Goal: Information Seeking & Learning: Check status

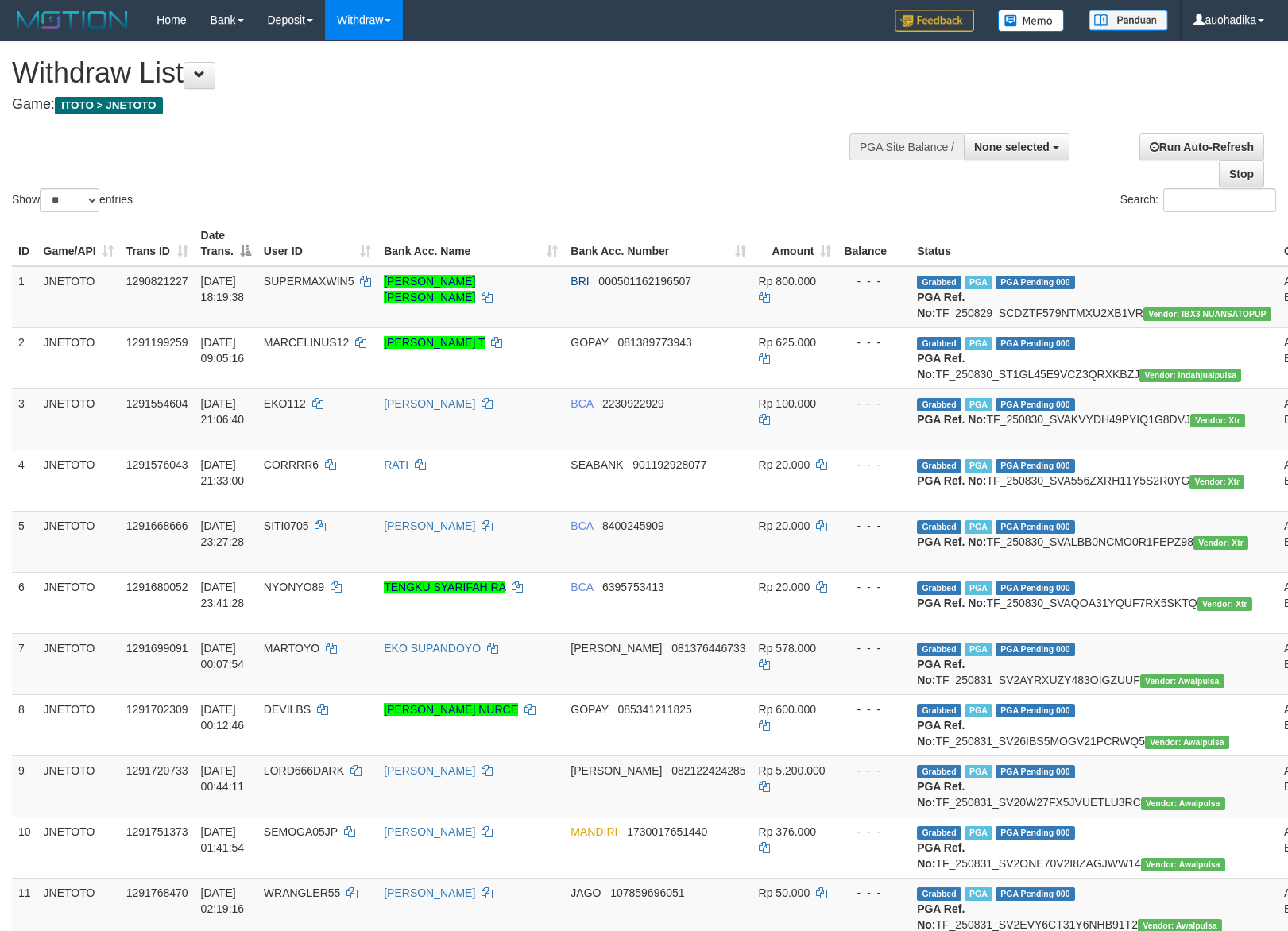
select select
select select "**"
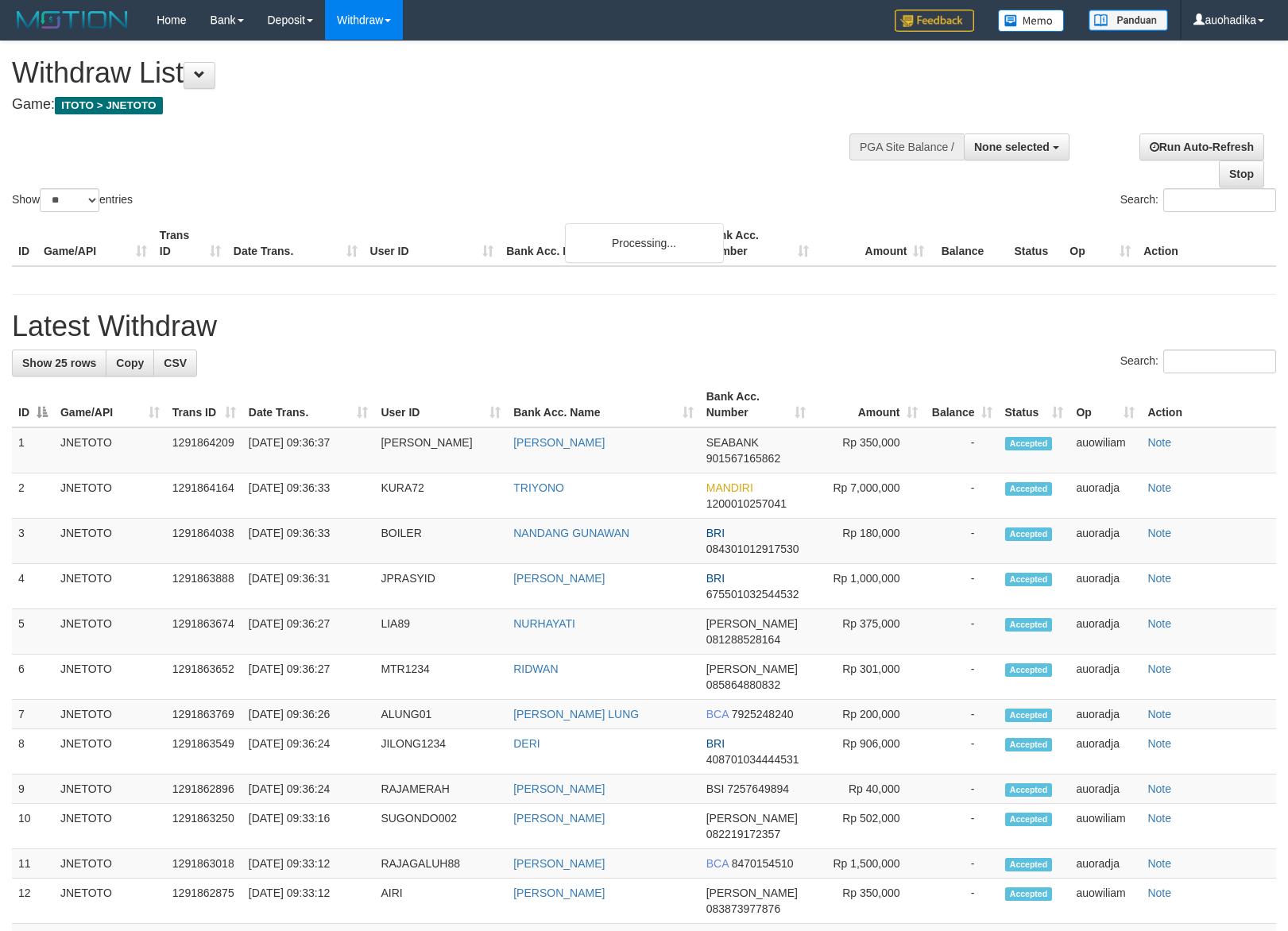
select select
select select "**"
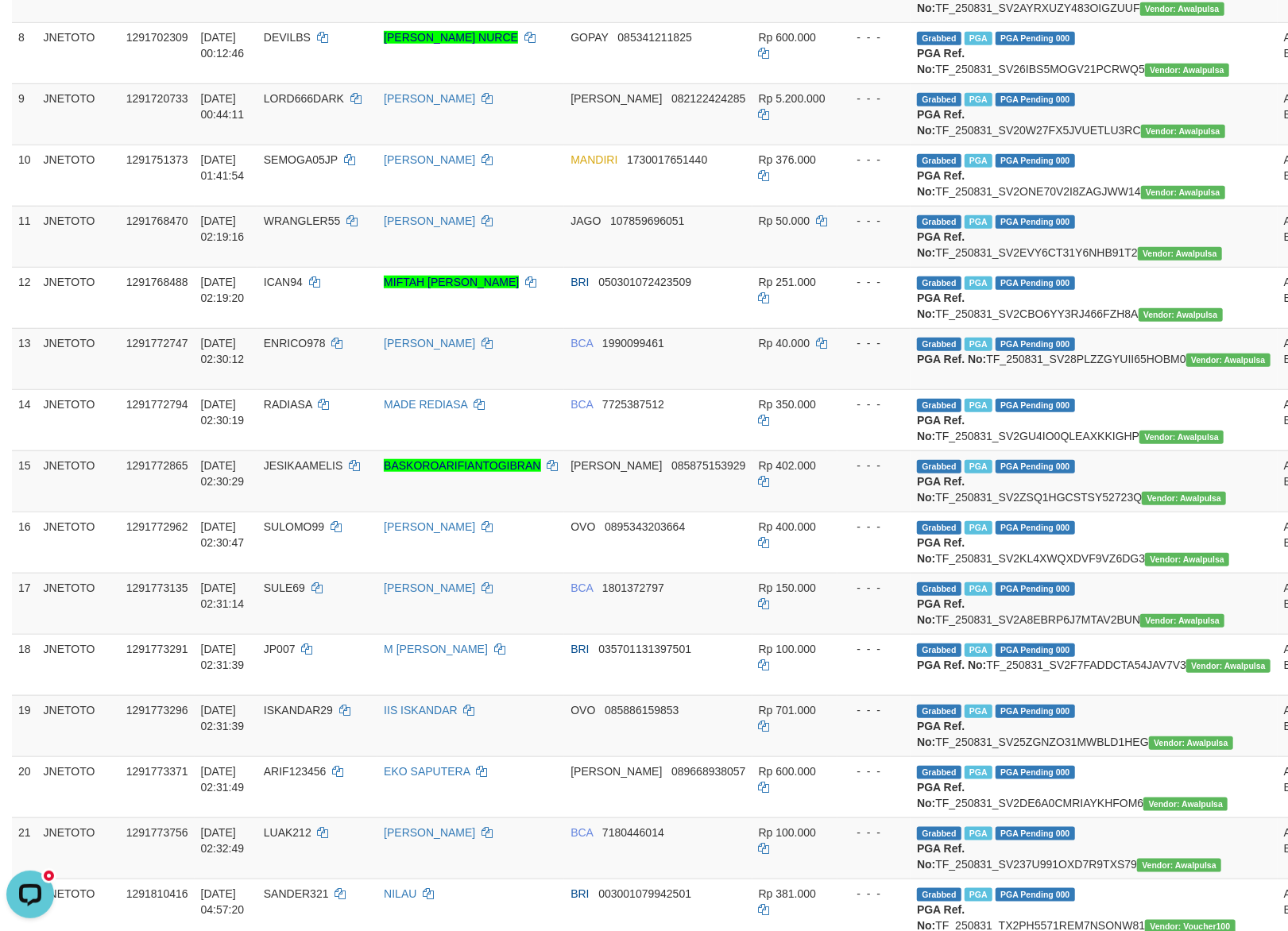
scroll to position [1368, 0]
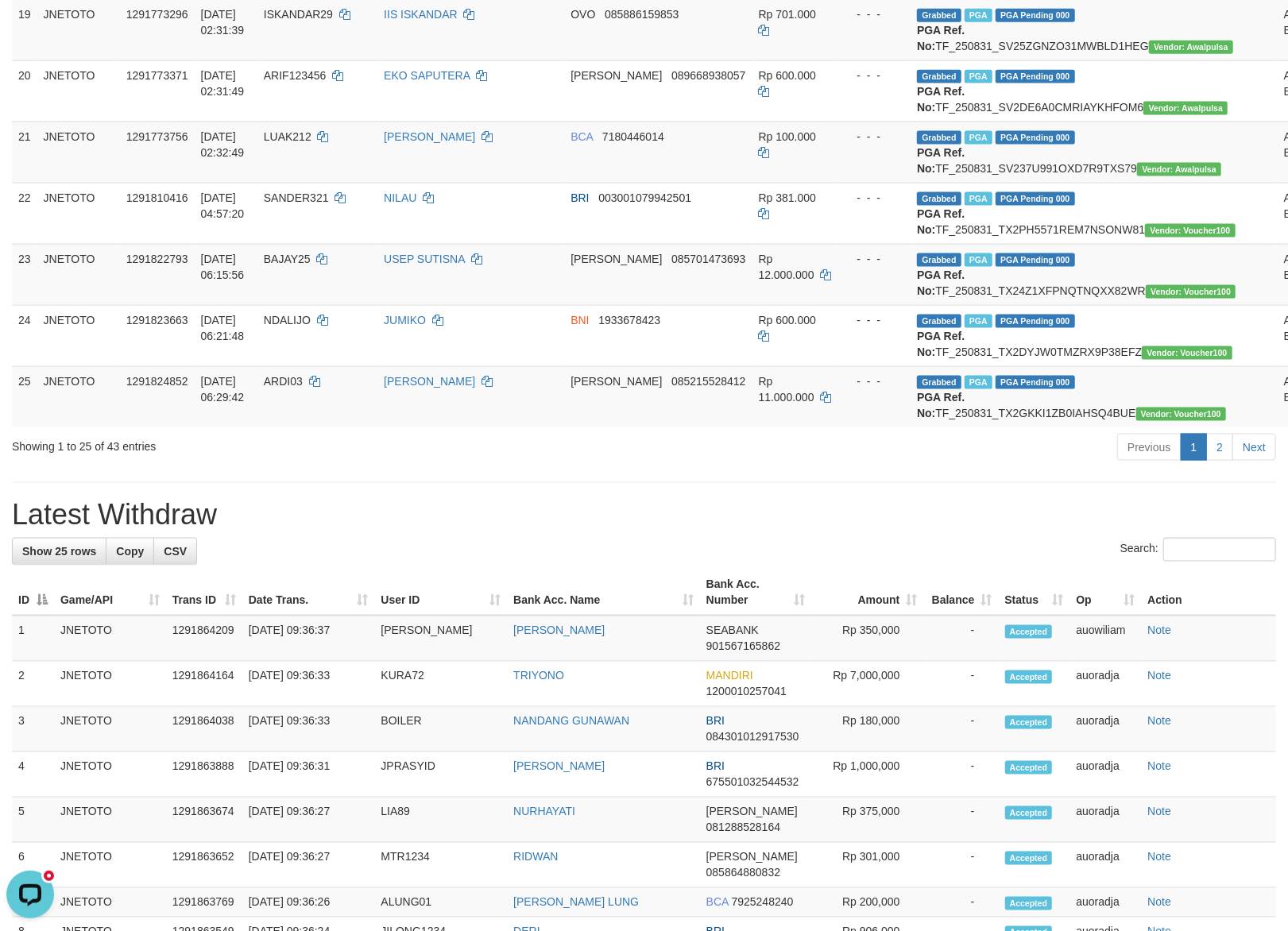
click at [807, 466] on div "Previous 1 2 Next" at bounding box center [913, 449] width 728 height 34
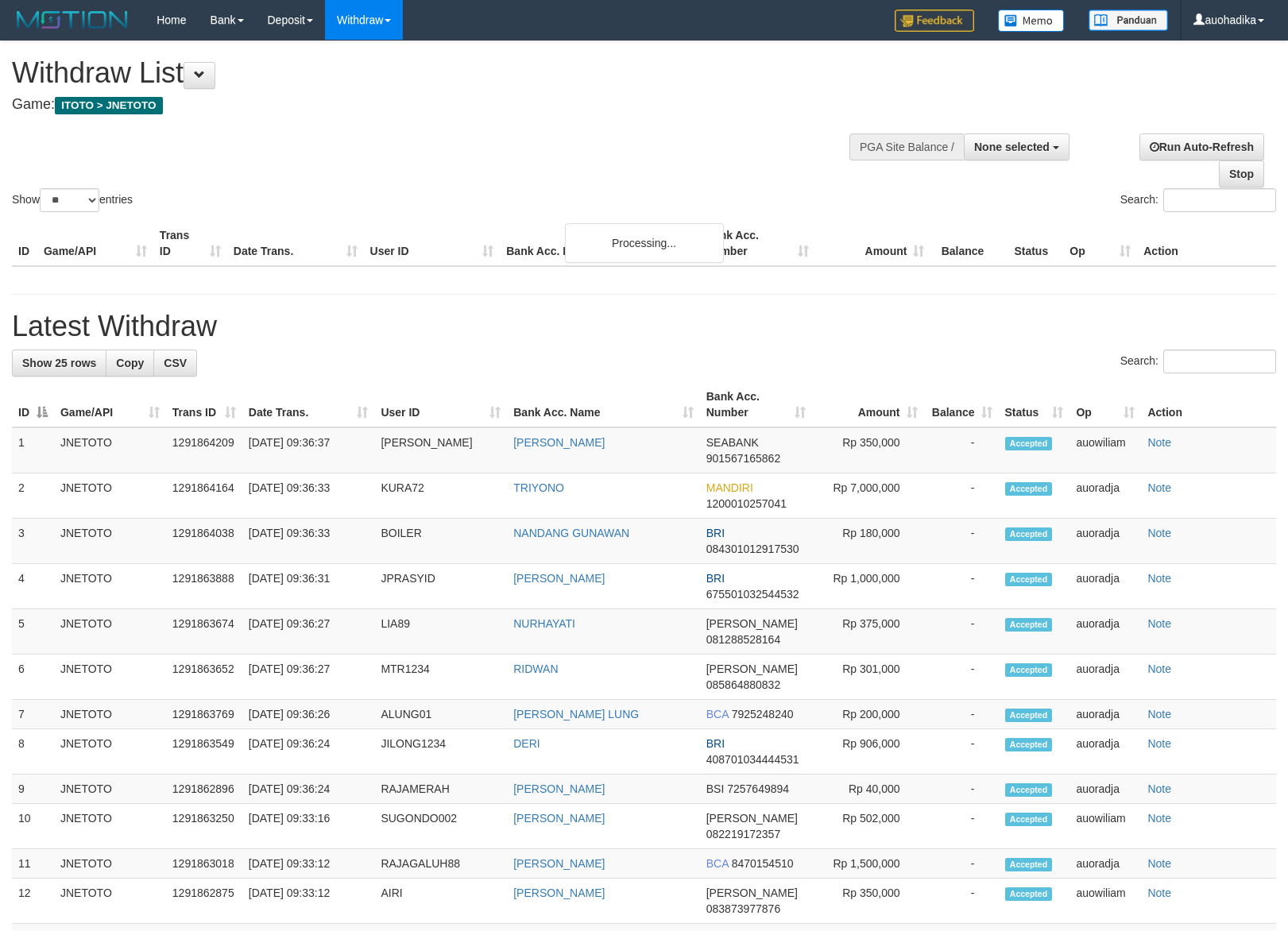
select select
select select "**"
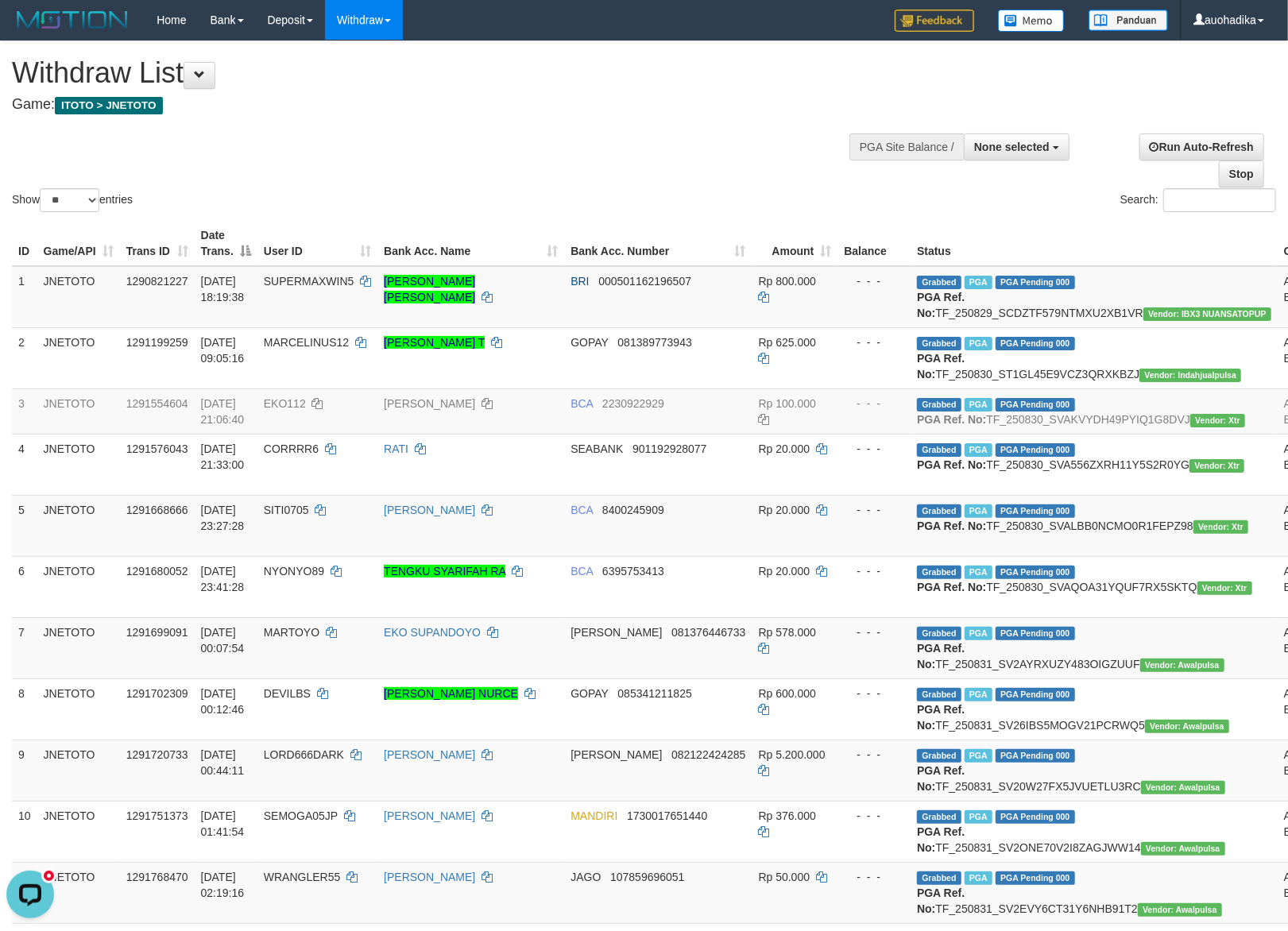
click at [608, 194] on div "Show ** ** ** *** entries" at bounding box center [323, 202] width 621 height 28
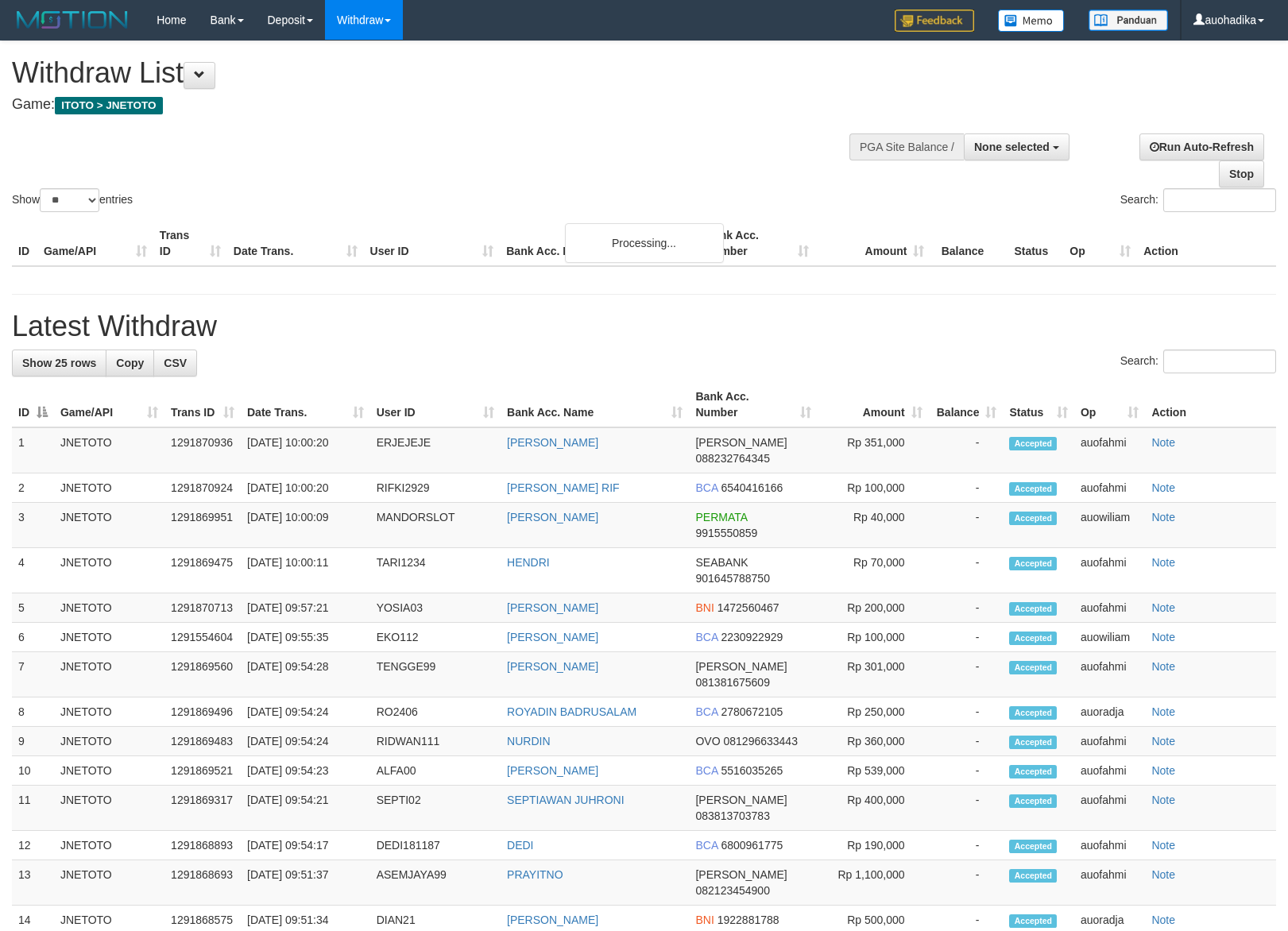
select select
select select "**"
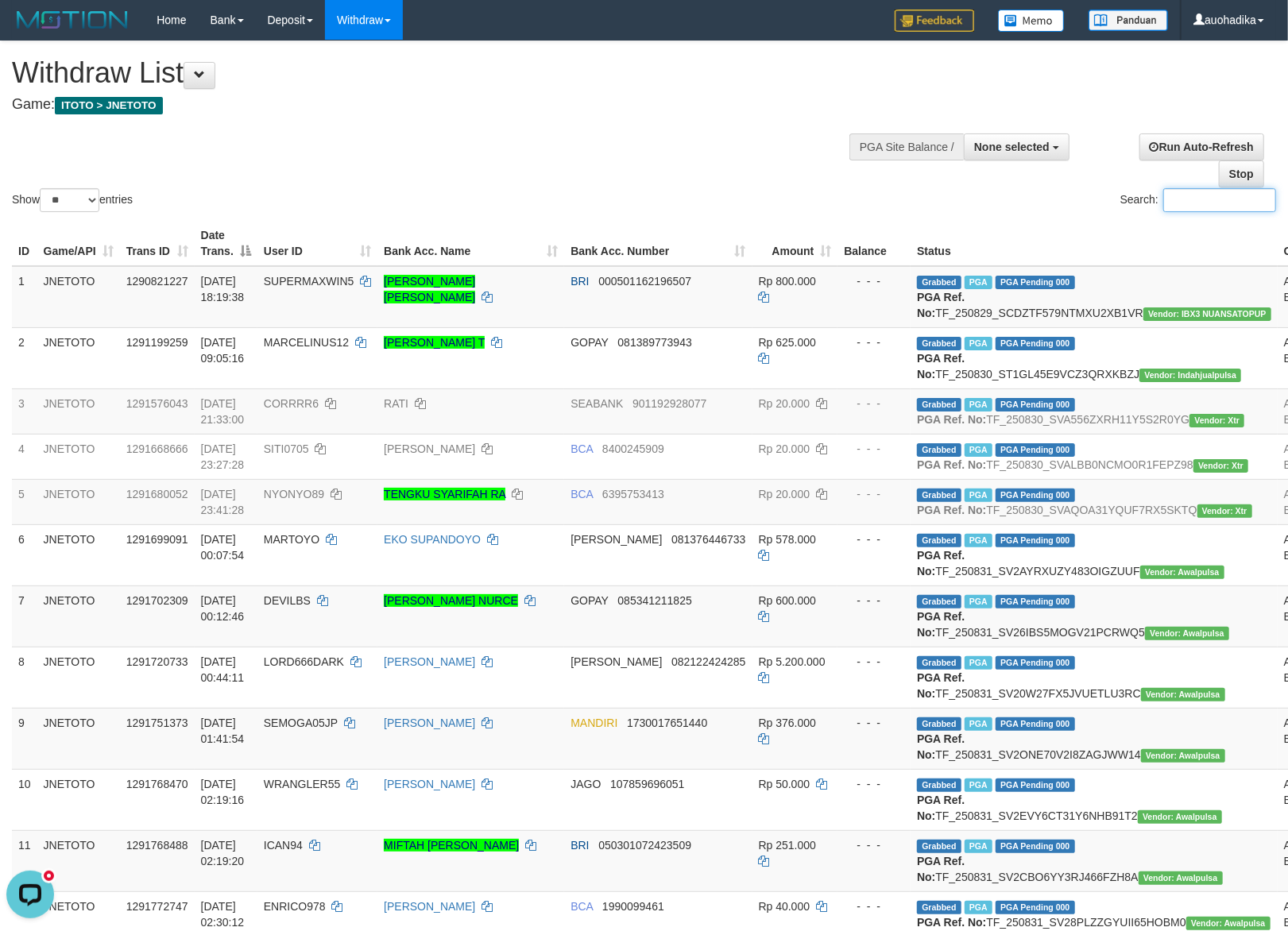
click at [1170, 212] on input "Search:" at bounding box center [1219, 200] width 113 height 24
paste input "*******"
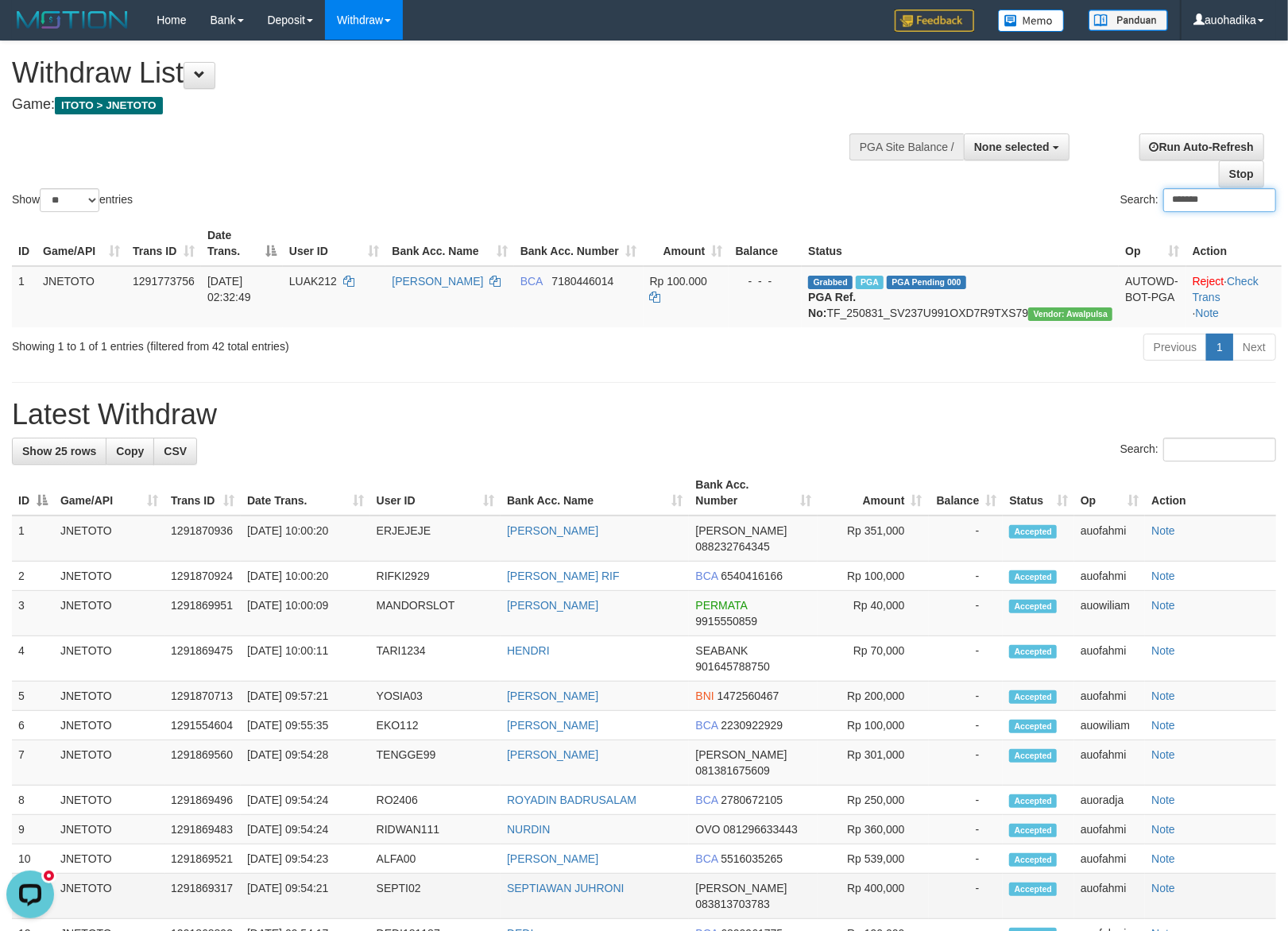
type input "*******"
drag, startPoint x: 331, startPoint y: 870, endPoint x: 341, endPoint y: 865, distance: 11.2
click at [334, 869] on td "31/08/2025 09:54:23" at bounding box center [305, 859] width 129 height 29
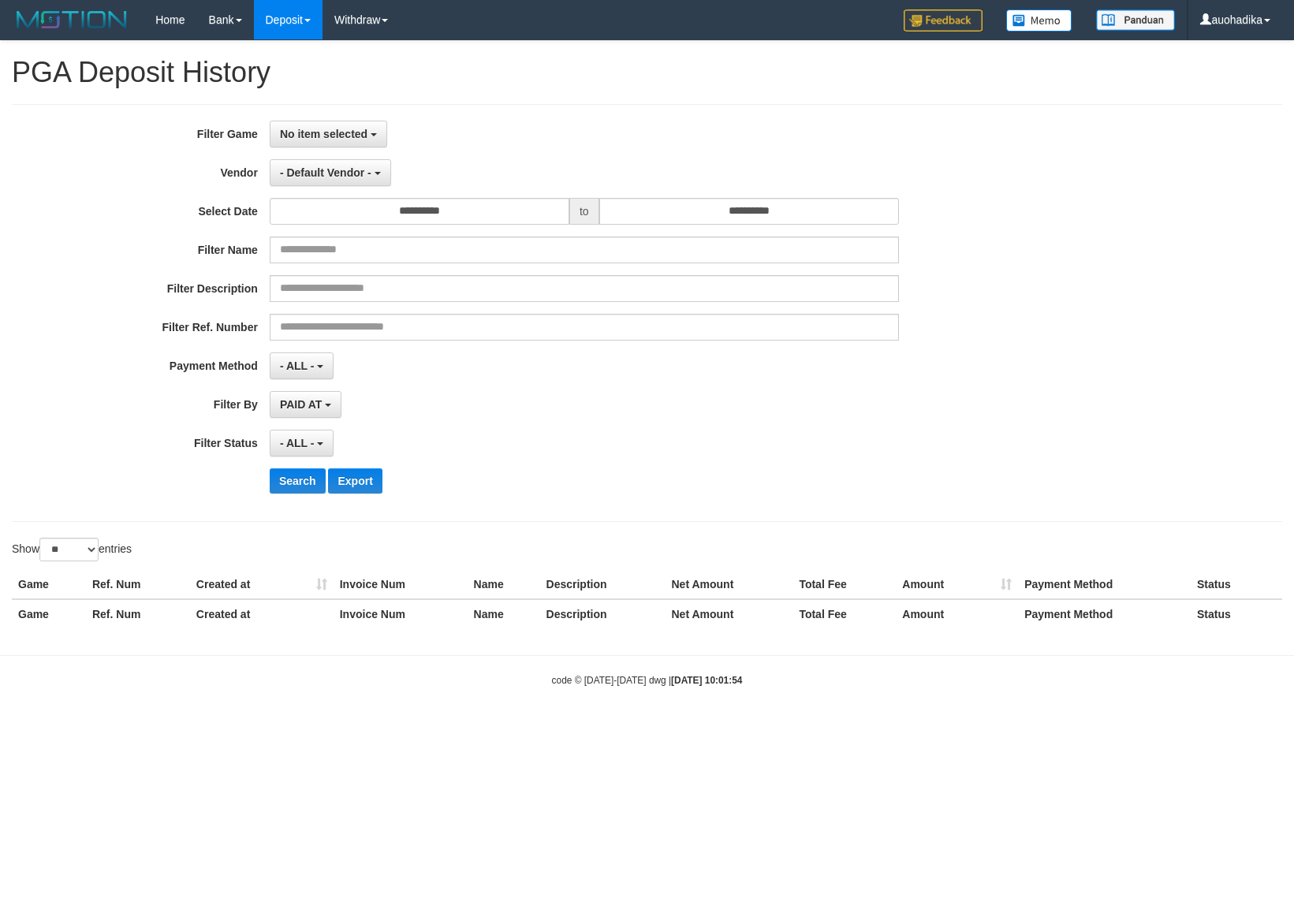
select select
select select "**"
click at [310, 145] on button "No item selected" at bounding box center [328, 133] width 118 height 27
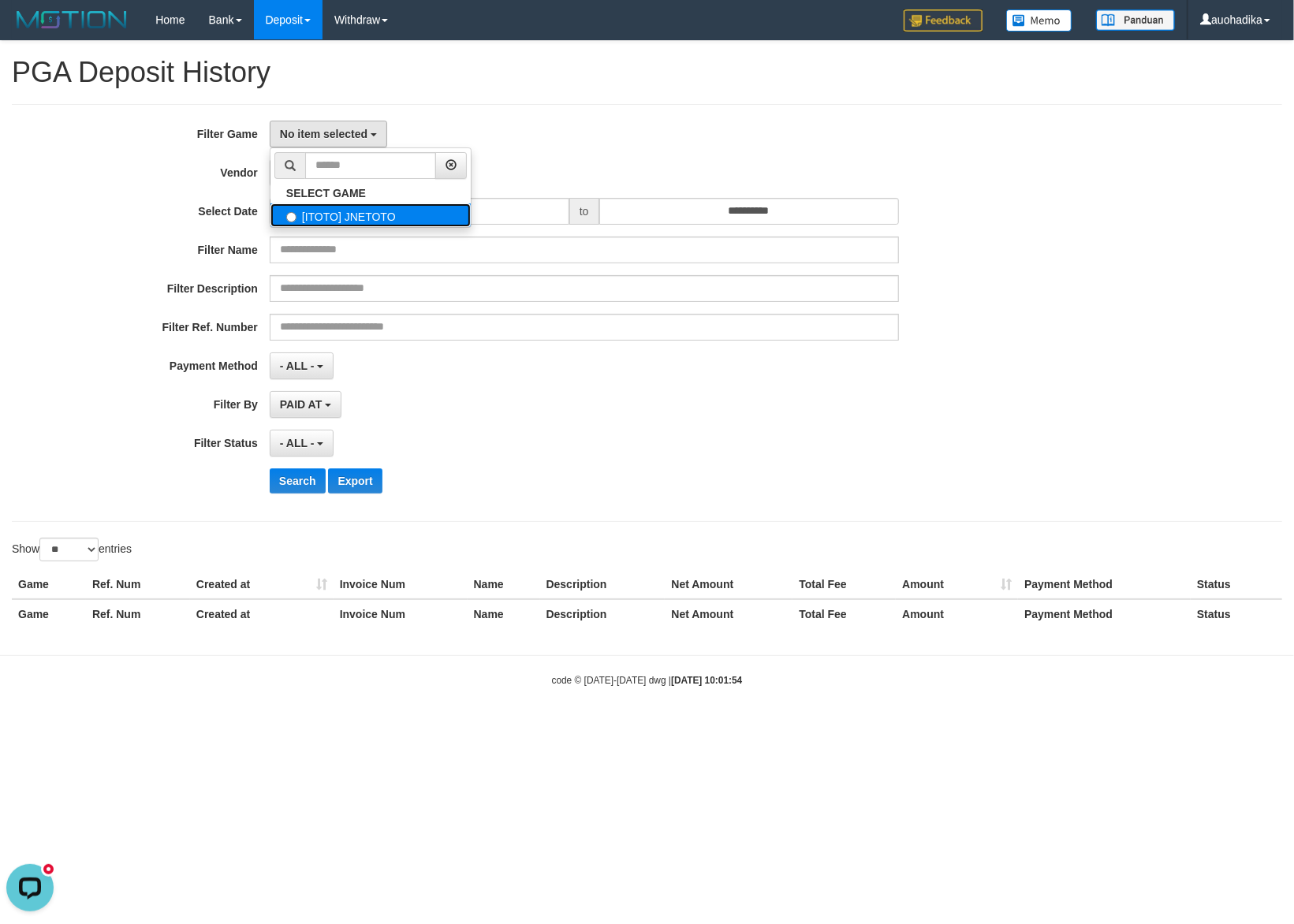
click at [316, 215] on label "[ITOTO] JNETOTO" at bounding box center [371, 215] width 201 height 24
select select "***"
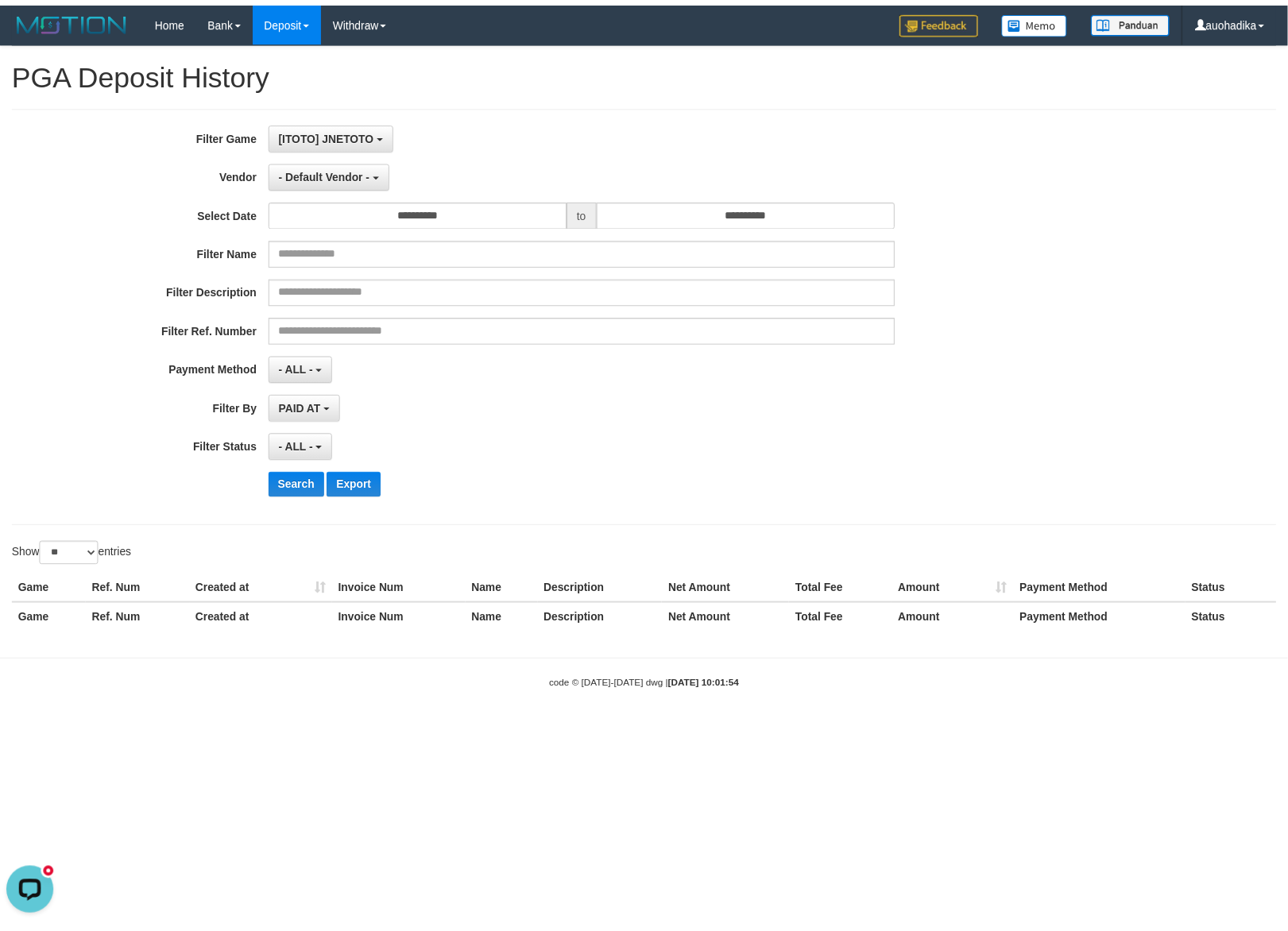
scroll to position [13, 0]
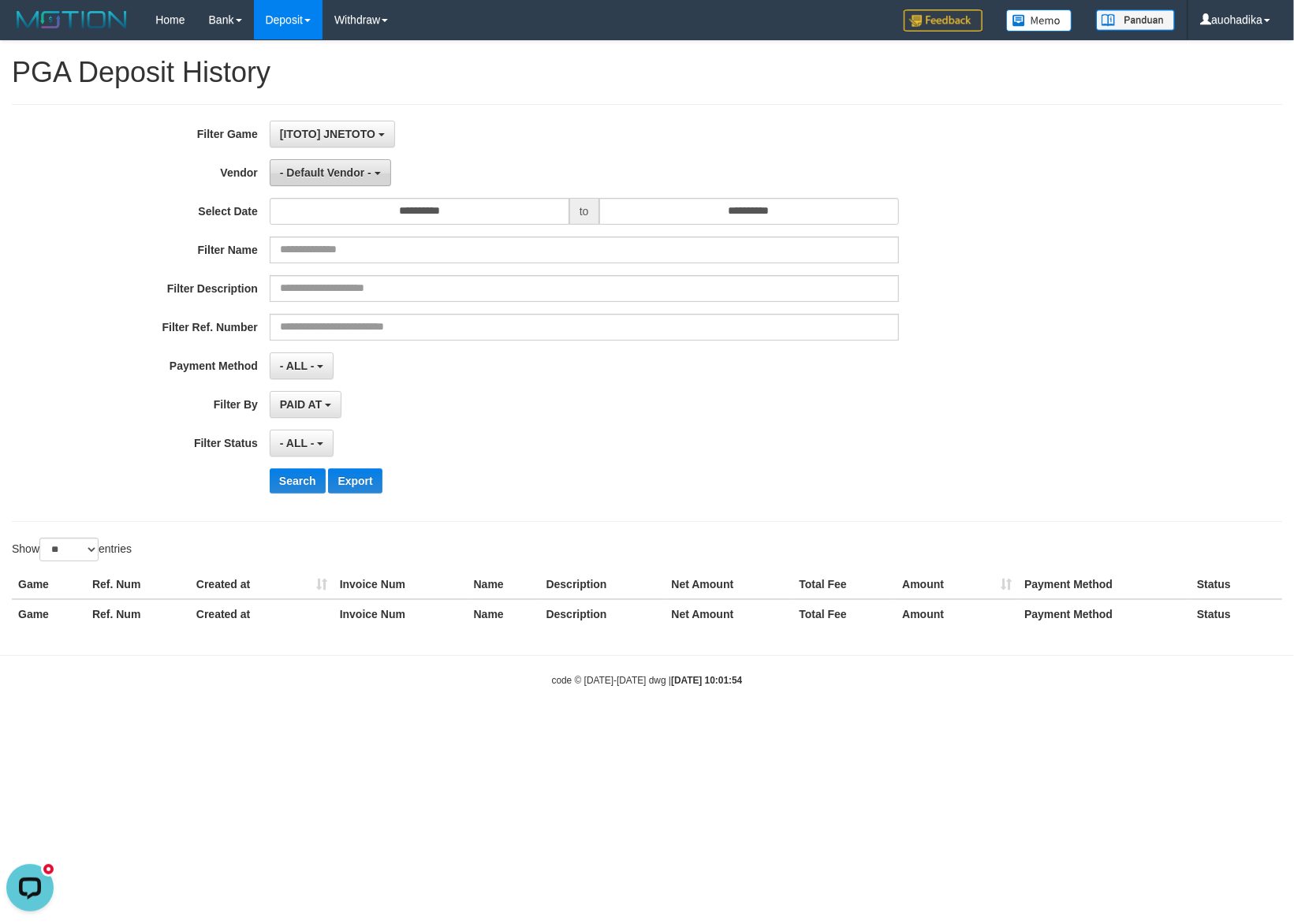
click at [336, 170] on span "- Default Vendor -" at bounding box center [325, 173] width 92 height 12
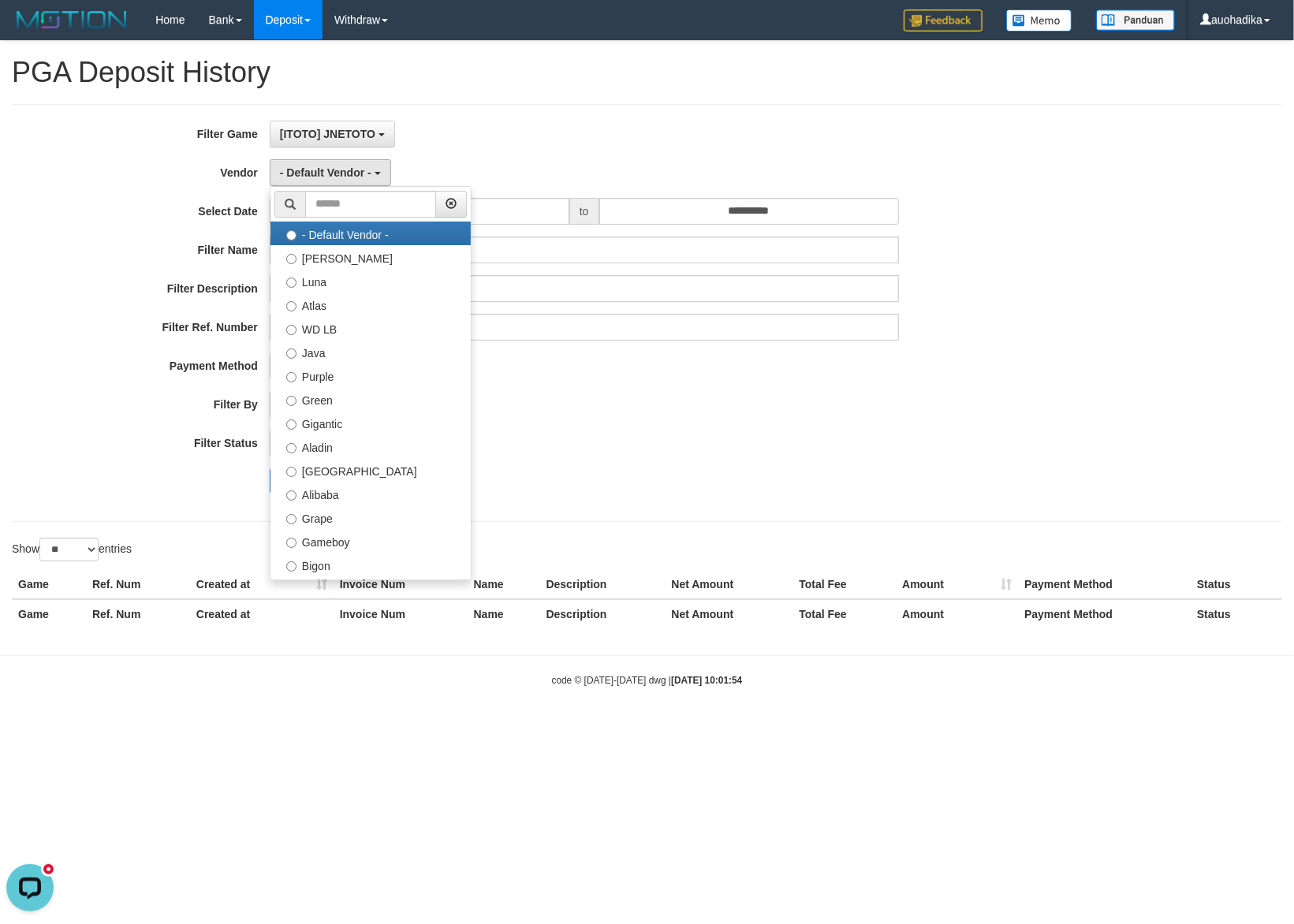
drag, startPoint x: 524, startPoint y: 118, endPoint x: 496, endPoint y: 147, distance: 40.3
click at [524, 118] on div "**********" at bounding box center [647, 312] width 1270 height 418
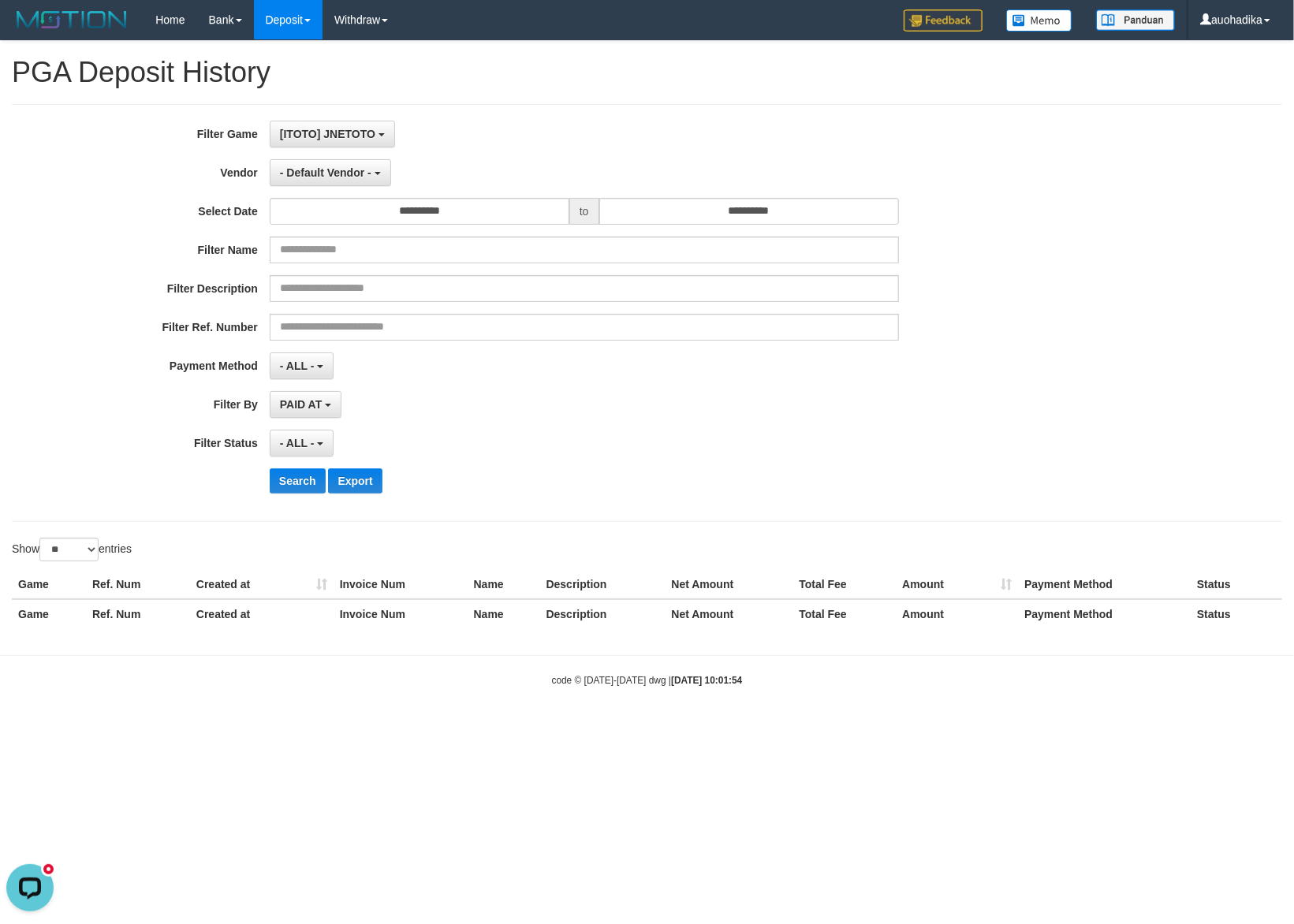
click at [494, 86] on h1 "PGA Deposit History" at bounding box center [647, 72] width 1270 height 31
click at [325, 178] on span "- Default Vendor -" at bounding box center [325, 173] width 92 height 12
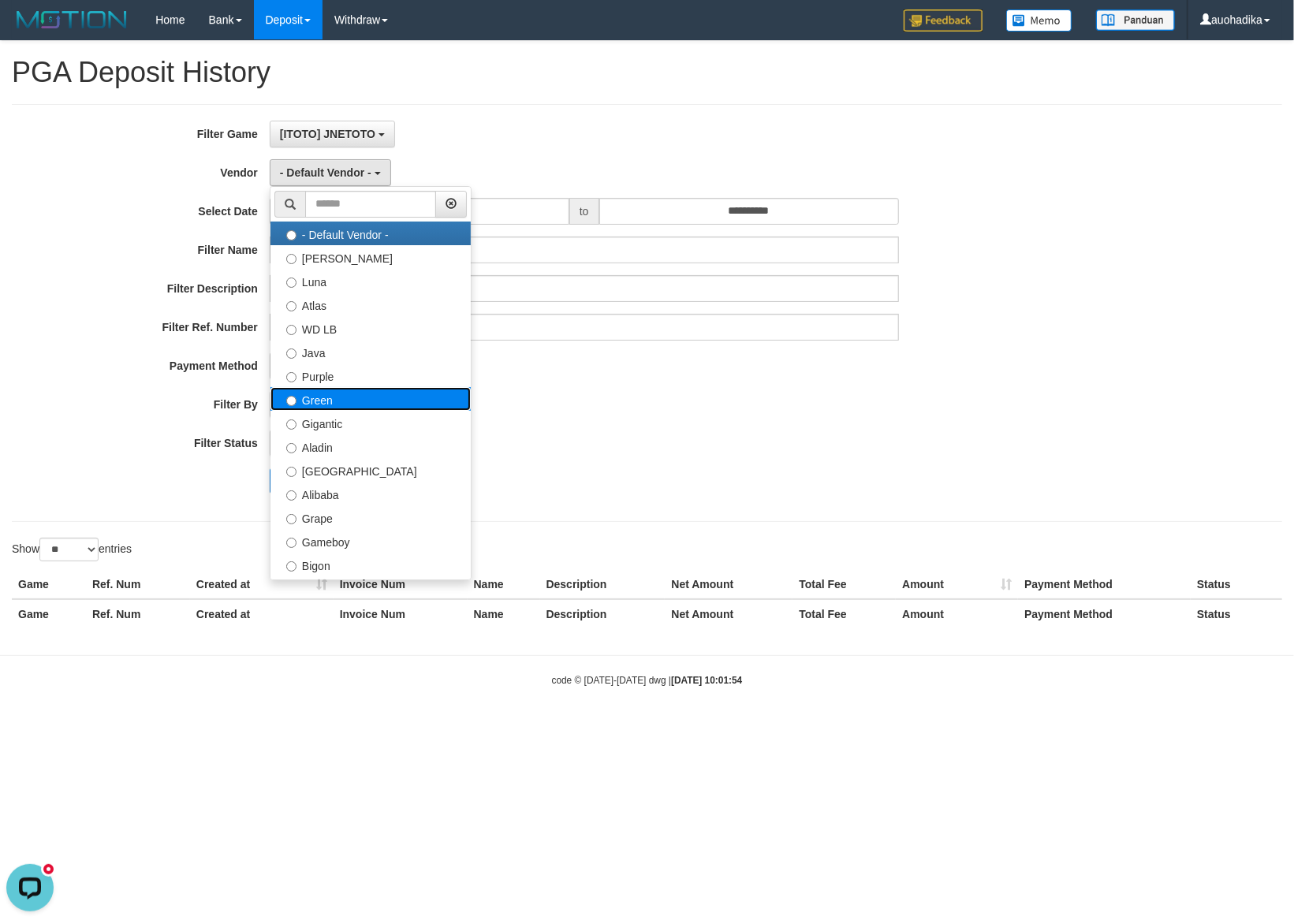
click at [353, 391] on label "Green" at bounding box center [371, 399] width 201 height 24
select select "**********"
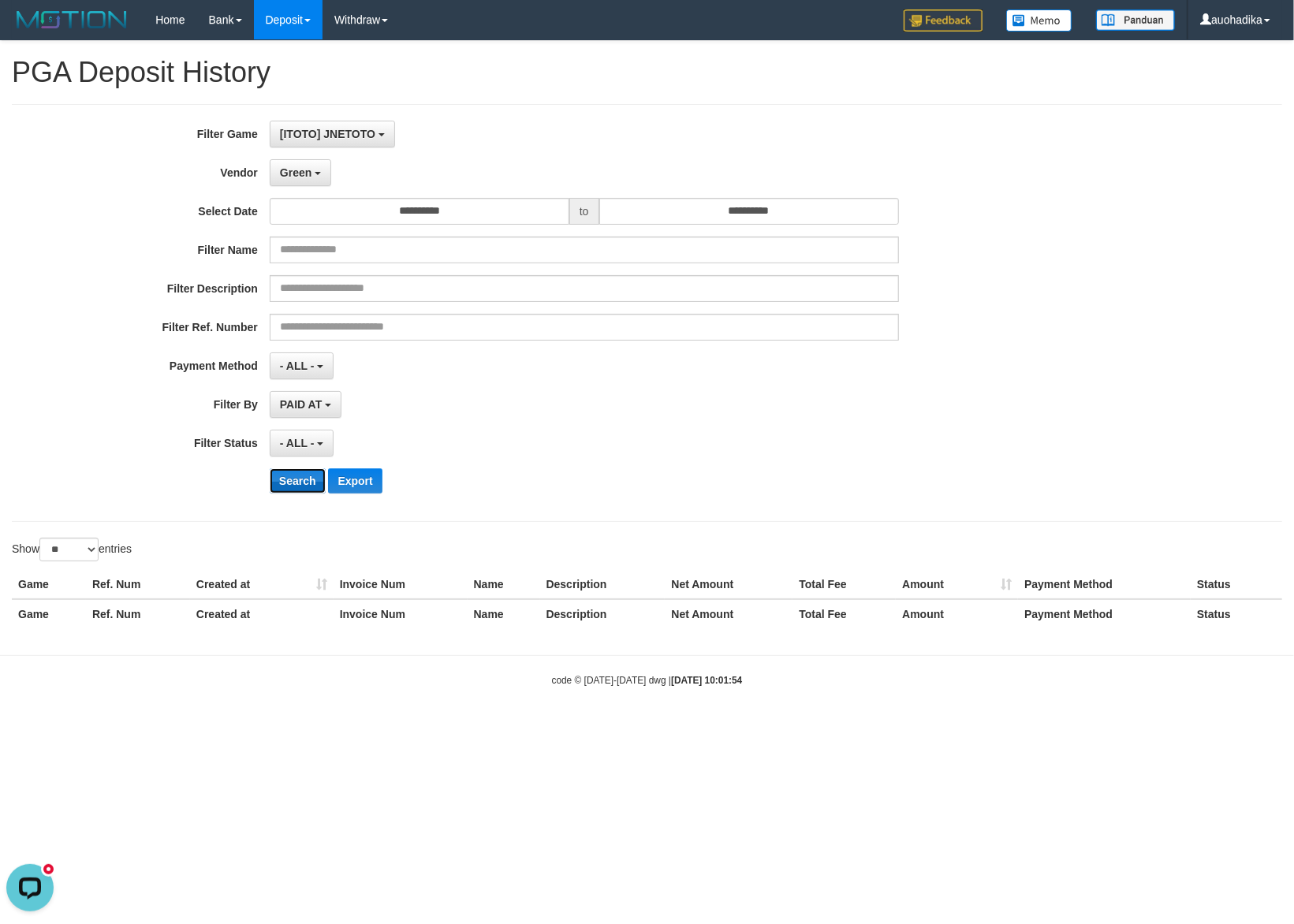
click at [291, 486] on button "Search" at bounding box center [298, 481] width 56 height 25
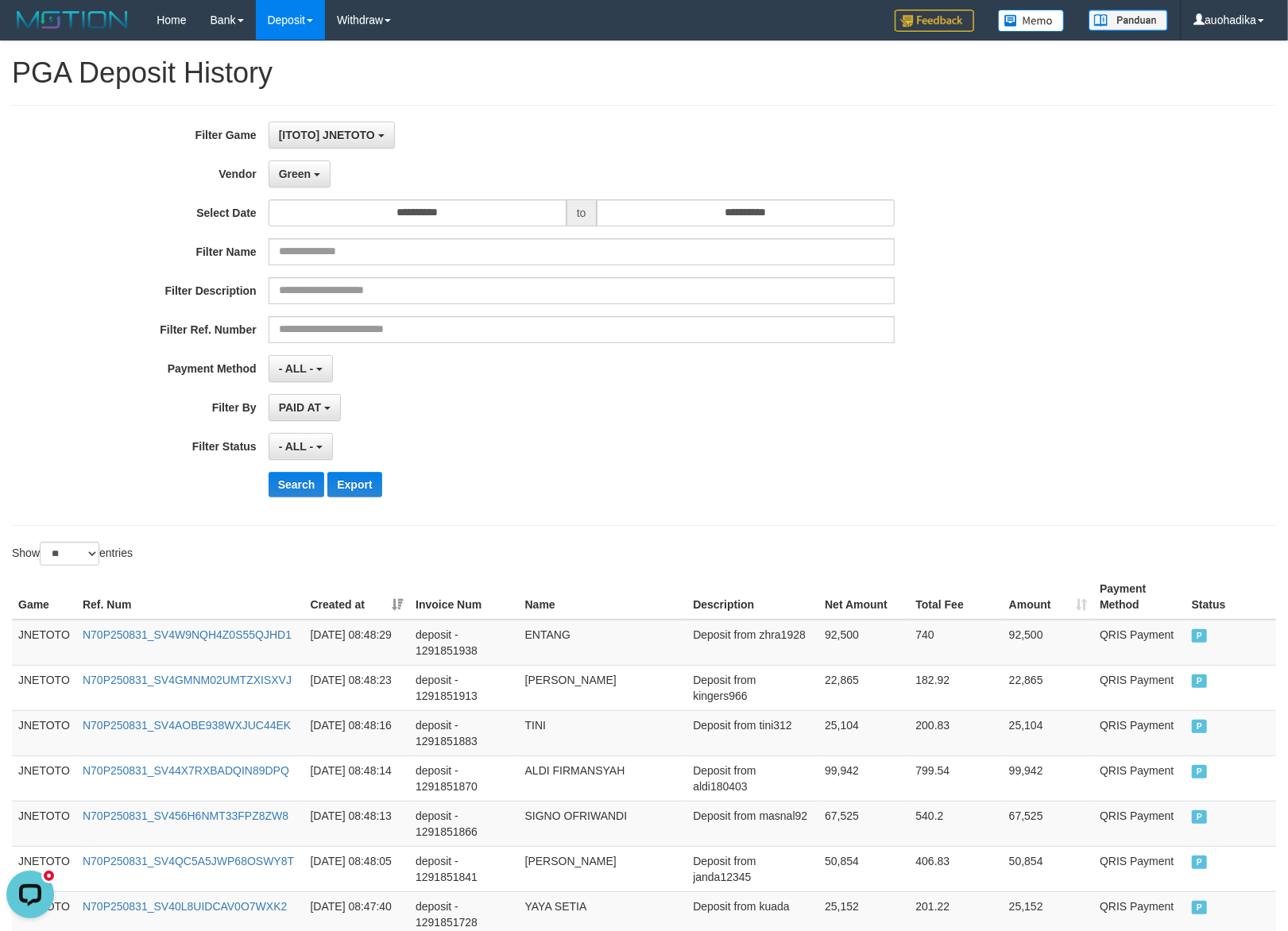
drag, startPoint x: 588, startPoint y: 166, endPoint x: 522, endPoint y: 144, distance: 69.6
click at [588, 166] on div "Green - Default Vendor - Lucy Luna Atlas WD LB Java Purple Green Gigantic Aladi…" at bounding box center [581, 174] width 626 height 27
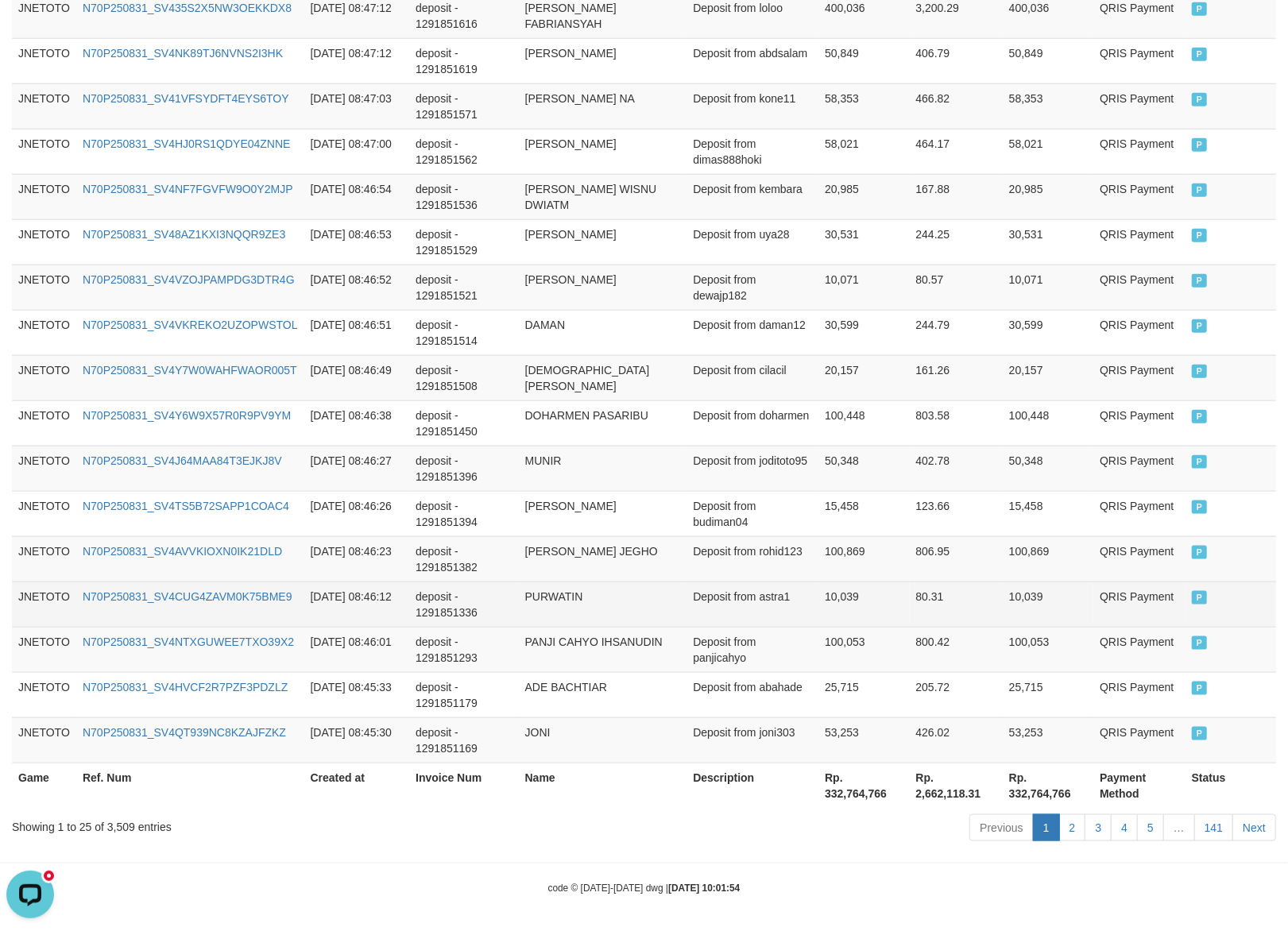
scroll to position [1002, 0]
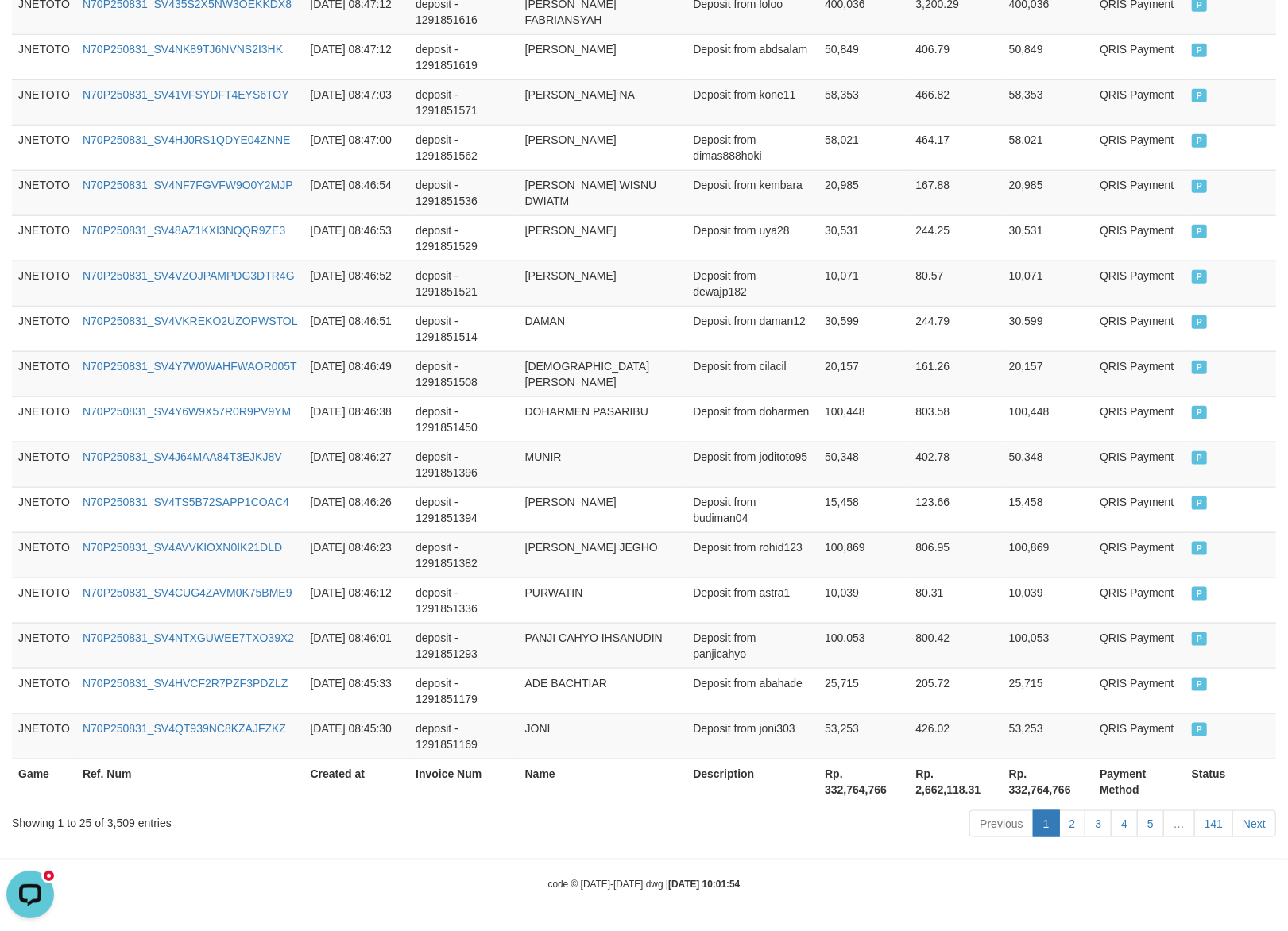
click at [120, 830] on div "Showing 1 to 25 of 3,509 entries Previous 1 2 3 4 5 … 141 Next" at bounding box center [644, 826] width 1288 height 34
copy div "3,509"
click at [659, 567] on td "YOHANES DIONISIUS JEGHO" at bounding box center [603, 555] width 169 height 46
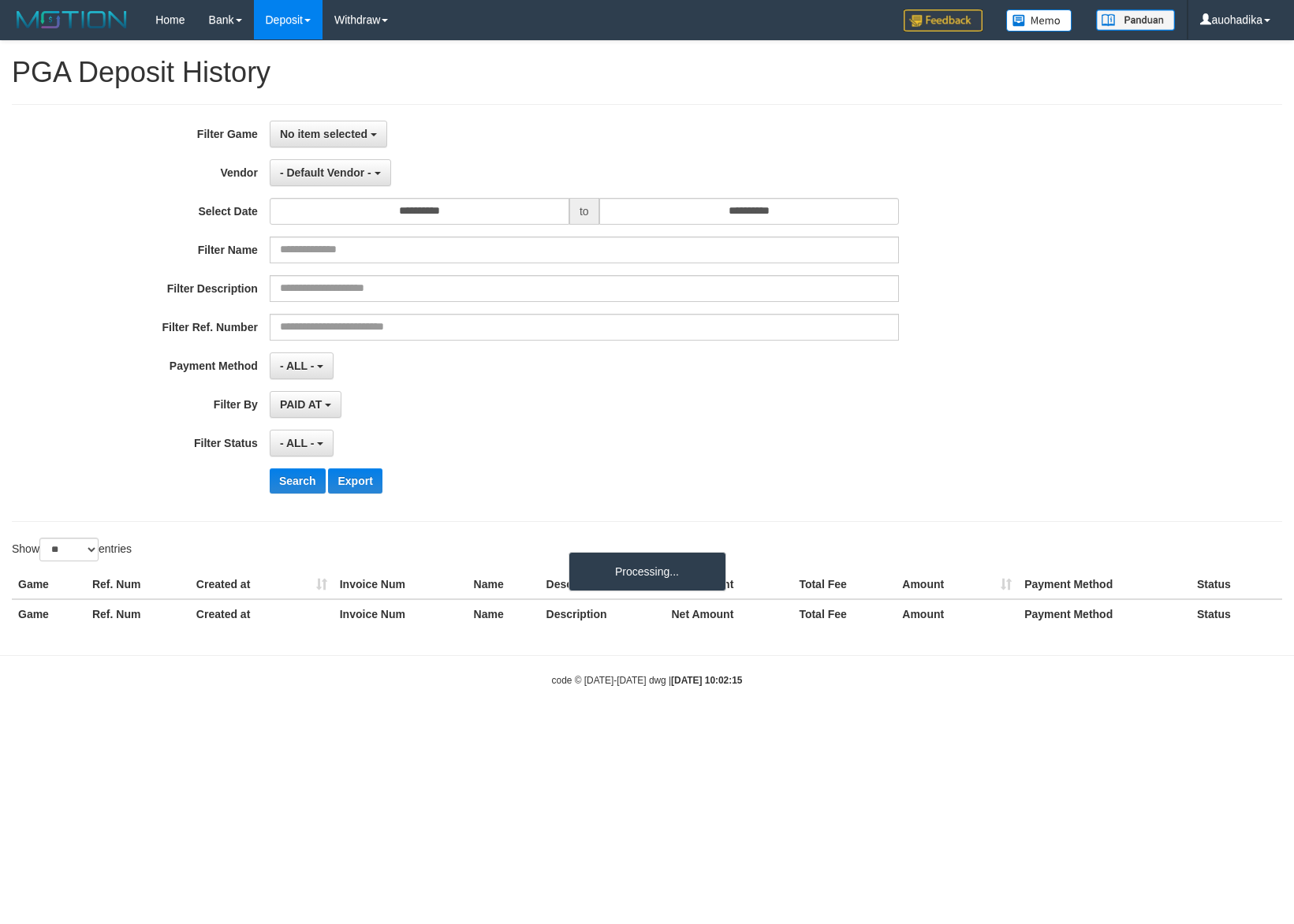
select select
select select "**"
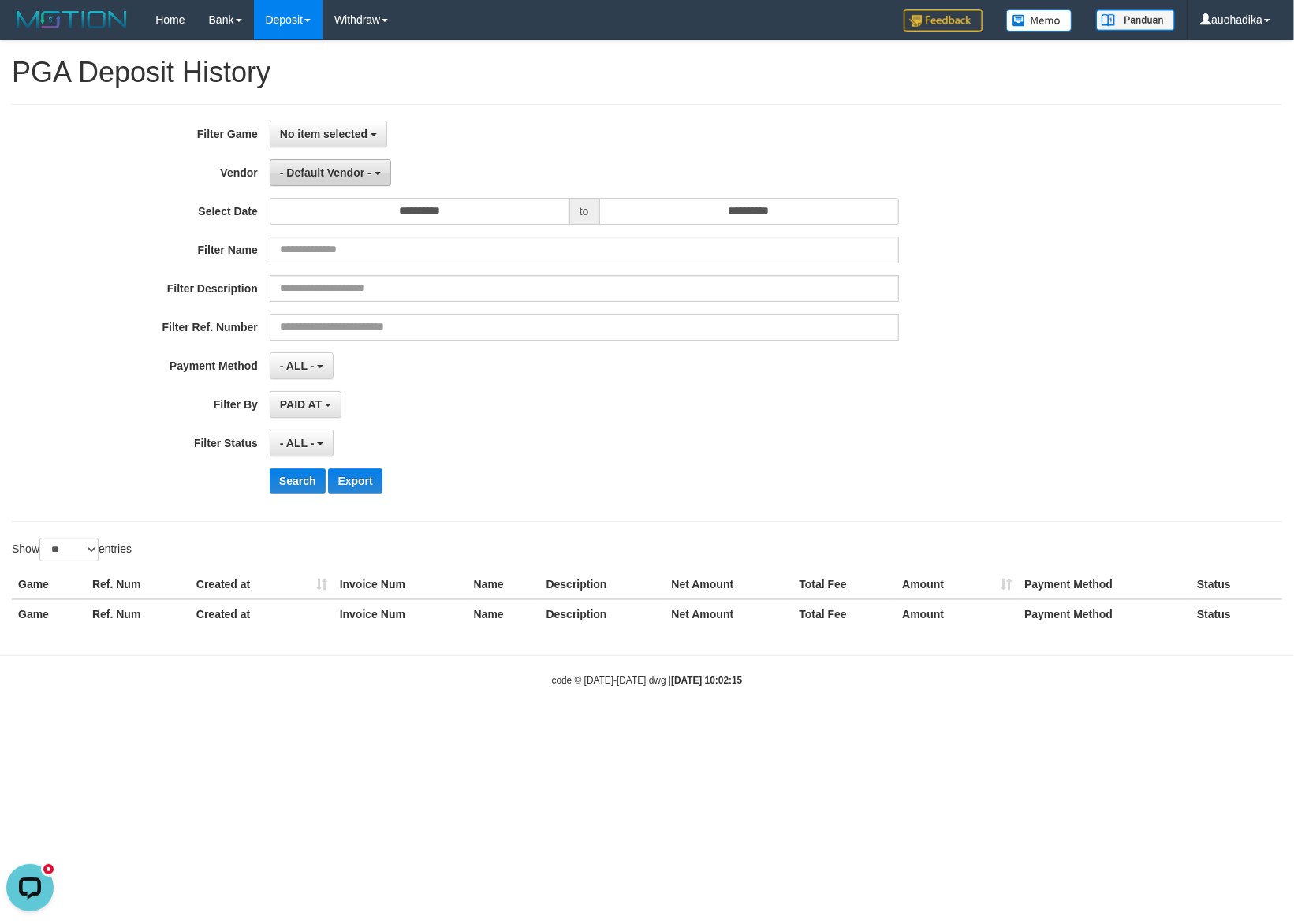
click at [334, 170] on span "- Default Vendor -" at bounding box center [325, 173] width 92 height 12
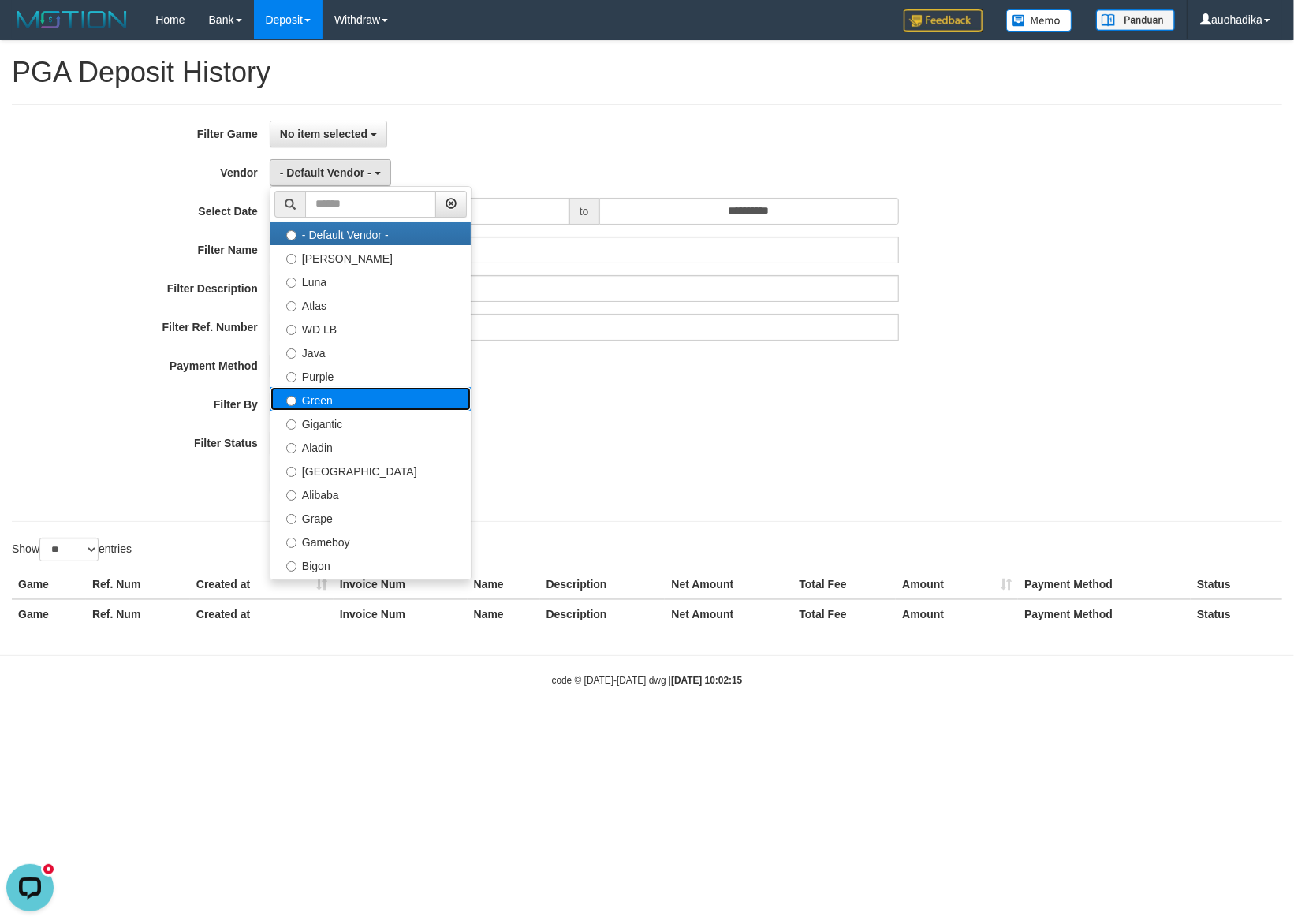
click at [345, 407] on label "Green" at bounding box center [371, 399] width 201 height 24
select select "**********"
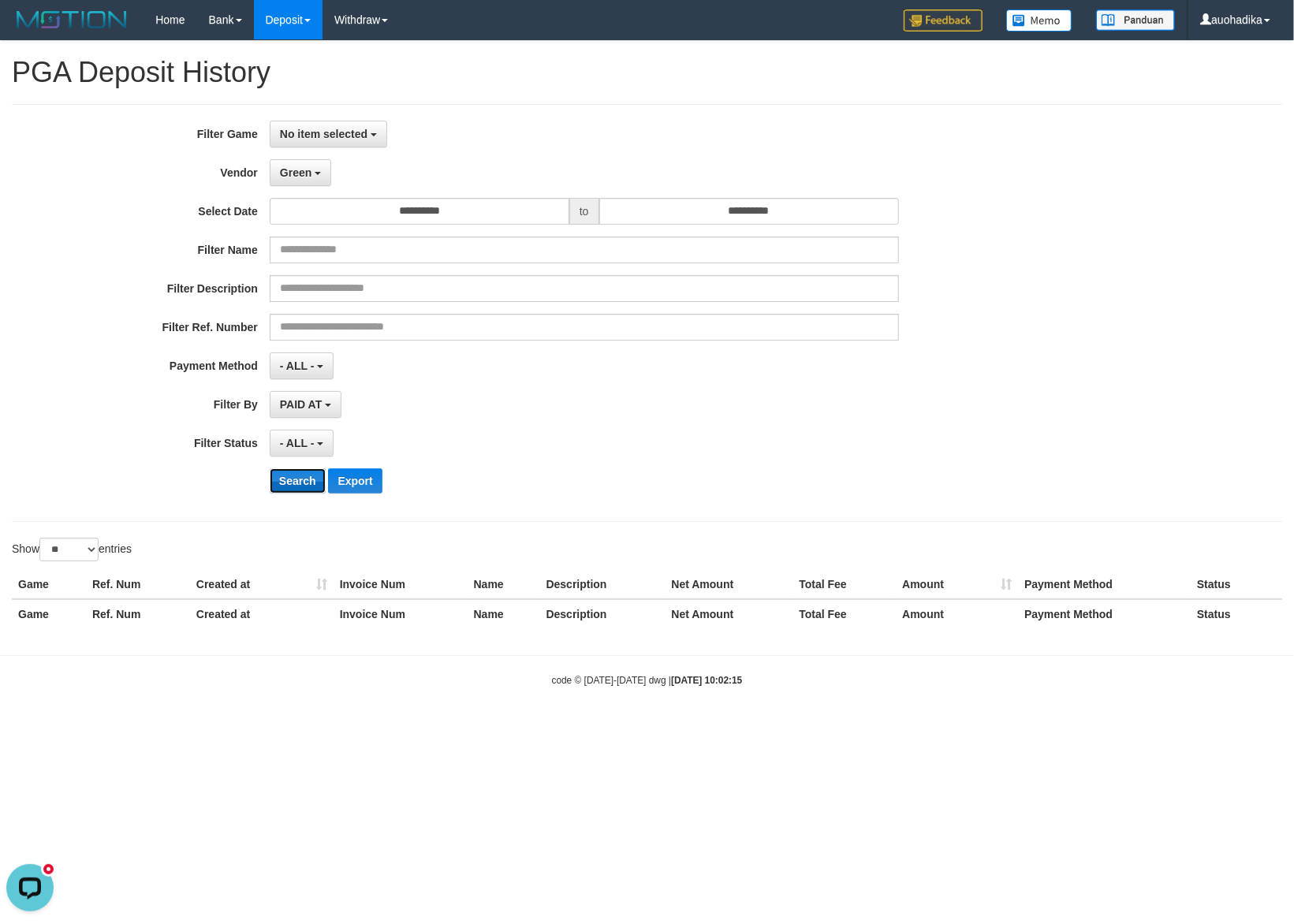
click at [291, 487] on button "Search" at bounding box center [298, 481] width 56 height 25
click at [307, 483] on button "Search" at bounding box center [298, 481] width 56 height 25
click at [355, 140] on button "No item selected" at bounding box center [328, 133] width 118 height 27
drag, startPoint x: 353, startPoint y: 231, endPoint x: 353, endPoint y: 222, distance: 9.0
click at [353, 231] on div "**********" at bounding box center [539, 312] width 1078 height 385
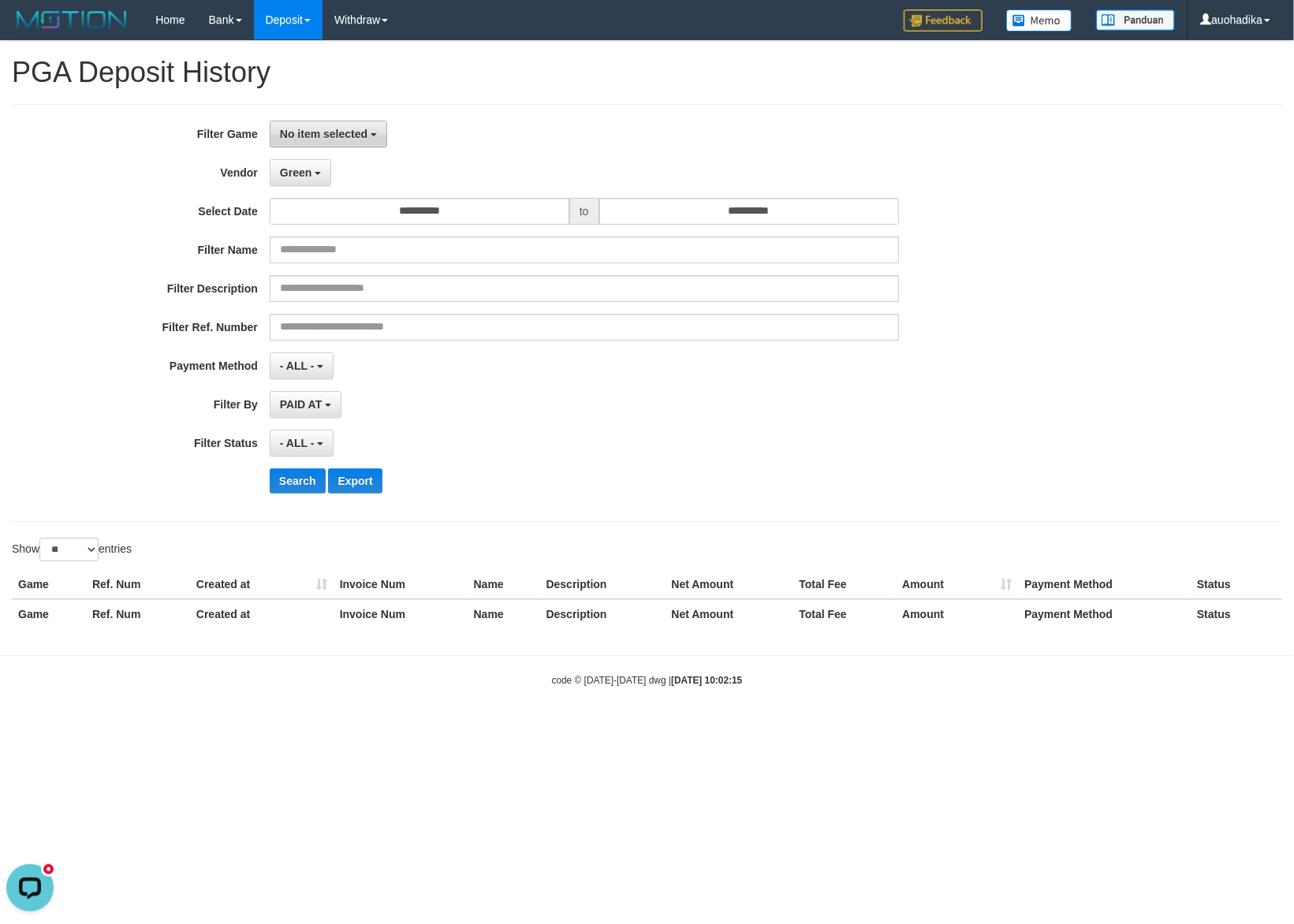
click at [347, 120] on button "No item selected" at bounding box center [328, 133] width 118 height 27
click at [351, 221] on label "[ITOTO] JNETOTO" at bounding box center [371, 215] width 201 height 24
select select "***"
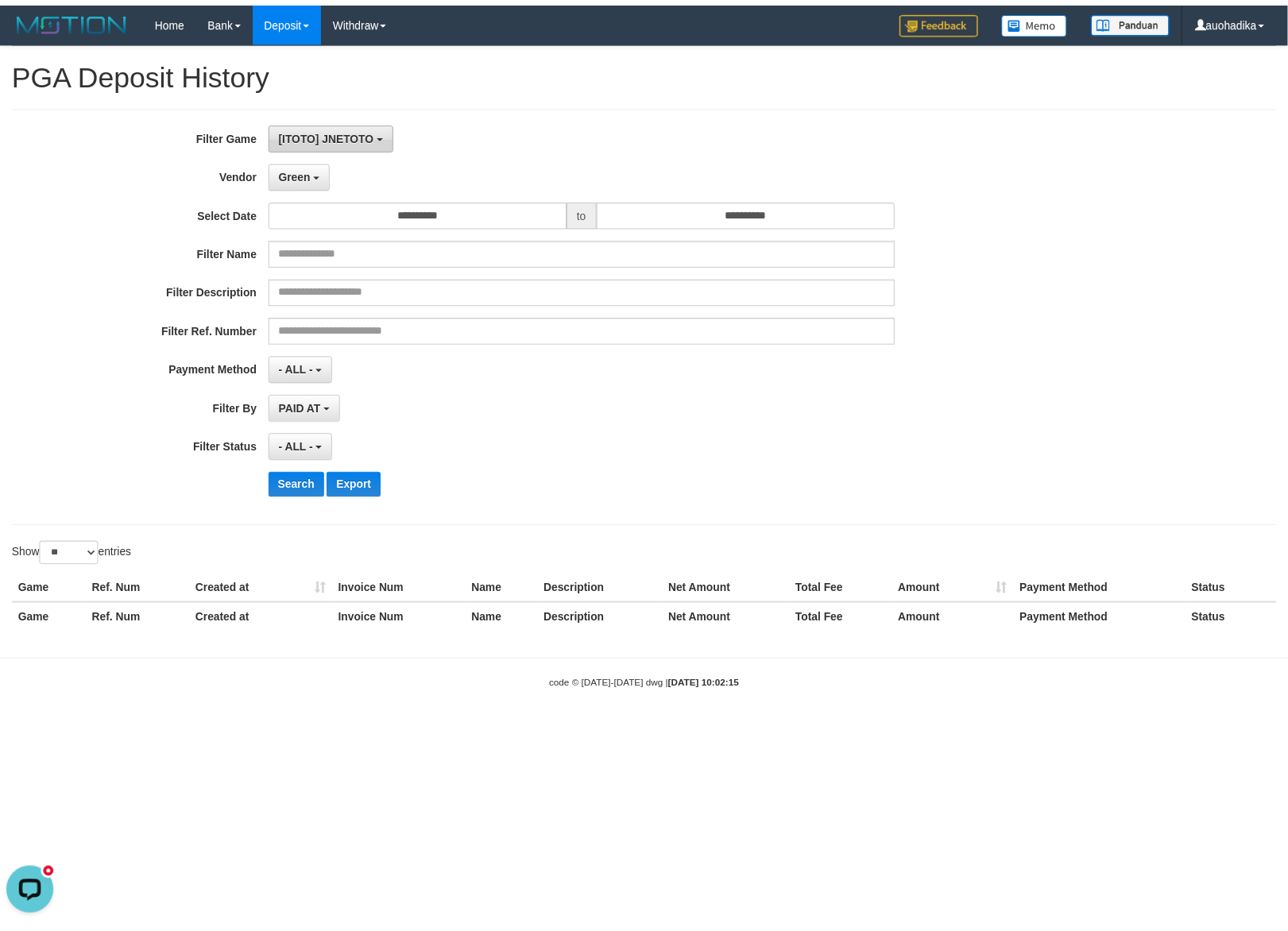
scroll to position [13, 0]
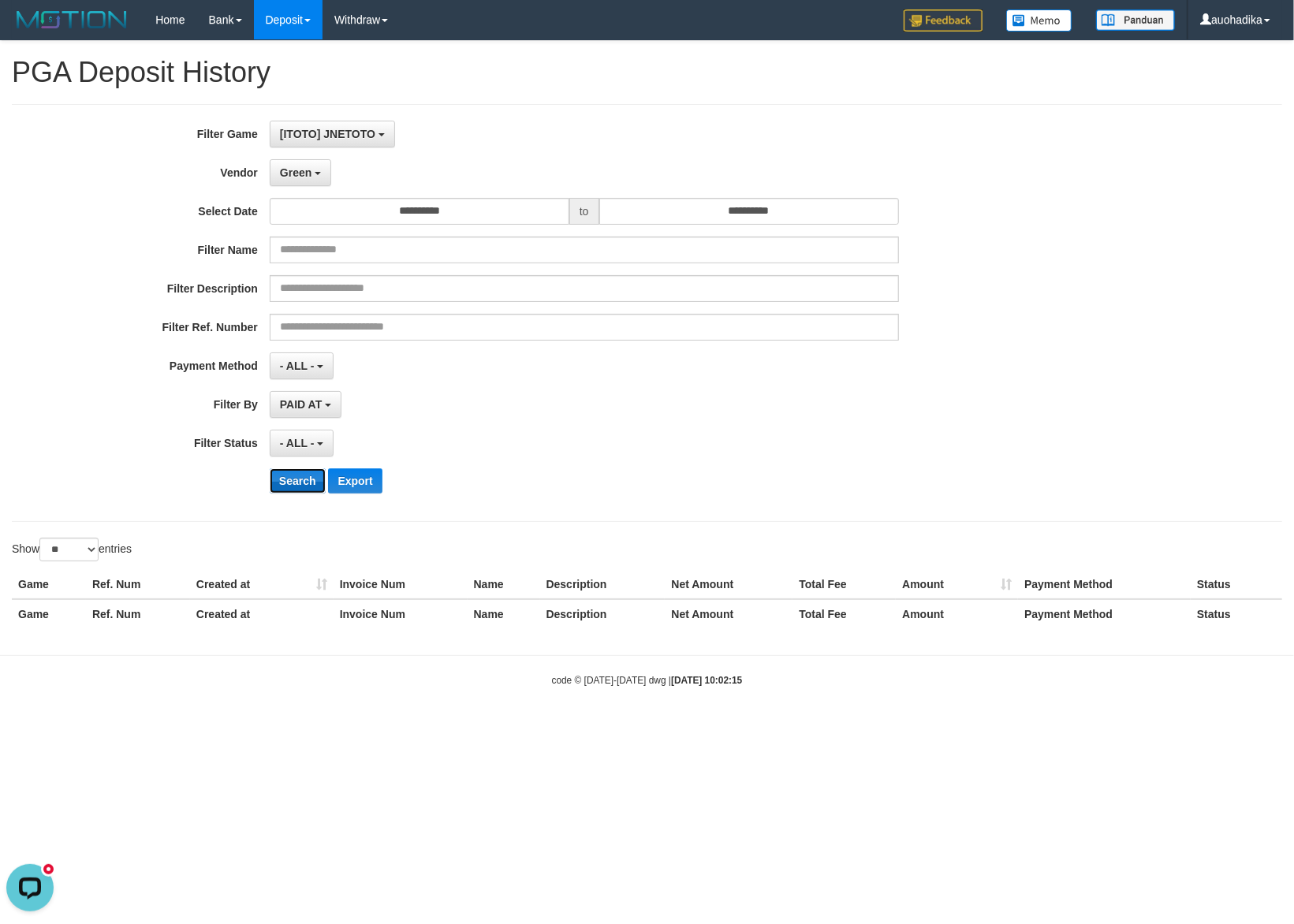
click at [291, 484] on button "Search" at bounding box center [298, 481] width 56 height 25
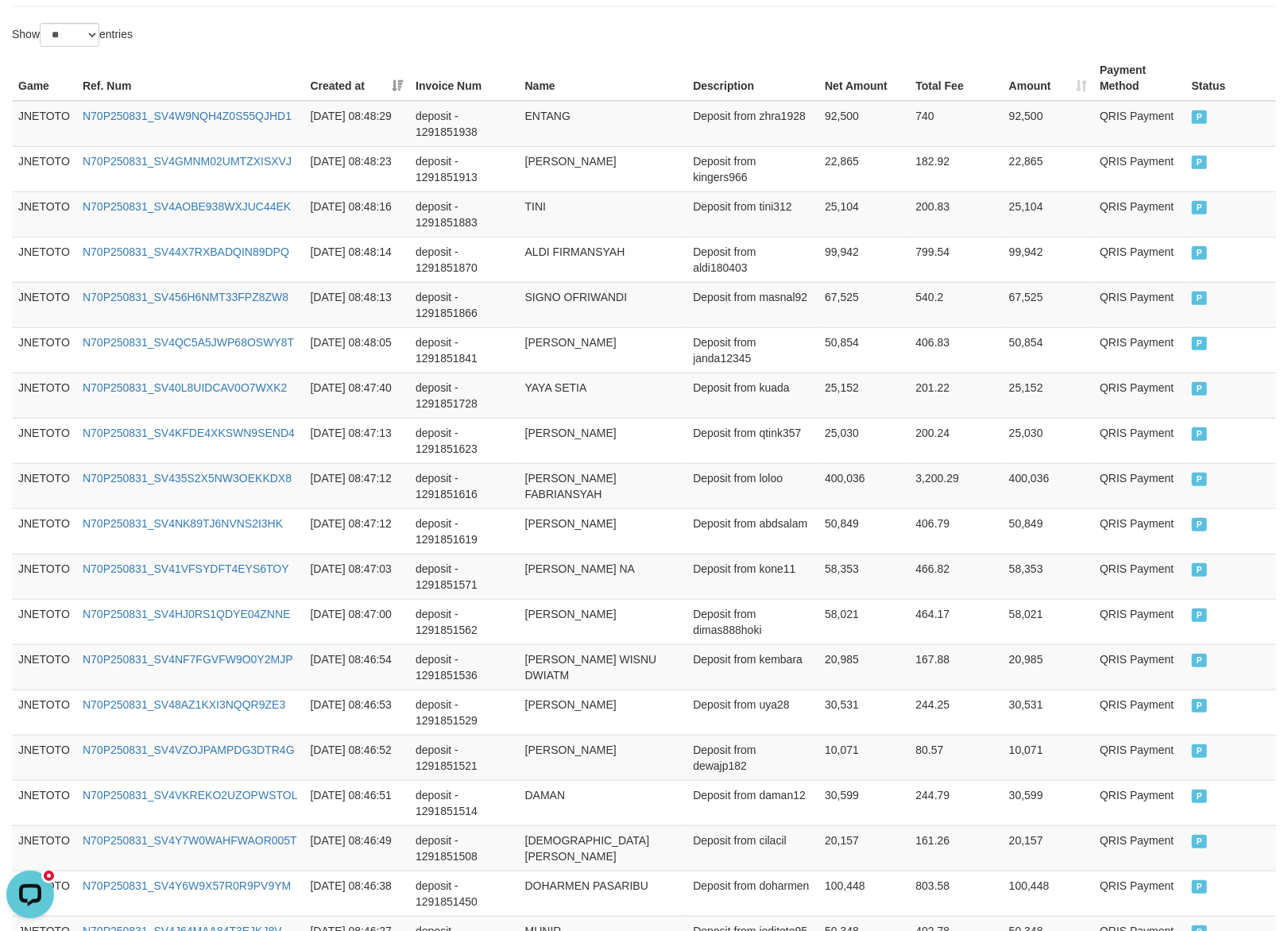
scroll to position [1002, 0]
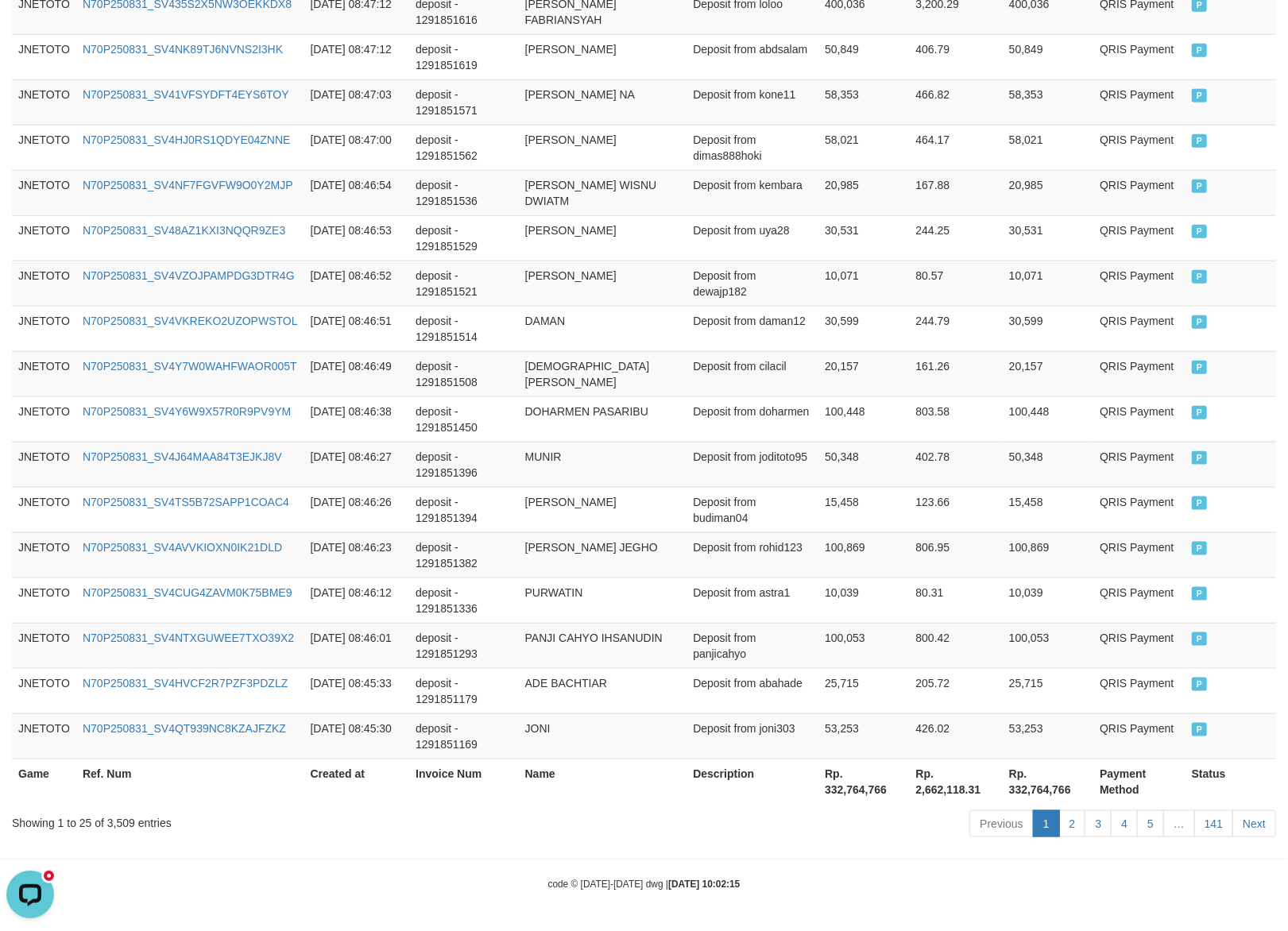
click at [119, 821] on div "Showing 1 to 25 of 3,509 entries" at bounding box center [268, 819] width 513 height 22
click at [860, 799] on th "Rp. 332,764,766" at bounding box center [863, 782] width 91 height 46
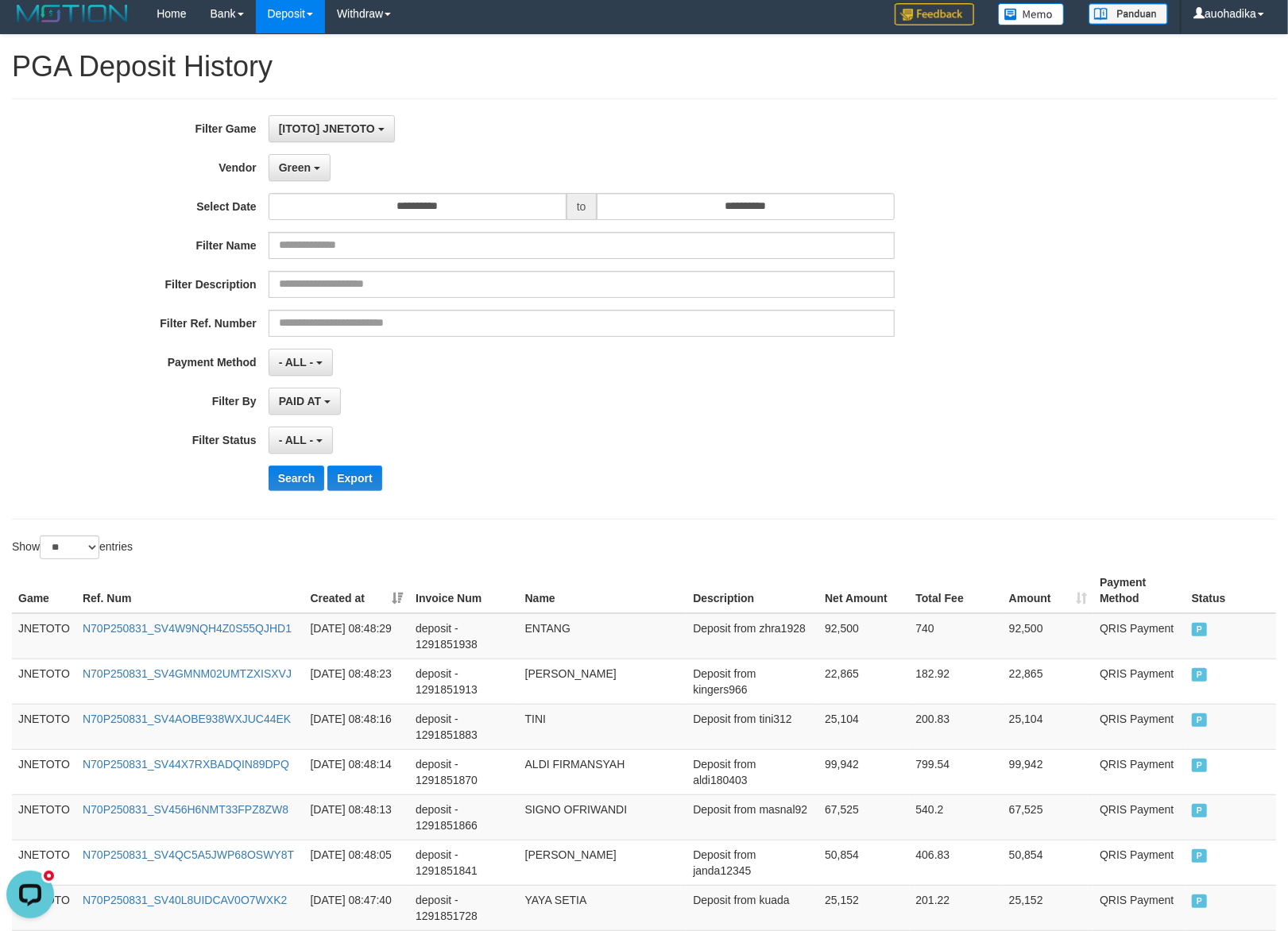
scroll to position [0, 0]
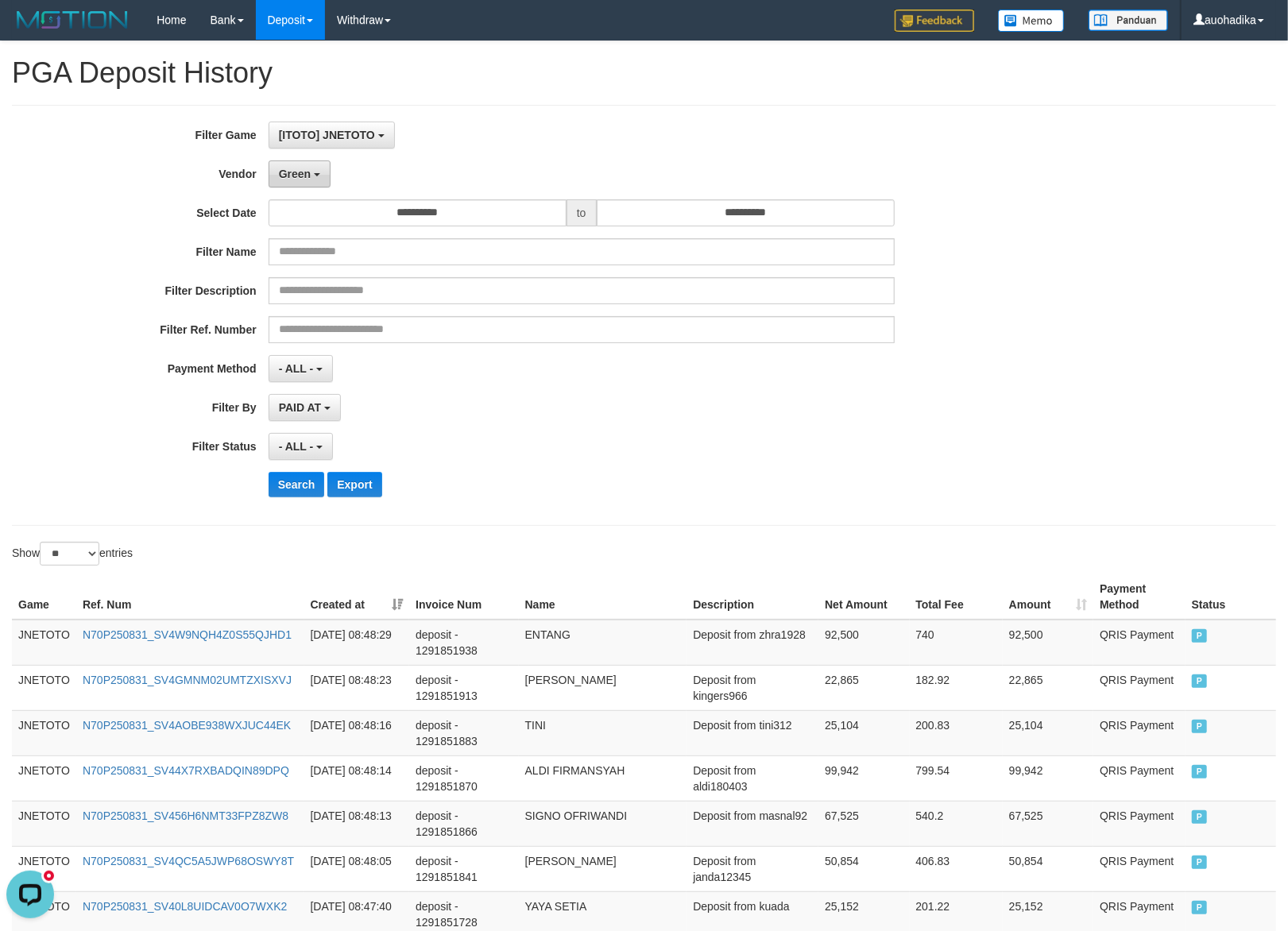
click at [313, 185] on button "Green" at bounding box center [299, 174] width 62 height 27
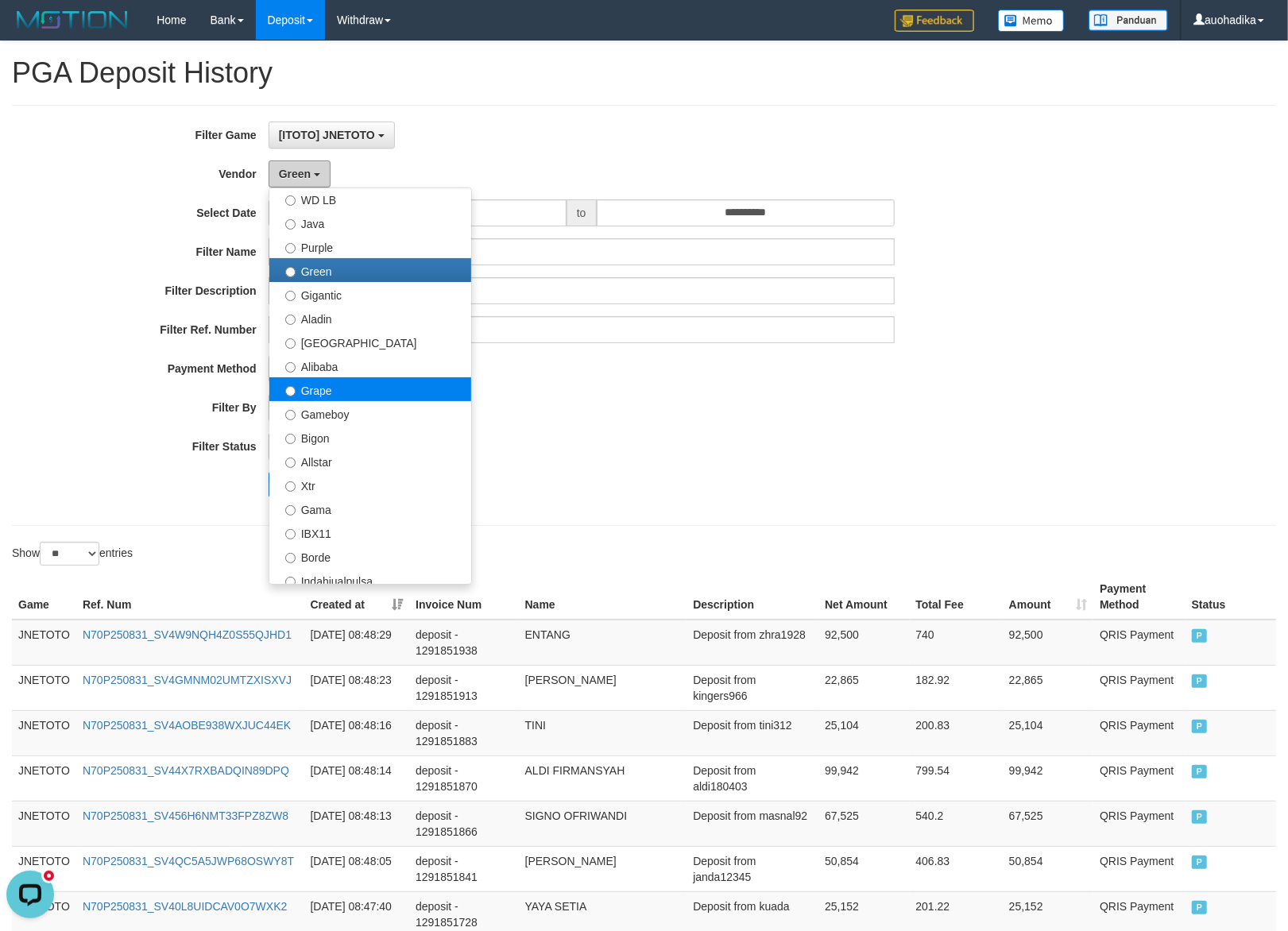
scroll to position [141, 0]
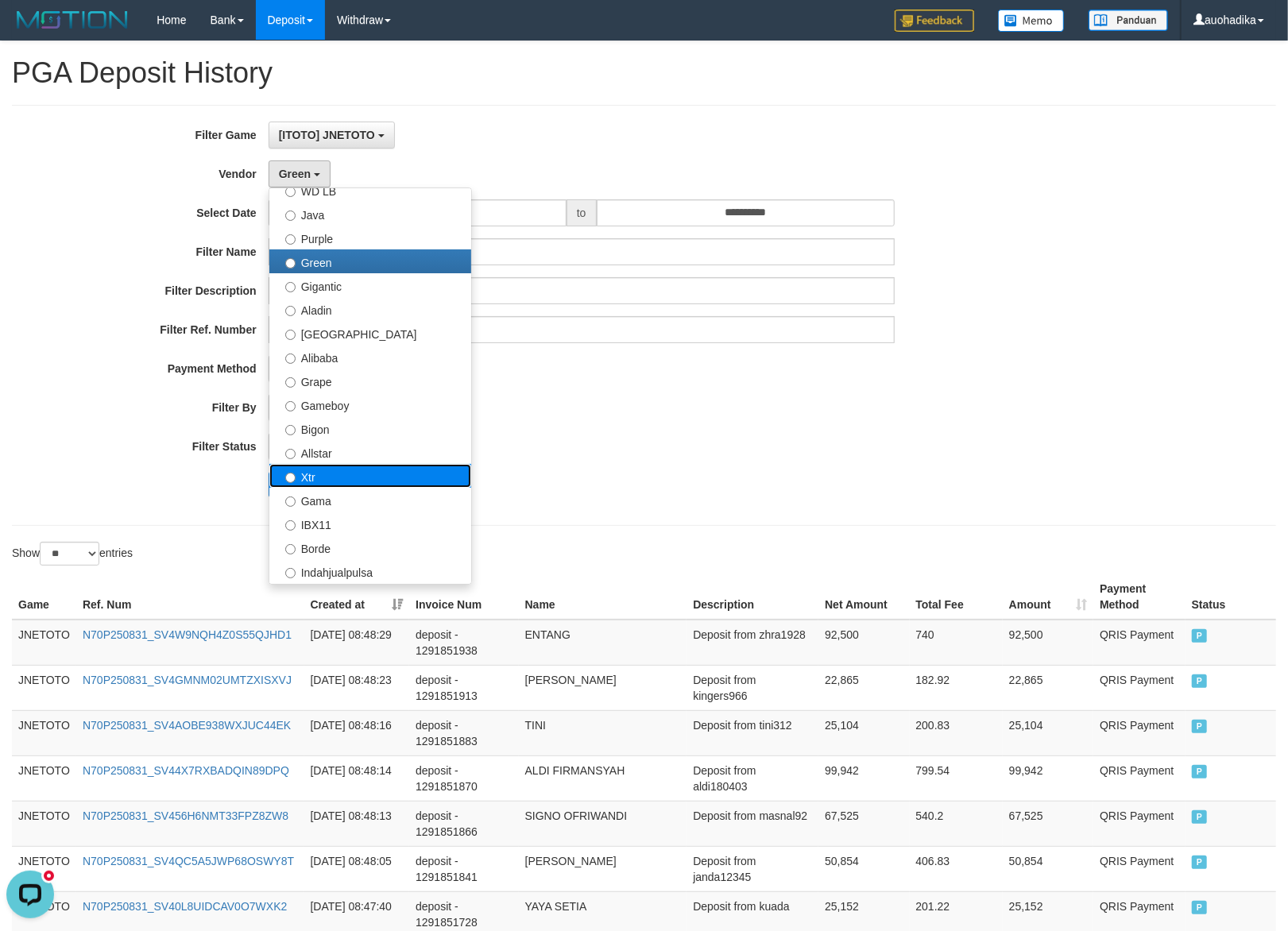
click at [354, 468] on label "Xtr" at bounding box center [370, 476] width 202 height 24
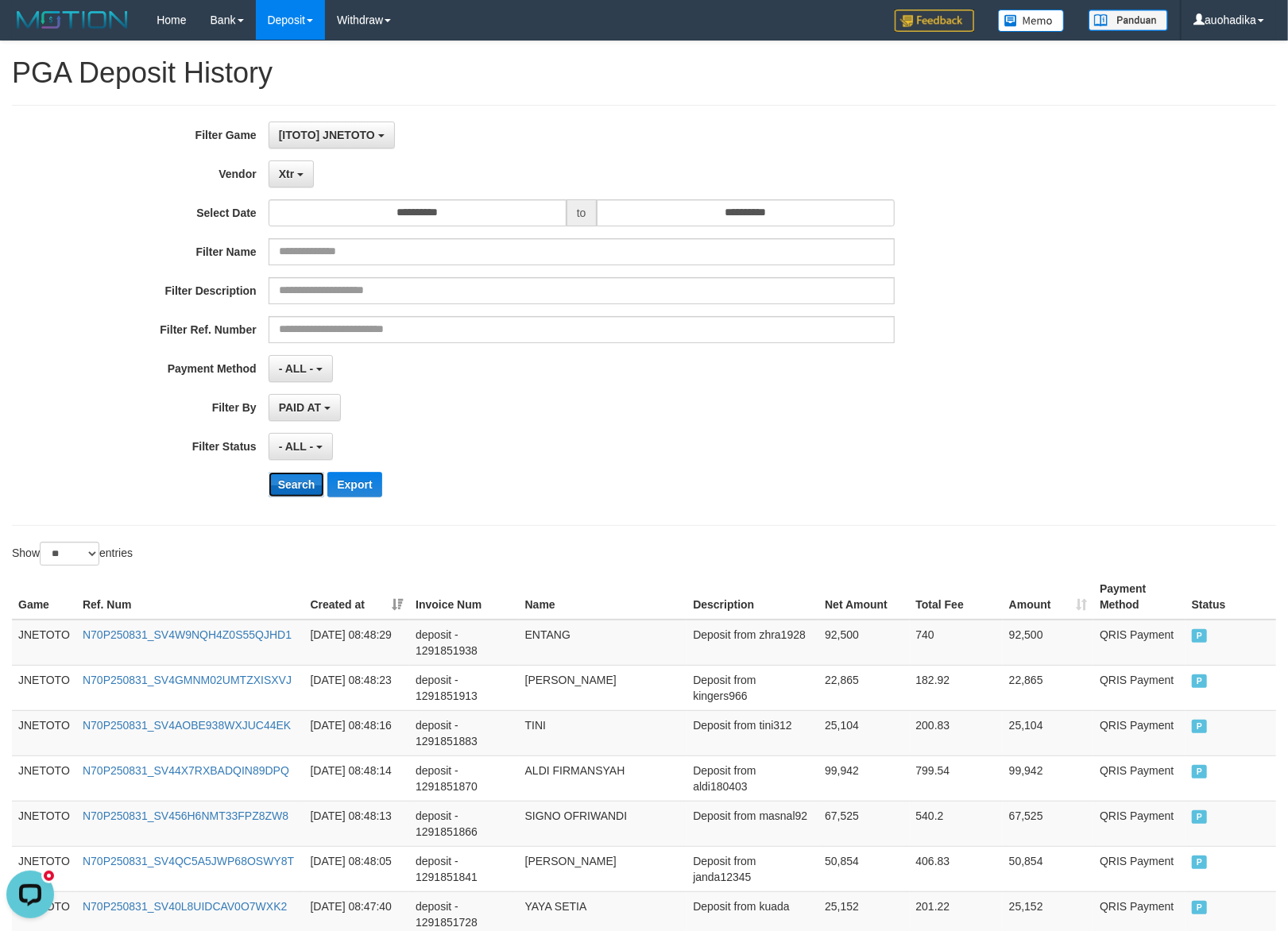
click at [293, 478] on button "Search" at bounding box center [296, 484] width 56 height 25
click at [494, 418] on div "PAID AT PAID AT CREATED AT" at bounding box center [581, 407] width 626 height 27
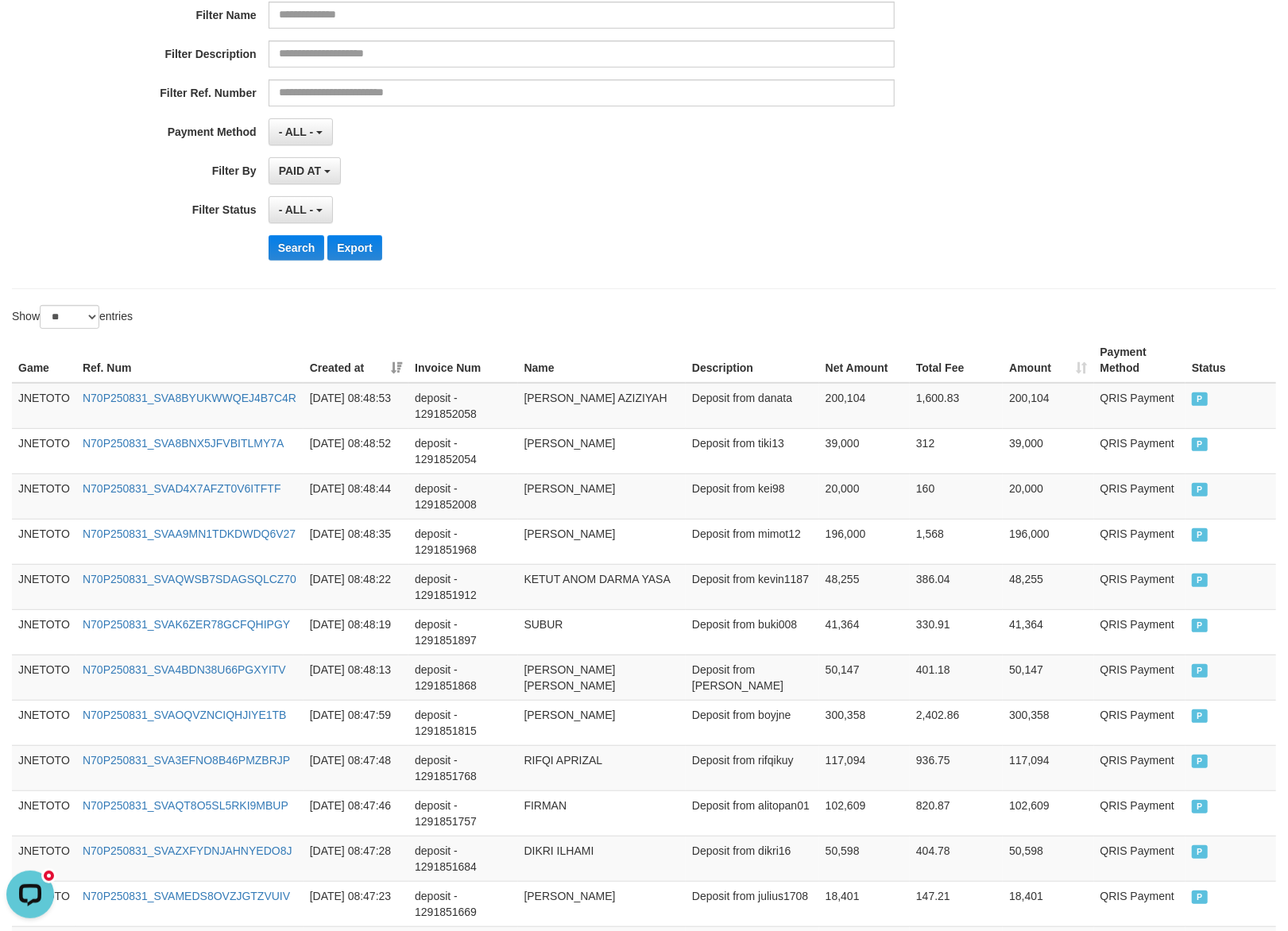
scroll to position [1002, 0]
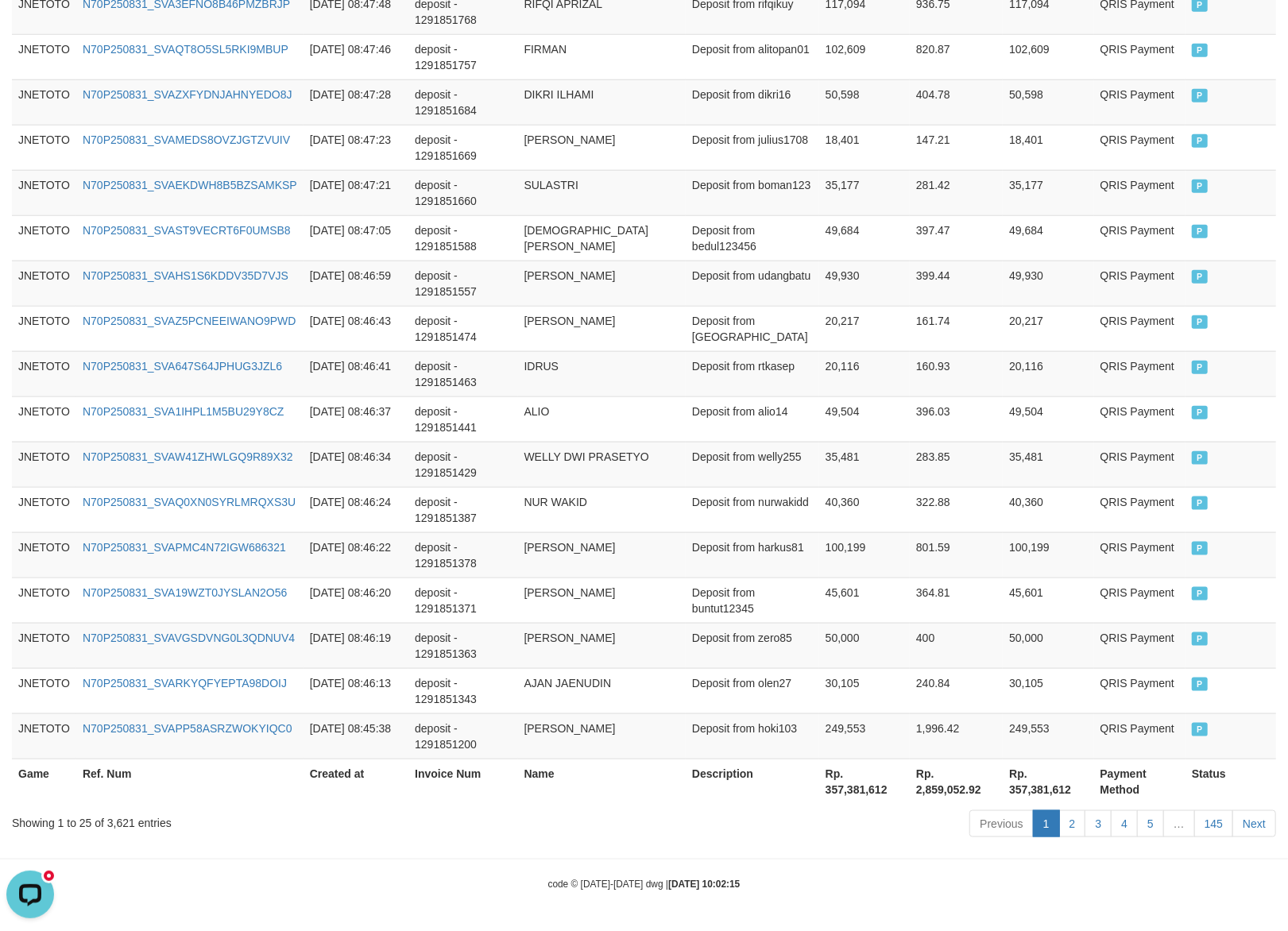
click at [859, 793] on th "Rp. 357,381,612" at bounding box center [864, 782] width 91 height 46
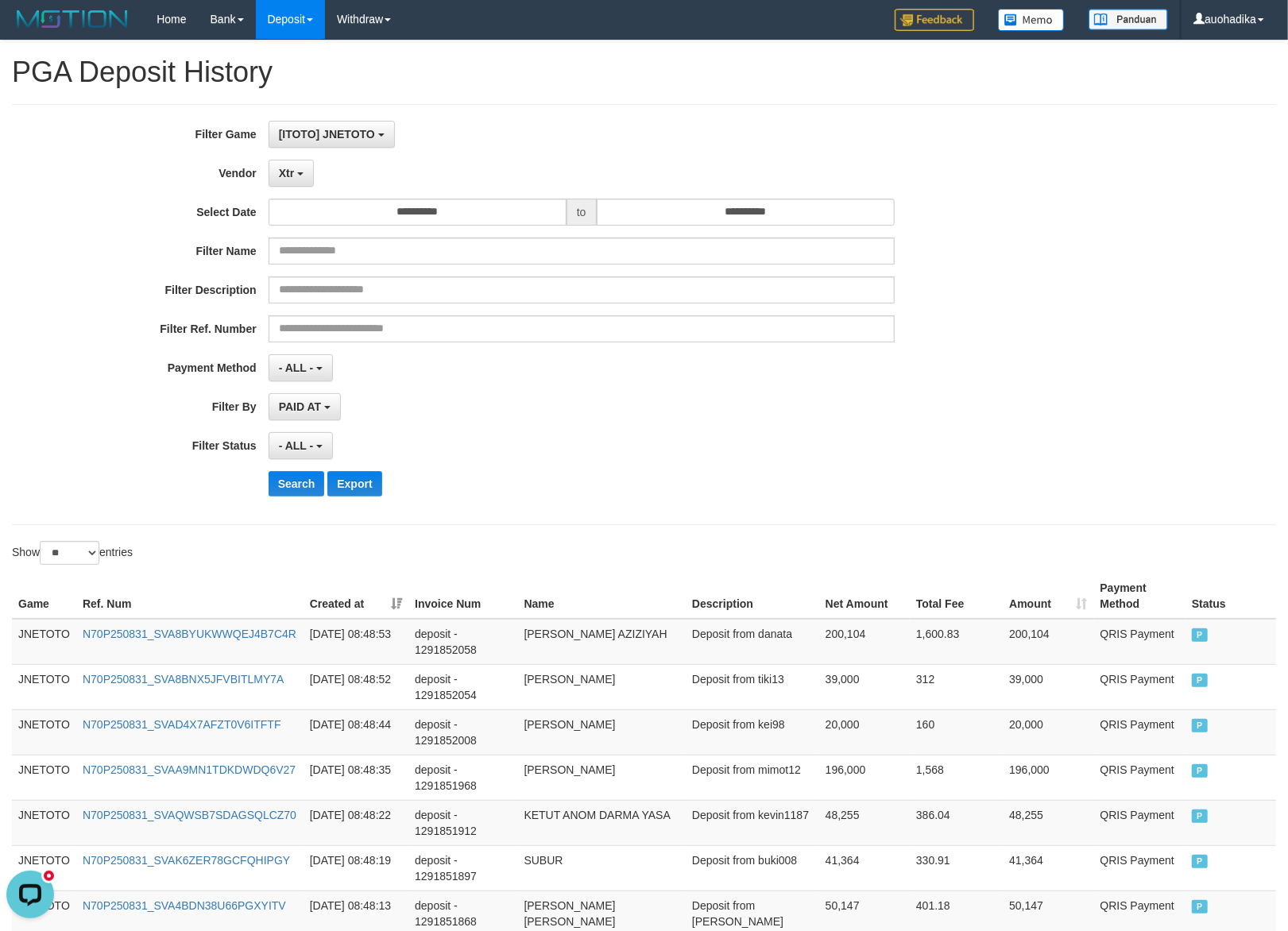
scroll to position [0, 0]
click at [271, 177] on button "Xtr" at bounding box center [291, 174] width 46 height 27
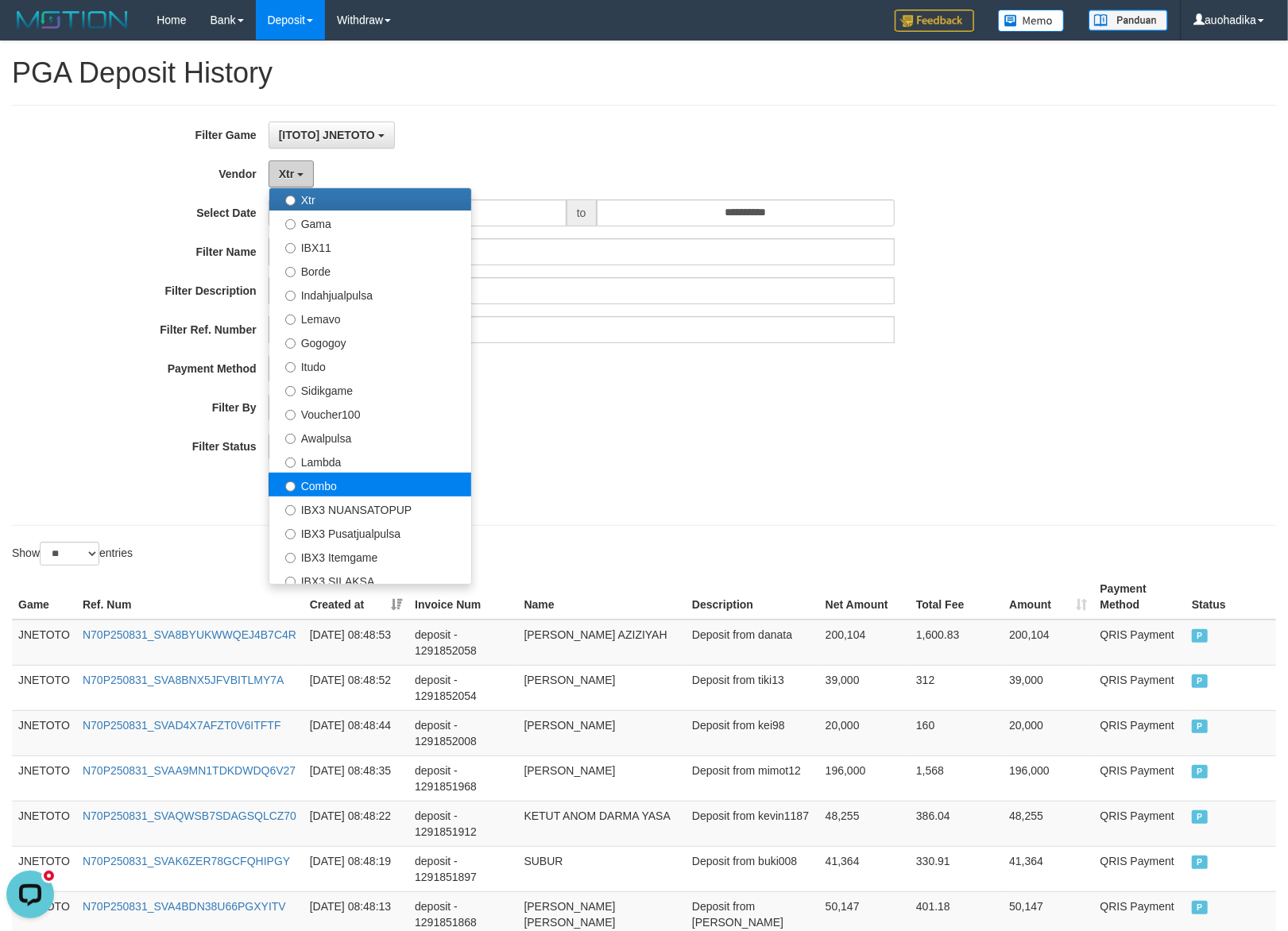
scroll to position [424, 0]
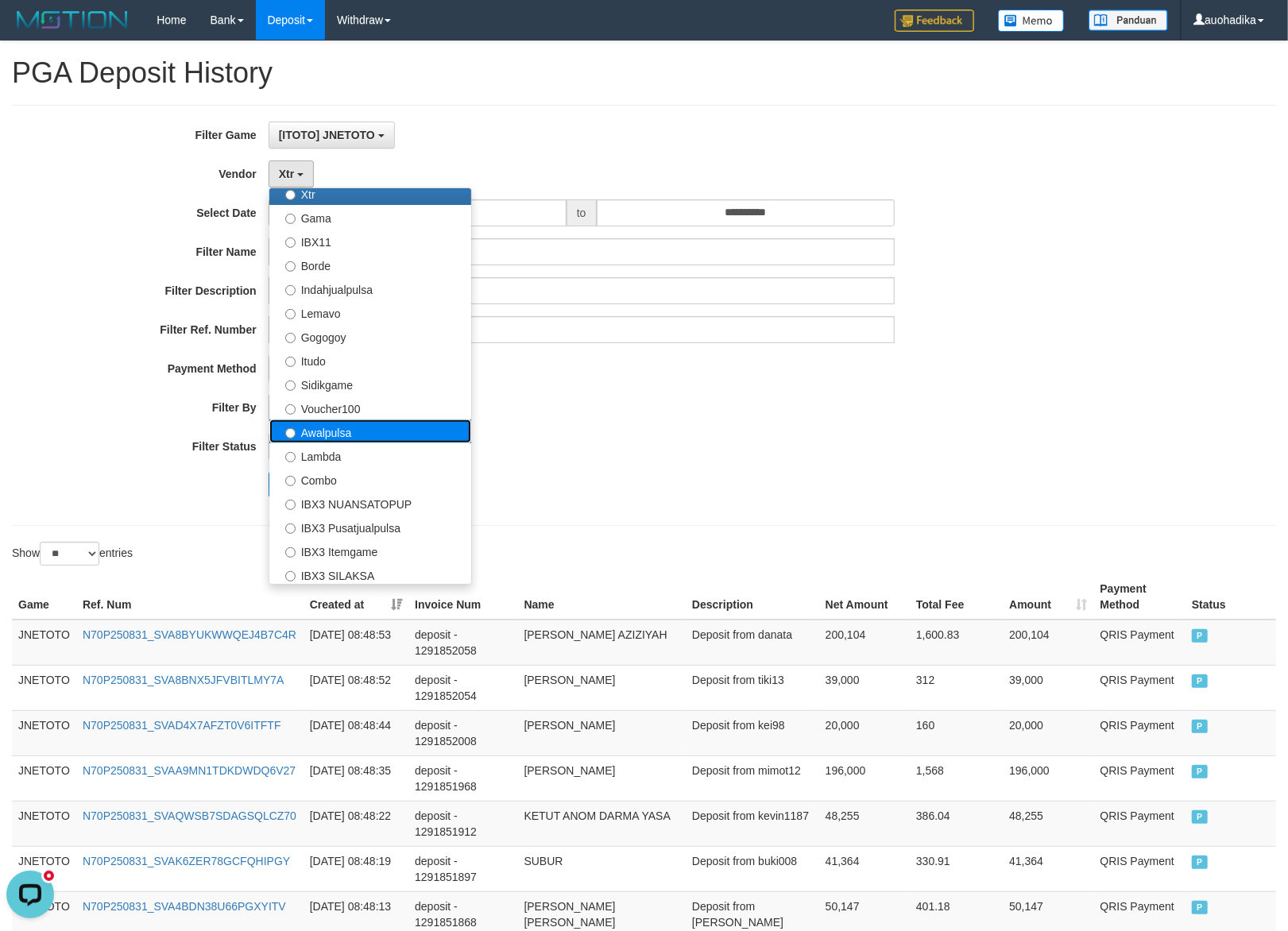
click at [359, 433] on label "Awalpulsa" at bounding box center [370, 431] width 202 height 24
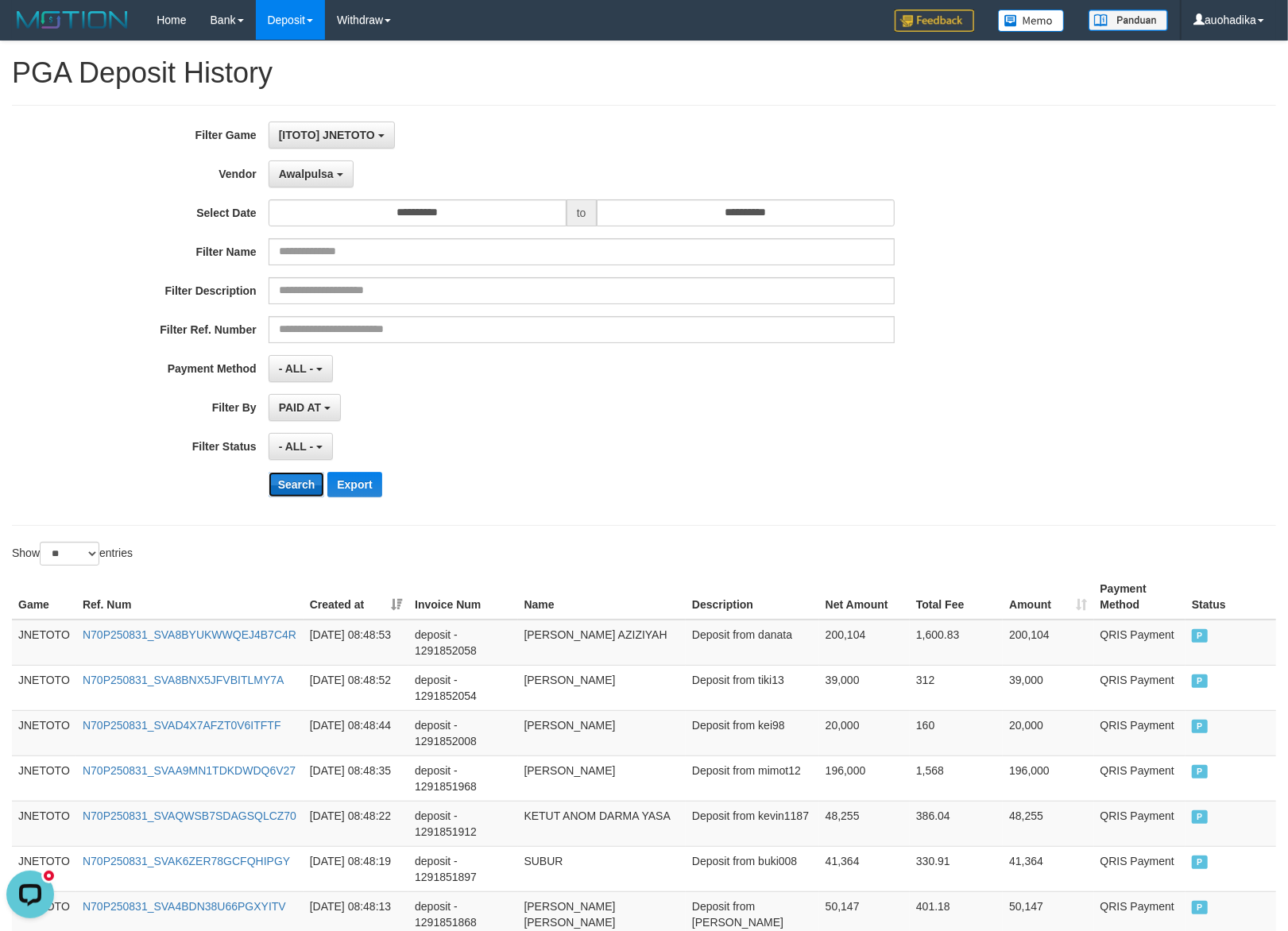
click at [309, 497] on button "Search" at bounding box center [296, 484] width 56 height 25
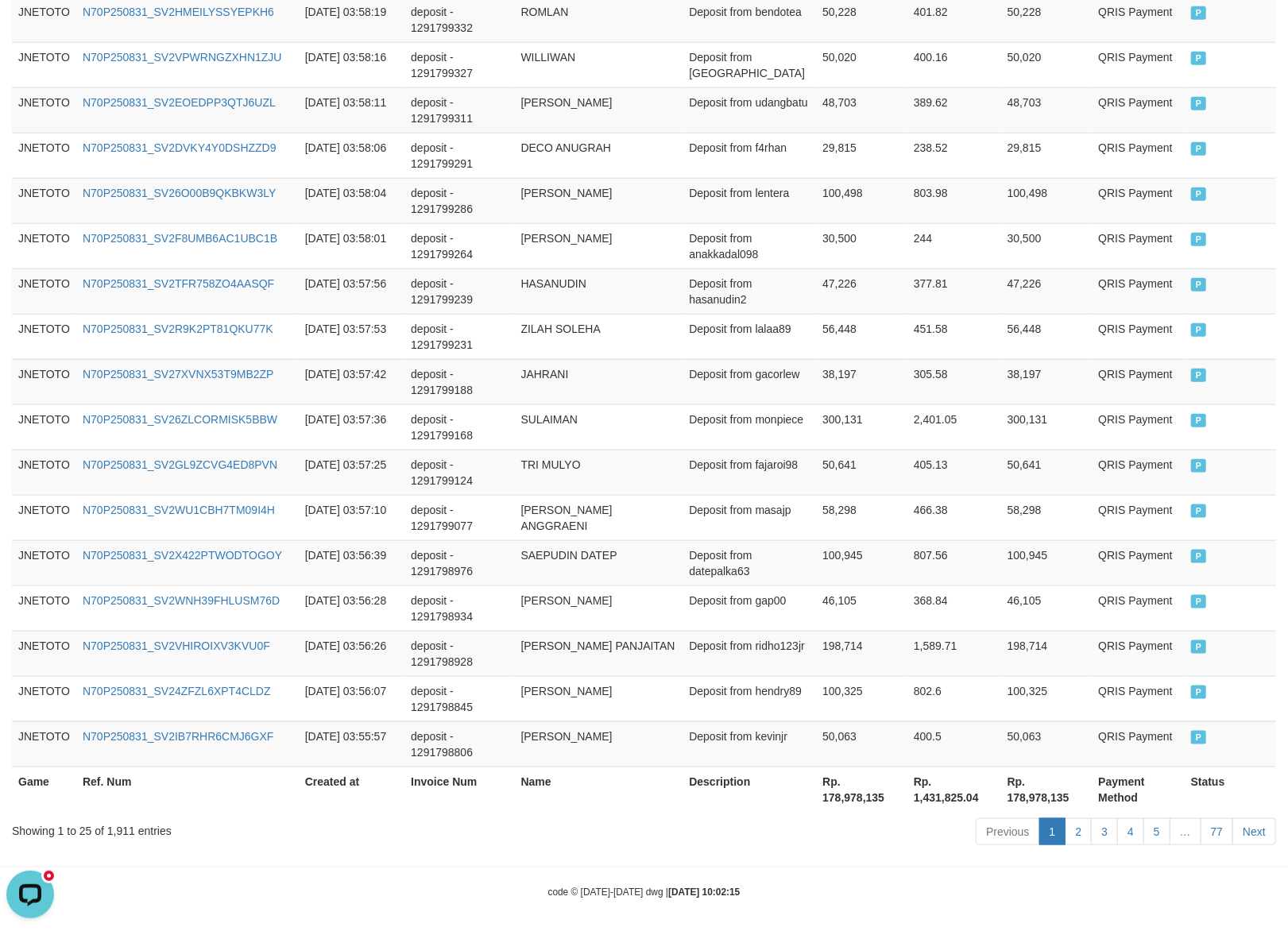
scroll to position [1002, 0]
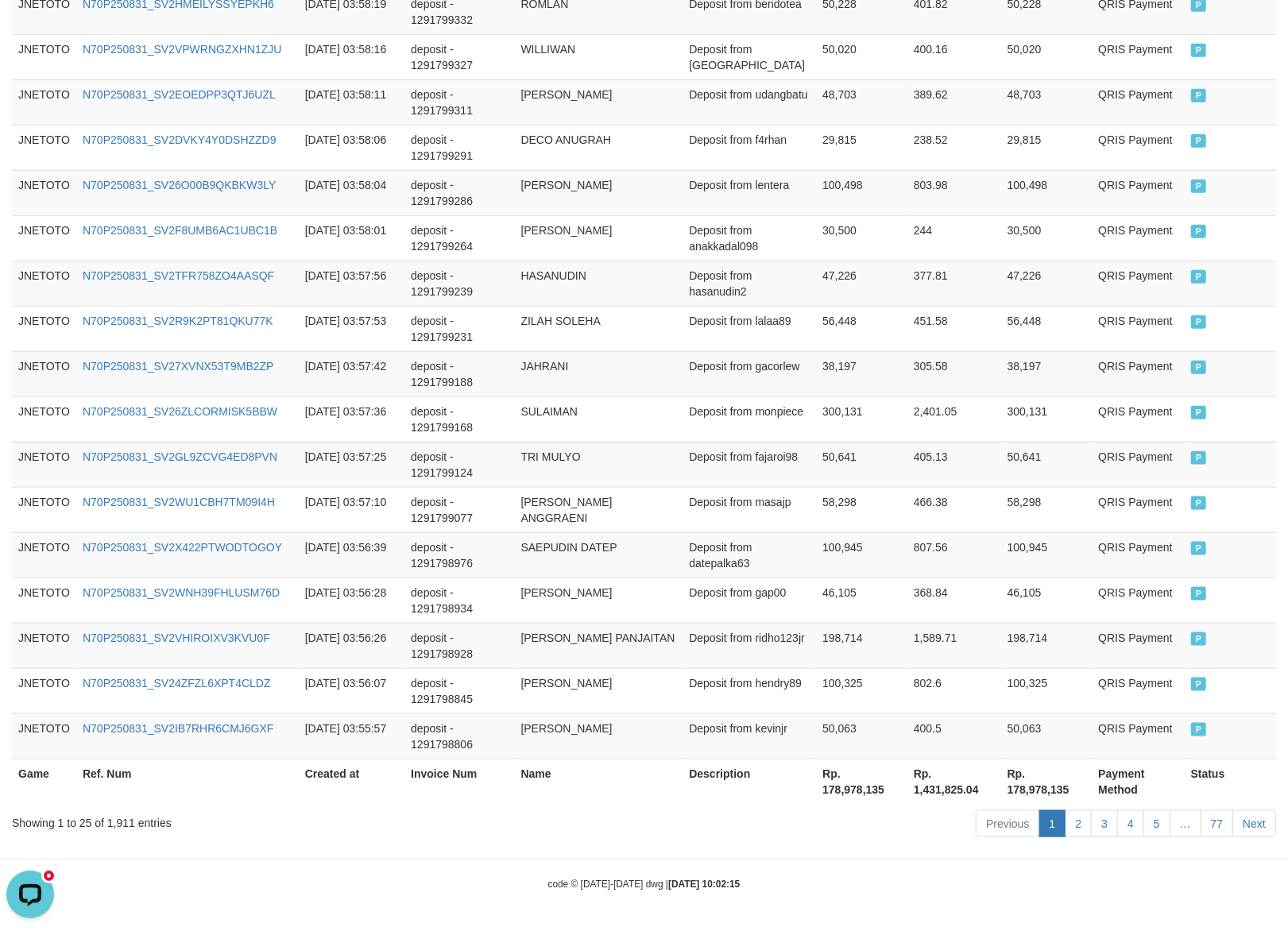
click at [852, 799] on th "Rp. 178,978,135" at bounding box center [862, 782] width 91 height 46
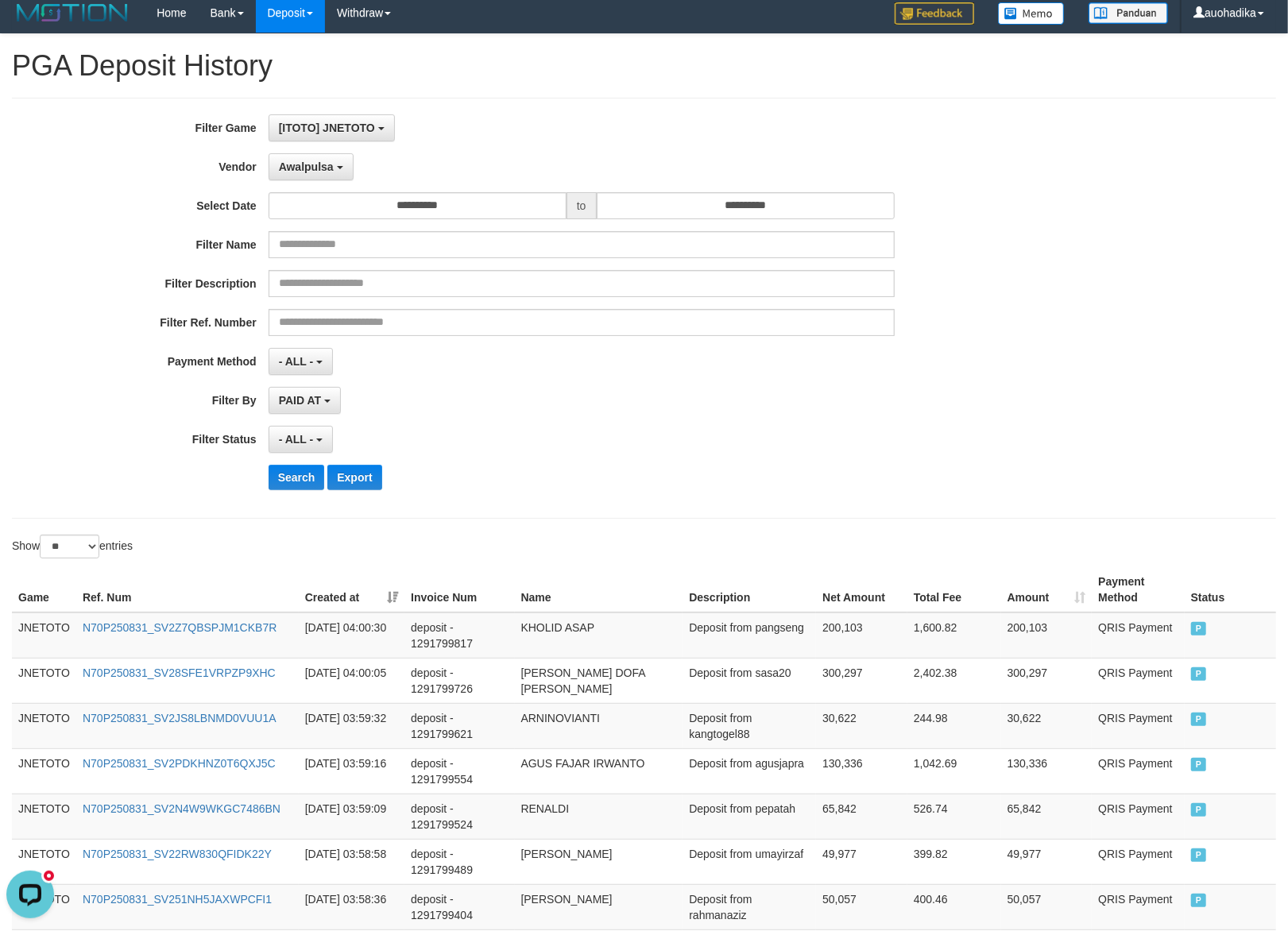
scroll to position [0, 0]
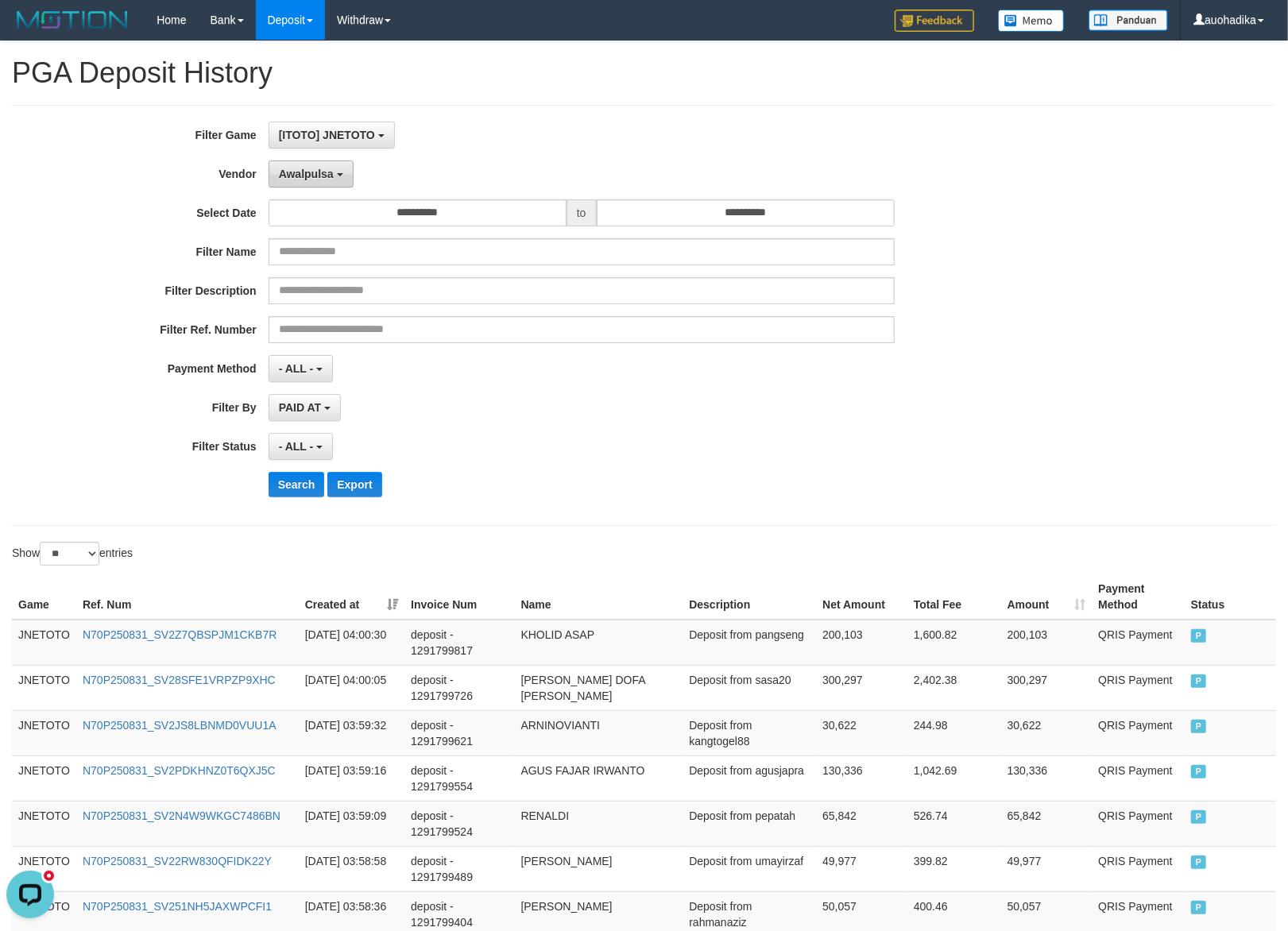
click at [316, 173] on span "Awalpulsa" at bounding box center [306, 174] width 55 height 12
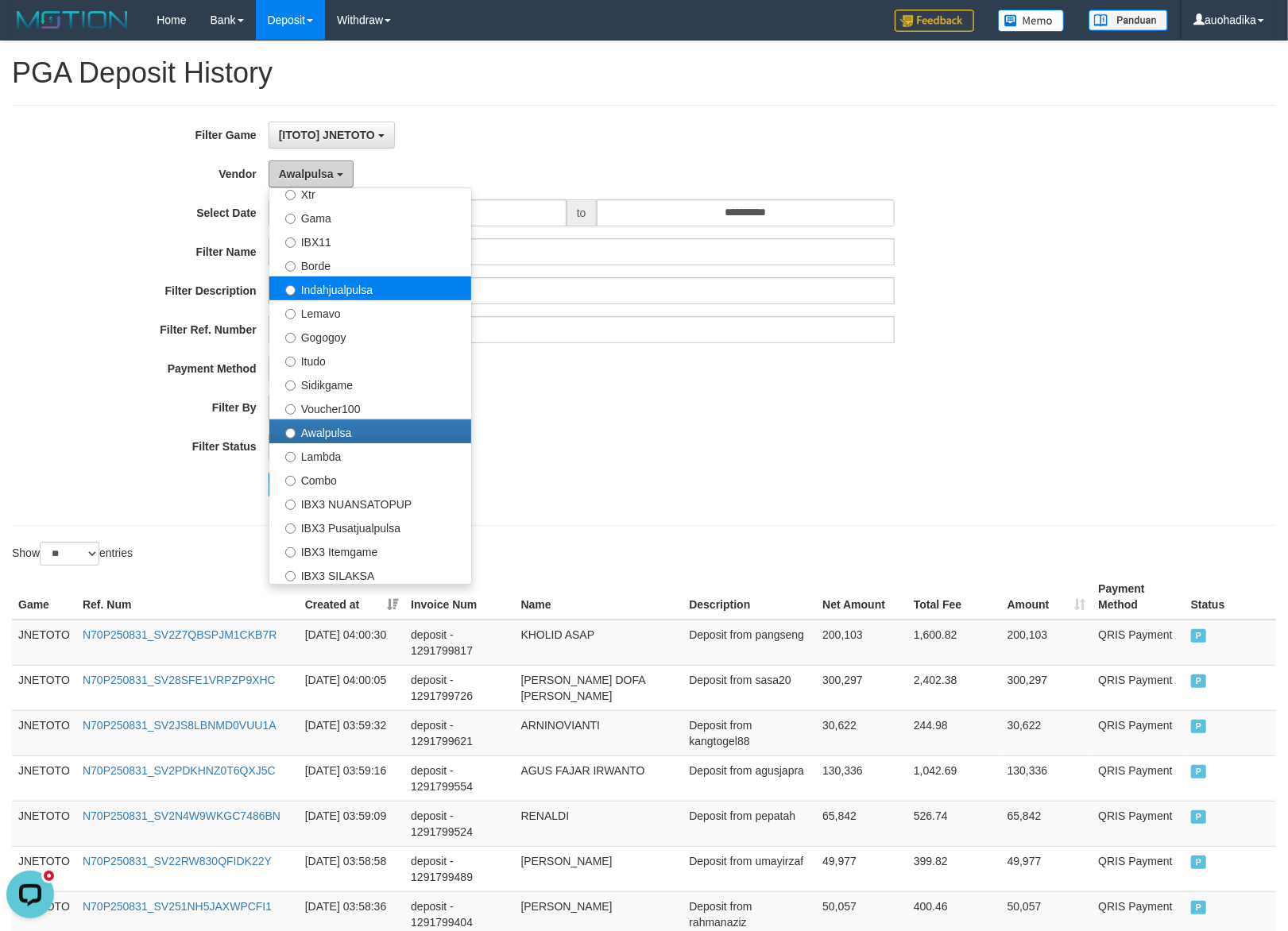
scroll to position [522, 0]
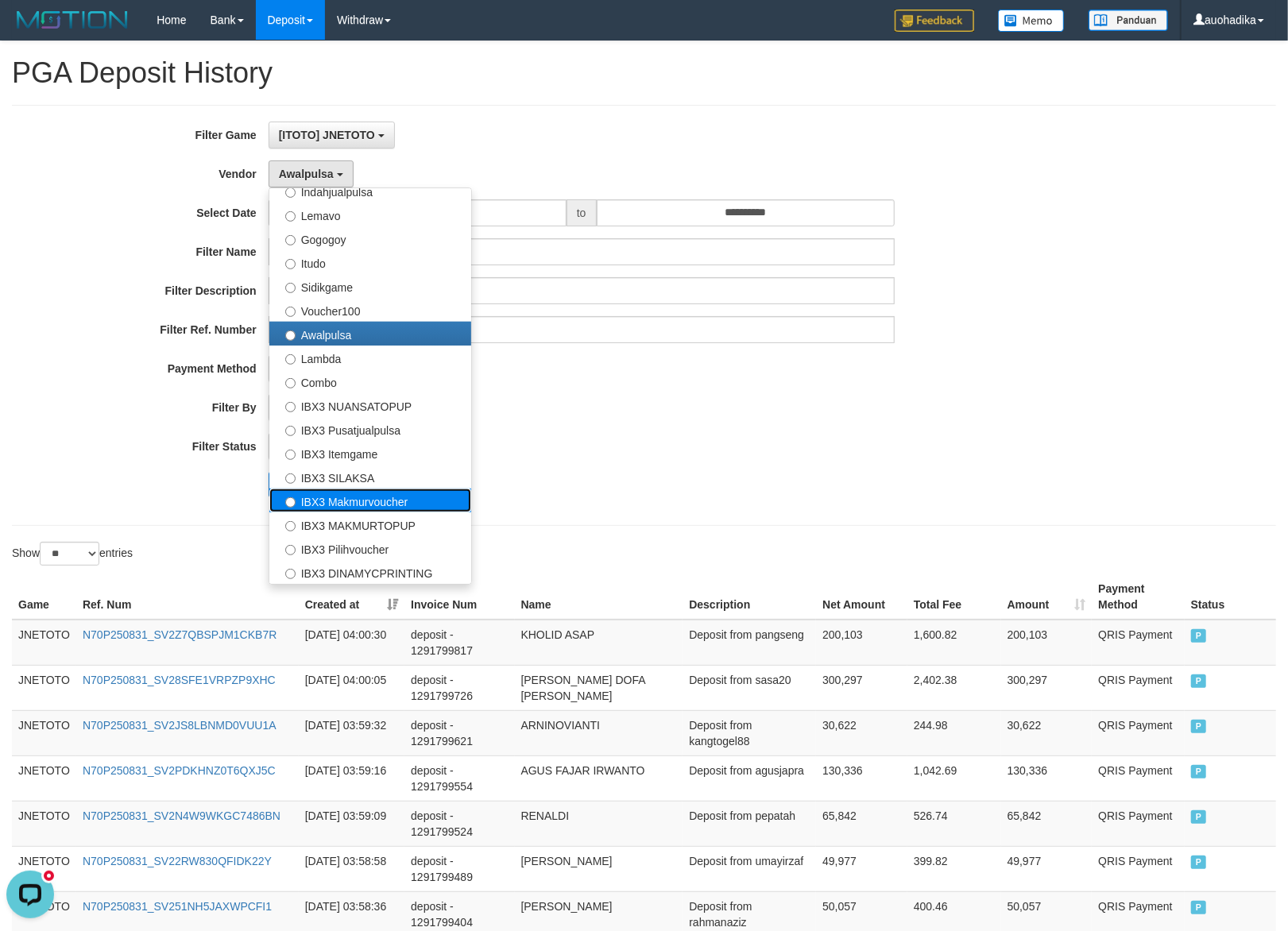
click at [408, 506] on label "IBX3 Makmurvoucher" at bounding box center [370, 500] width 202 height 24
select select "**********"
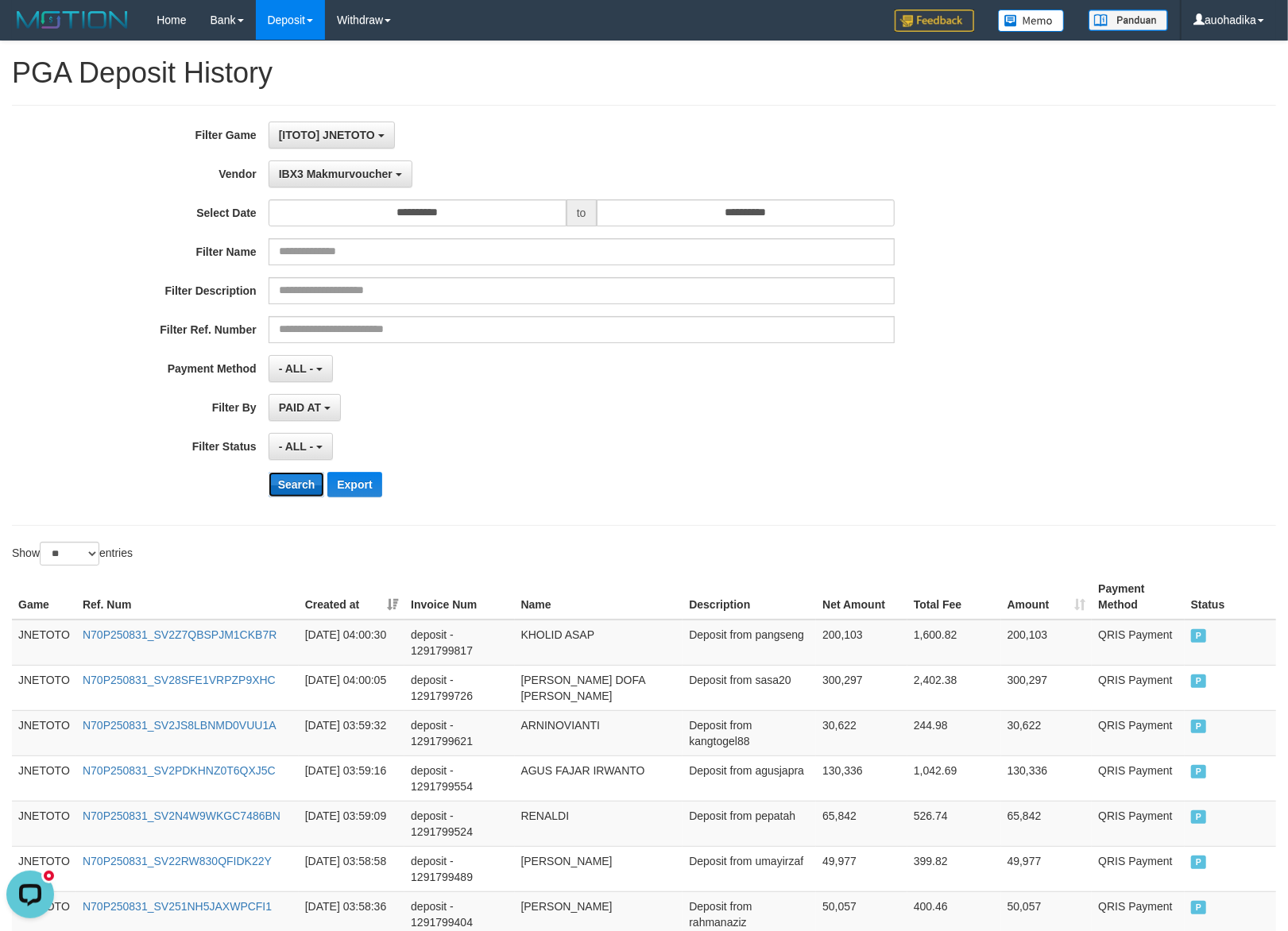
click at [289, 490] on button "Search" at bounding box center [296, 484] width 56 height 25
click at [582, 414] on div "PAID AT PAID AT CREATED AT" at bounding box center [581, 407] width 626 height 27
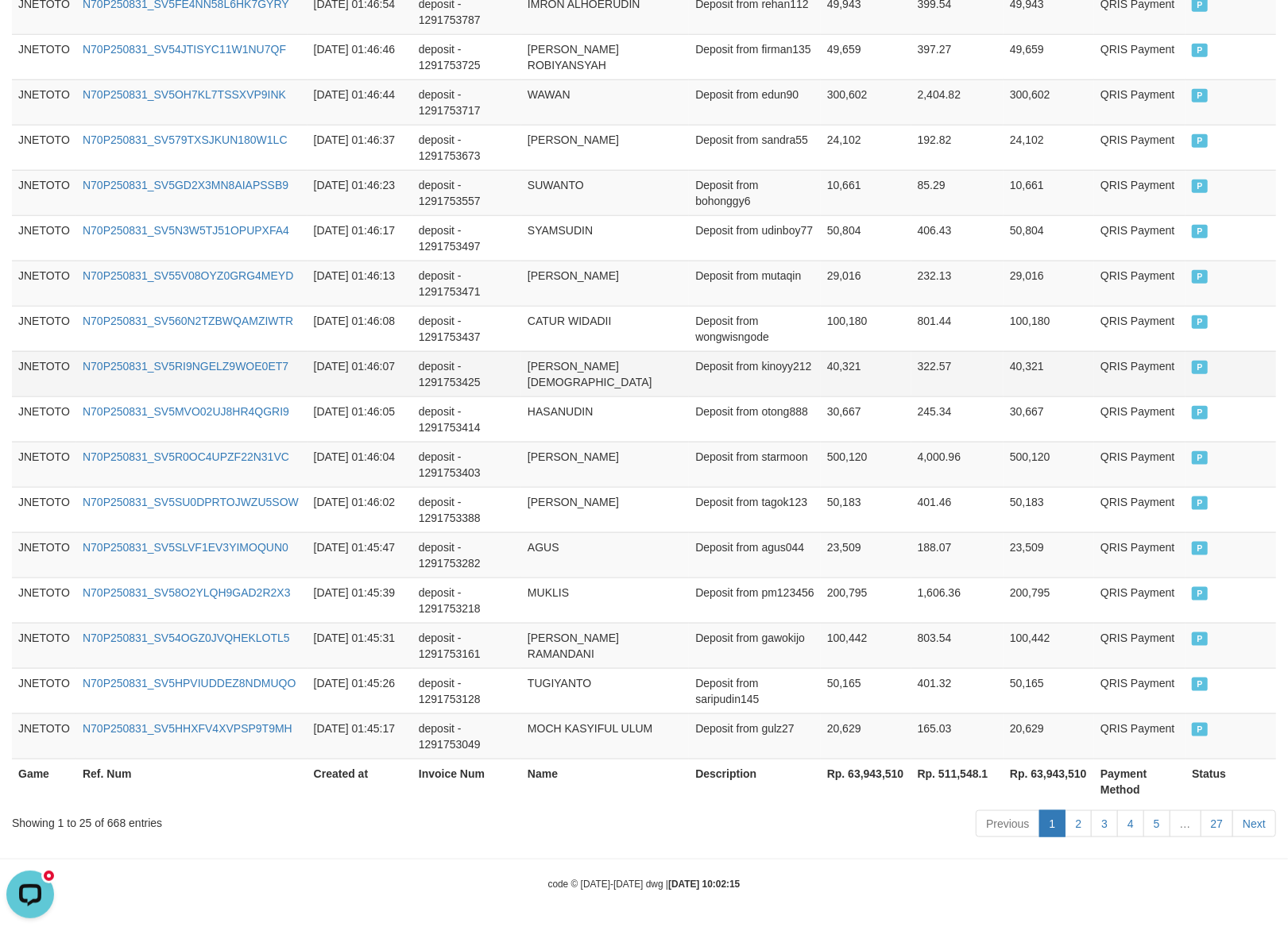
scroll to position [1002, 0]
click at [860, 779] on th "Rp. 63,943,510" at bounding box center [866, 782] width 91 height 46
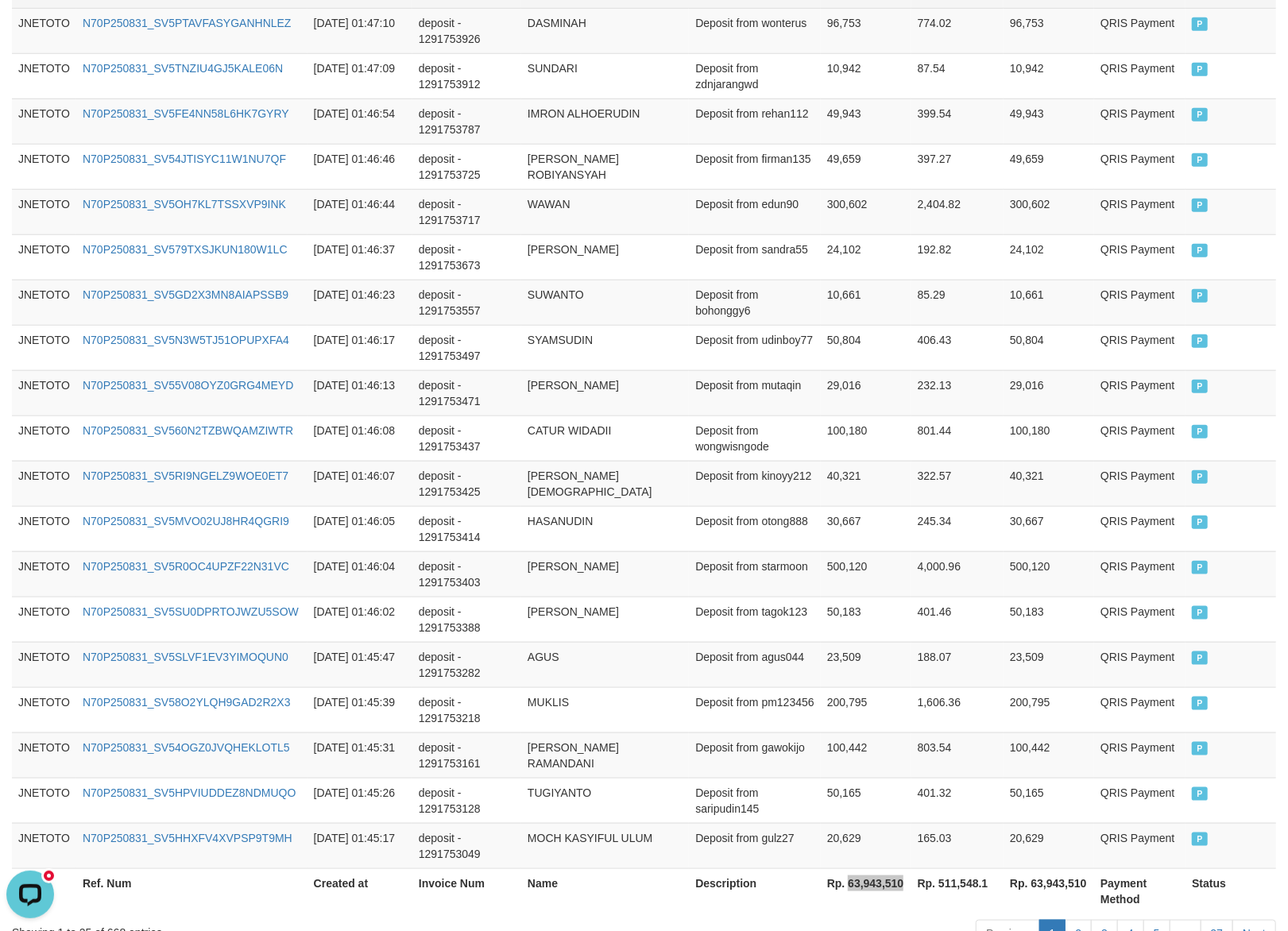
scroll to position [862, 0]
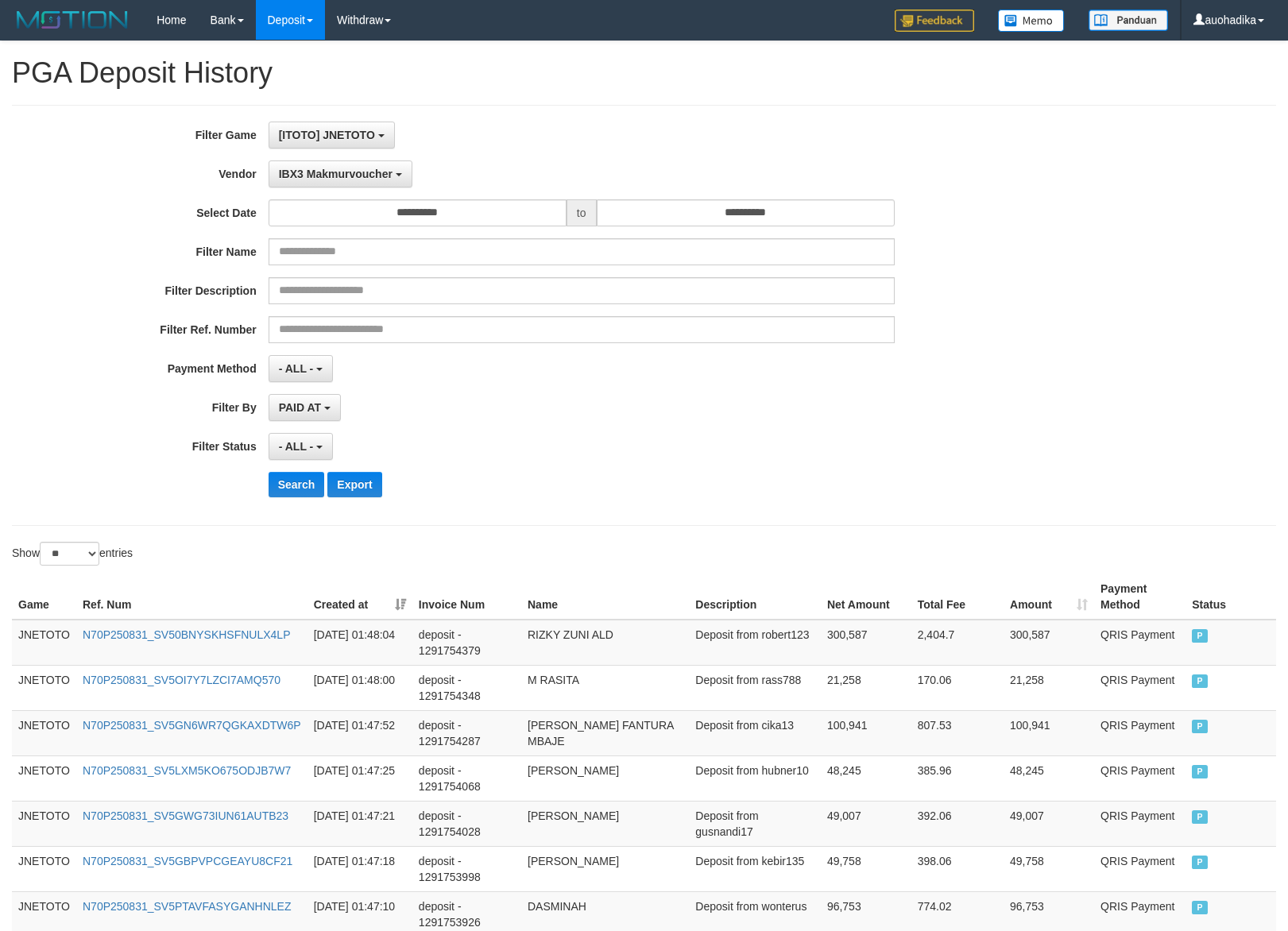
select select "**********"
select select "**"
drag, startPoint x: 916, startPoint y: 291, endPoint x: 964, endPoint y: 353, distance: 78.4
click at [917, 291] on div "Filter Description" at bounding box center [536, 290] width 1073 height 27
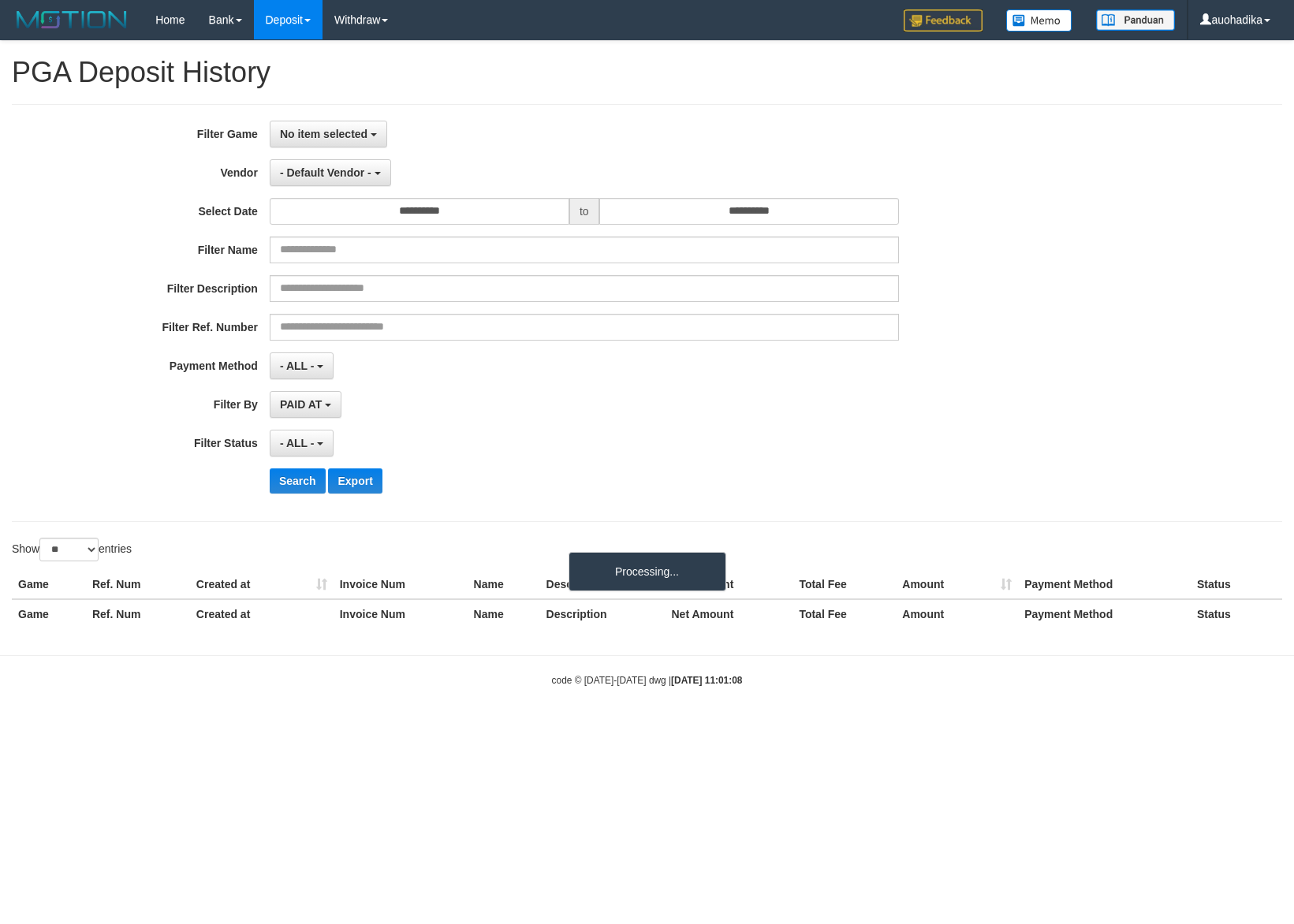
select select
select select "**"
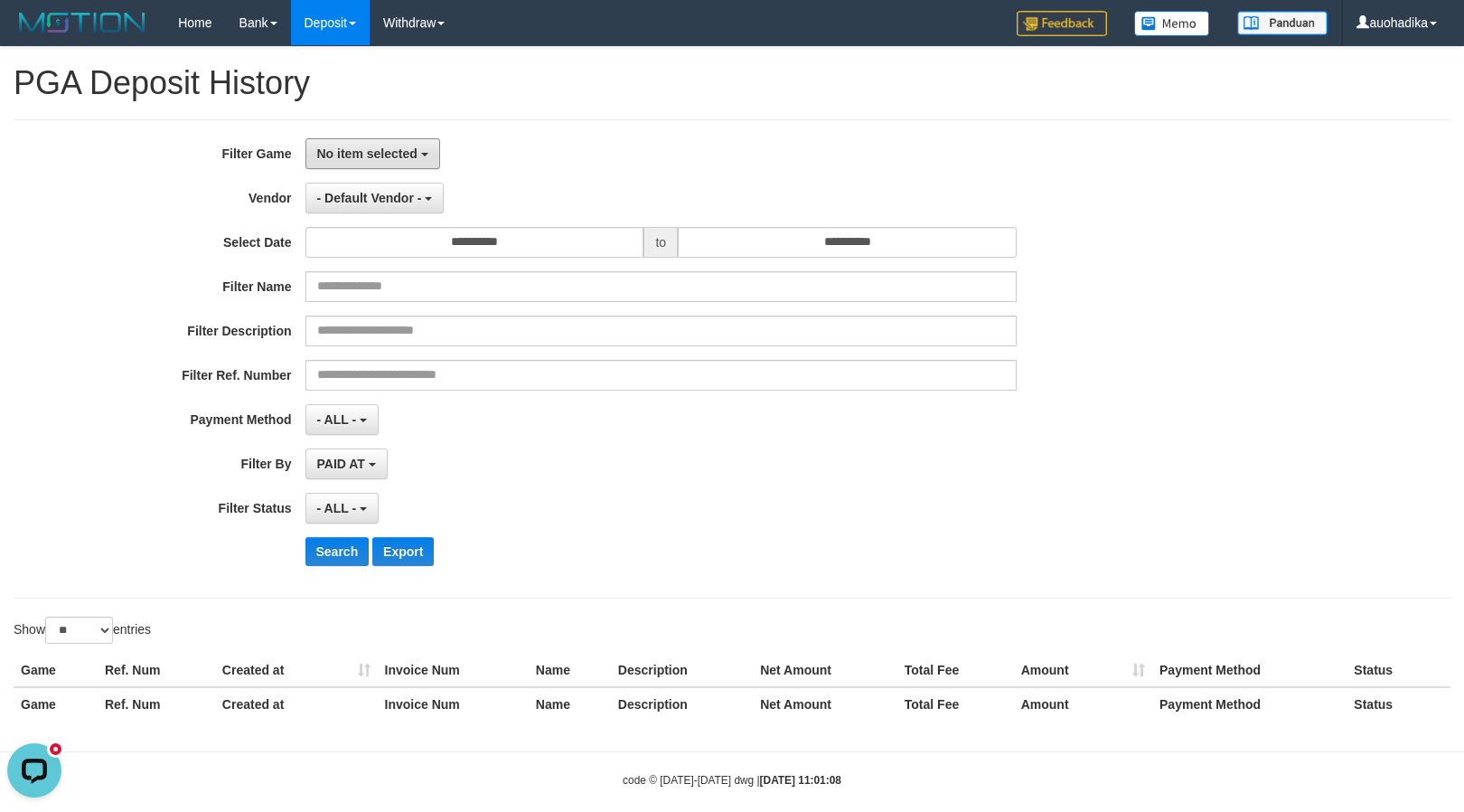
drag, startPoint x: 399, startPoint y: 156, endPoint x: 399, endPoint y: 235, distance: 78.6
click at [399, 156] on span "No item selected" at bounding box center [367, 153] width 100 height 14
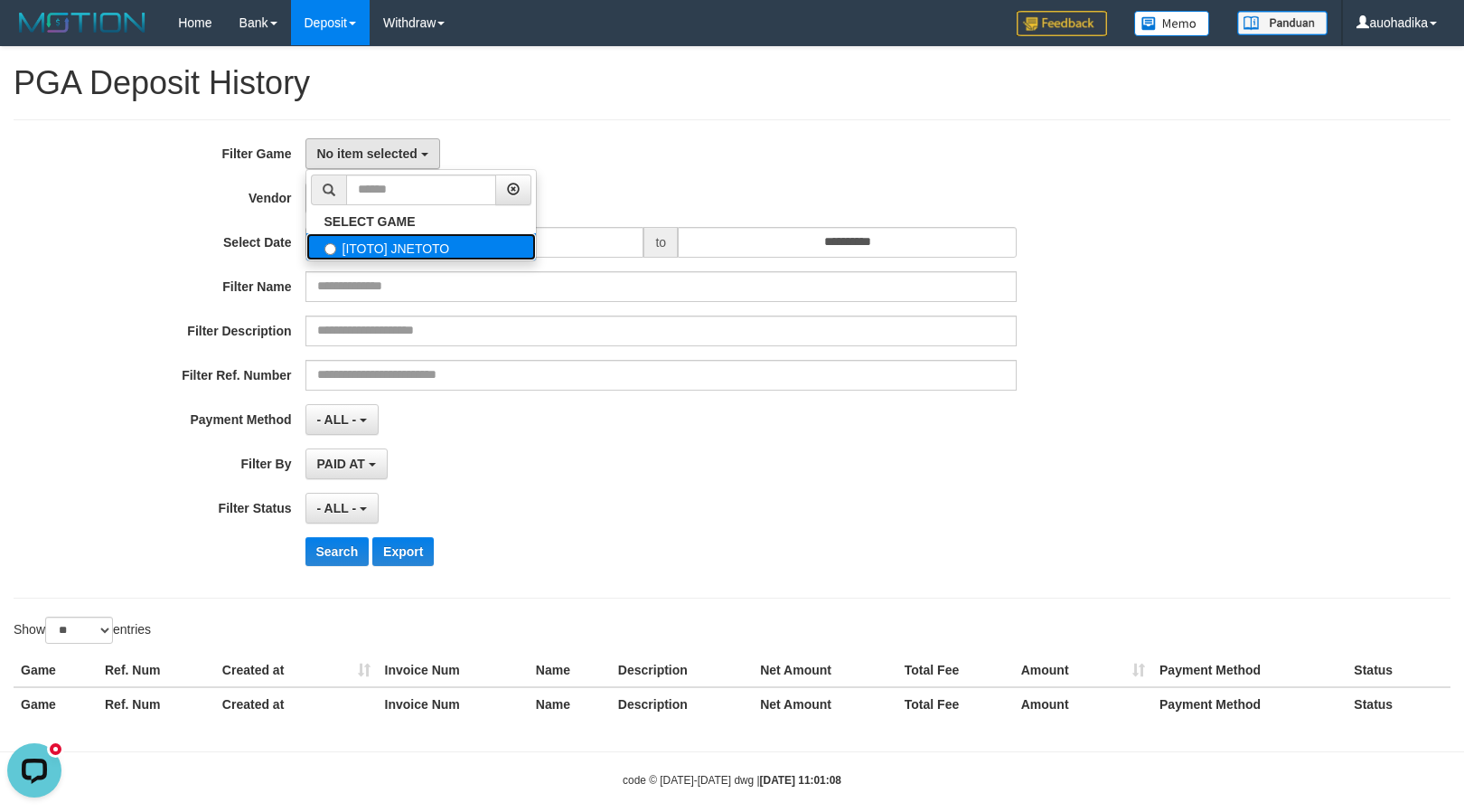
click at [425, 249] on label "[ITOTO] JNETOTO" at bounding box center [421, 246] width 230 height 27
select select "***"
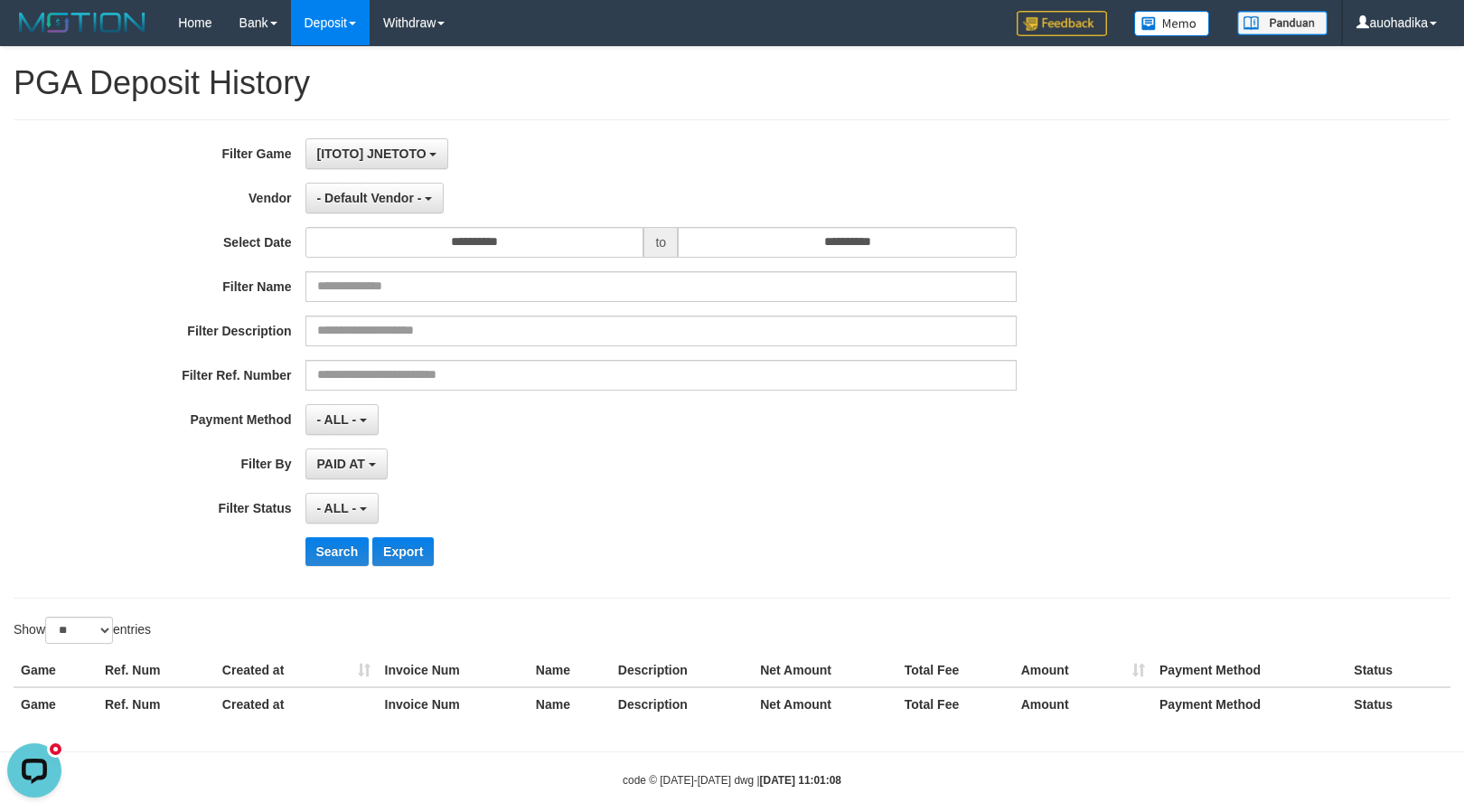
scroll to position [15, 0]
click at [412, 192] on span "- Default Vendor -" at bounding box center [369, 198] width 105 height 14
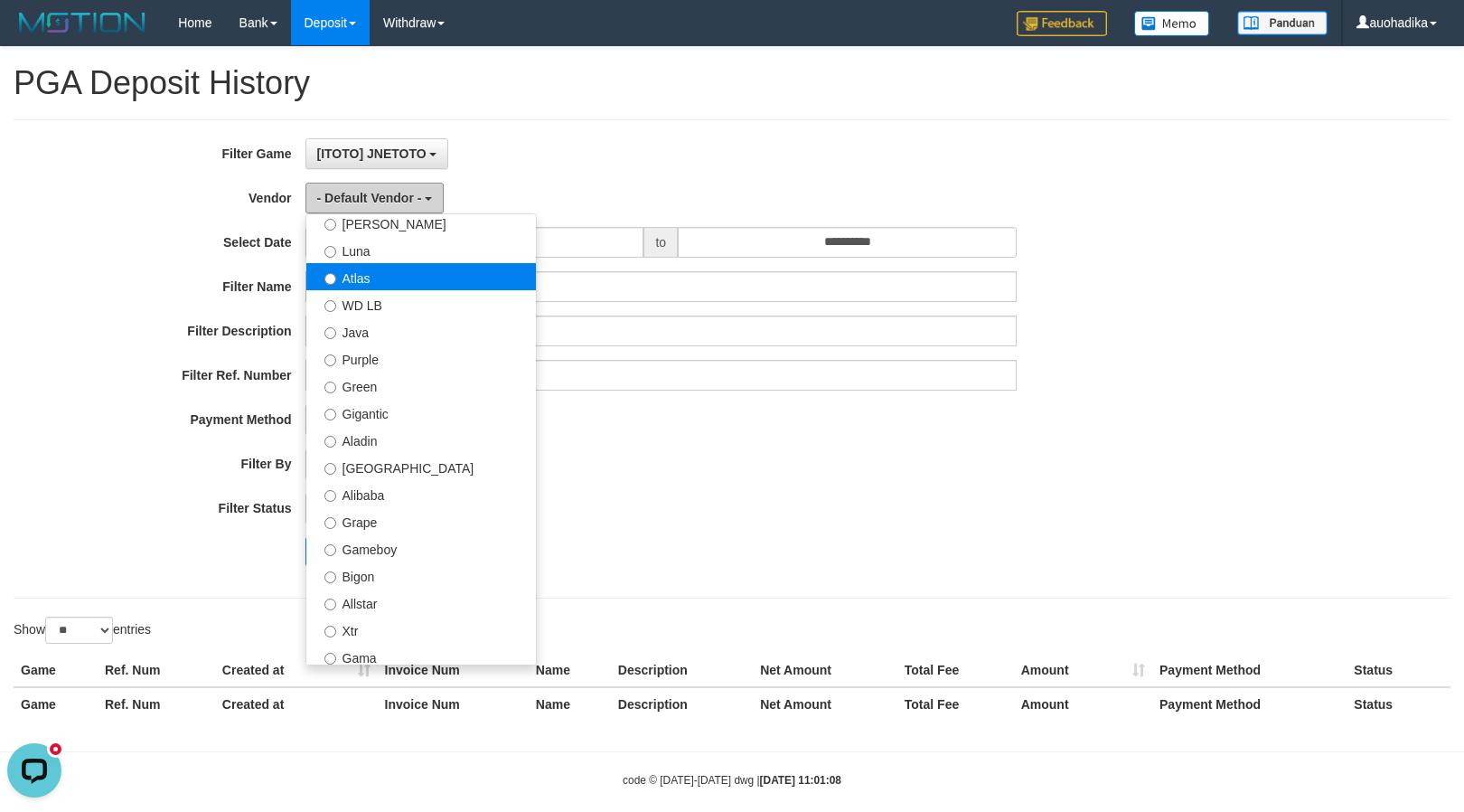
scroll to position [0, 0]
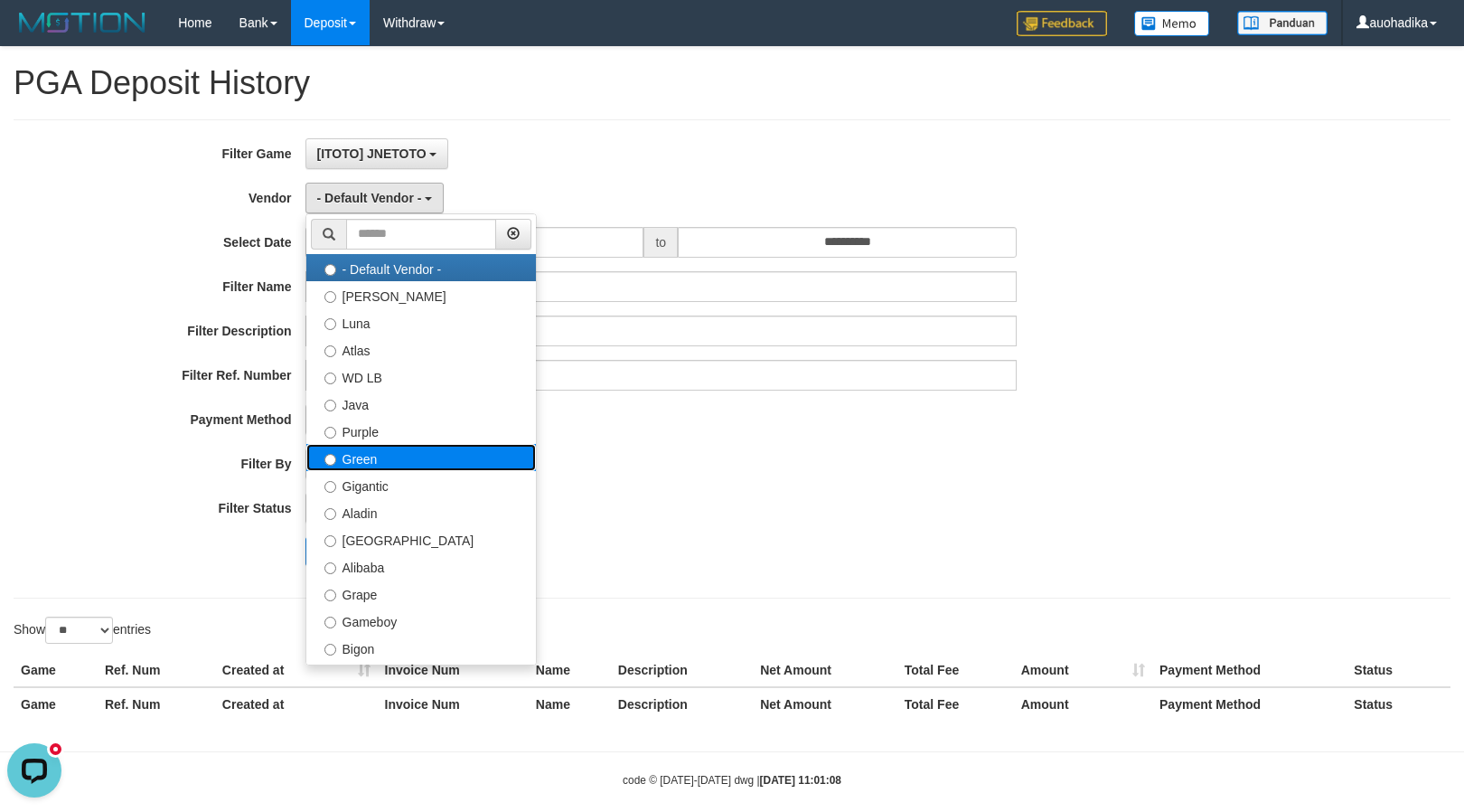
click at [385, 455] on label "Green" at bounding box center [421, 457] width 230 height 27
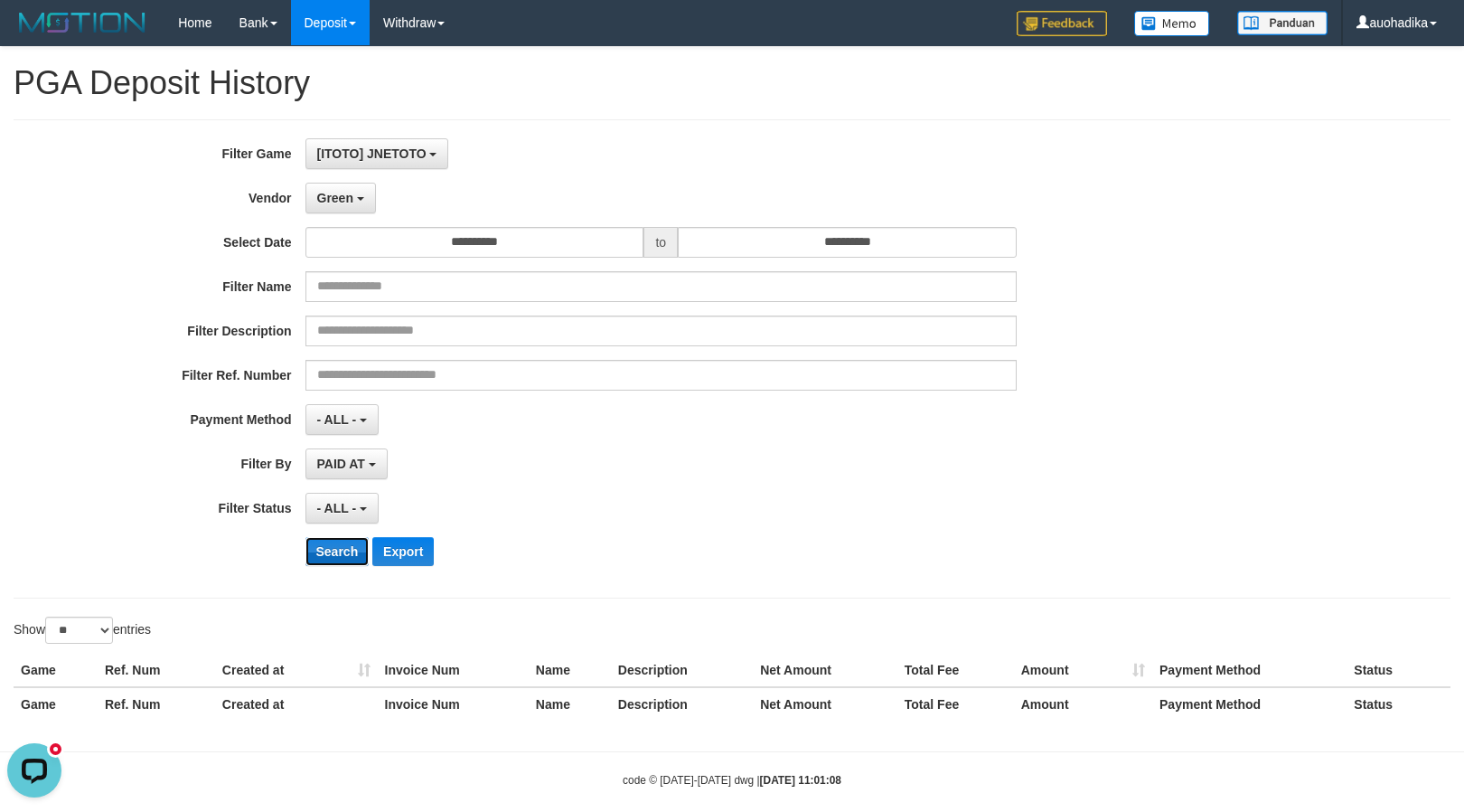
click at [327, 550] on button "Search" at bounding box center [337, 551] width 64 height 29
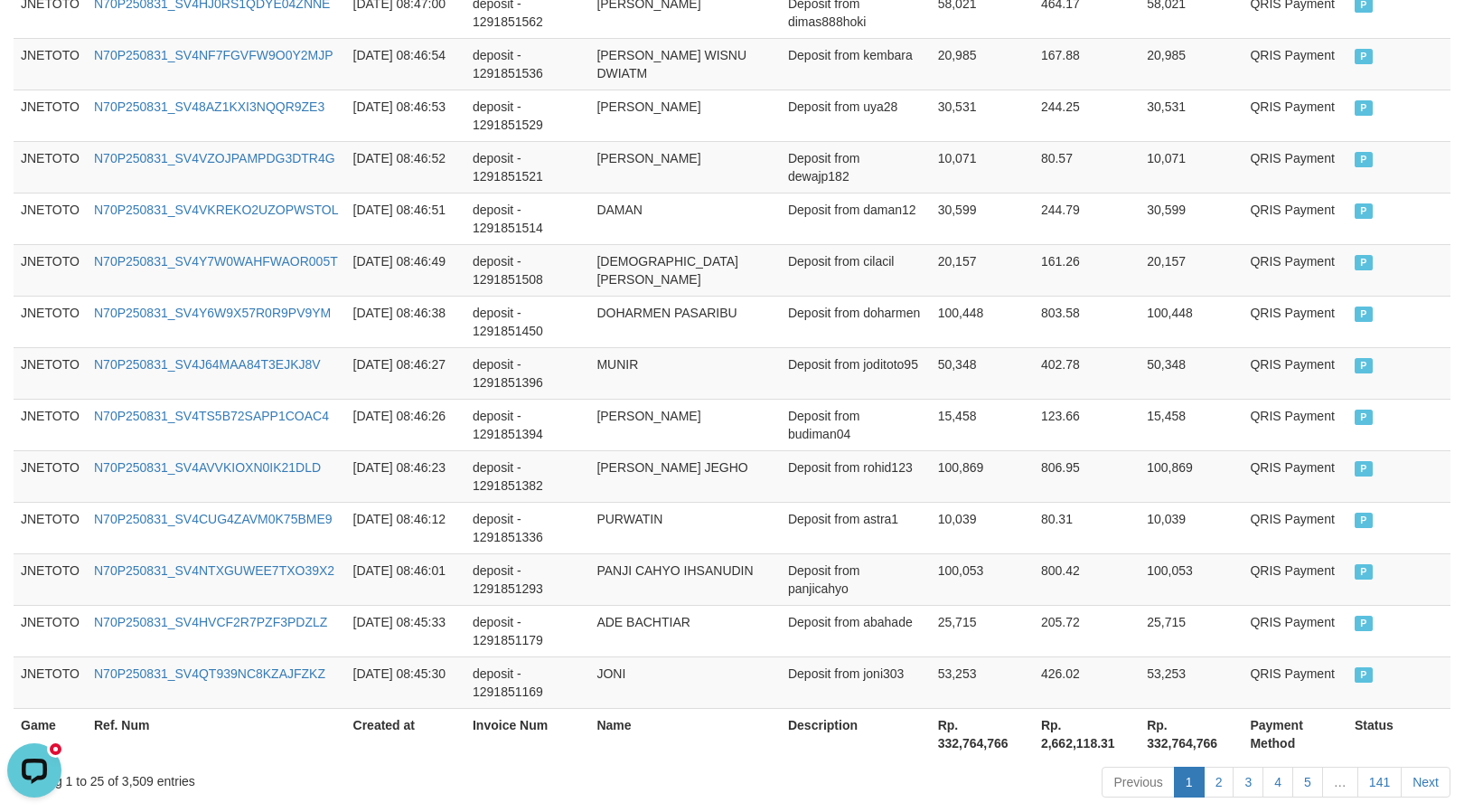
scroll to position [1388, 0]
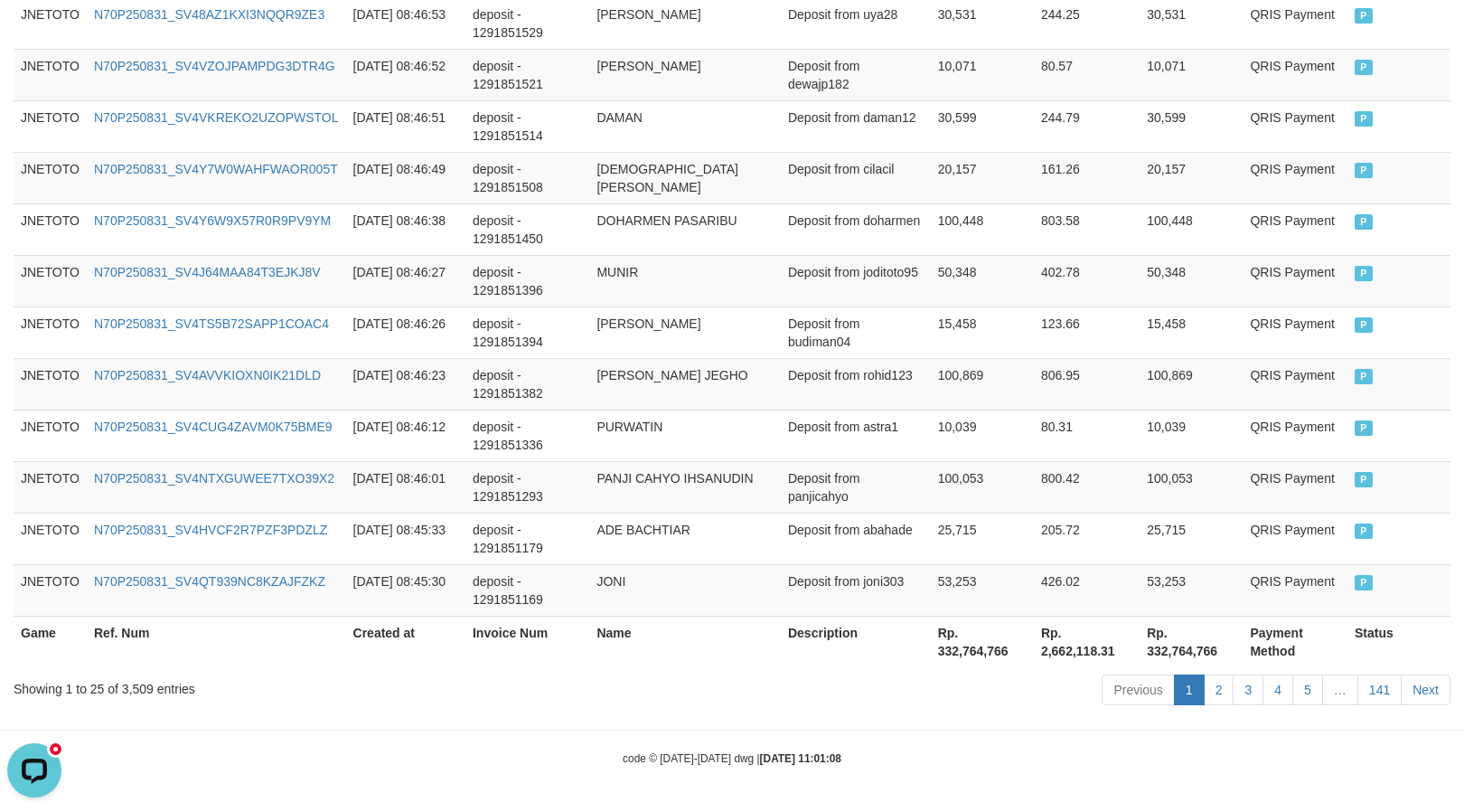
click at [125, 681] on div "Showing 1 to 25 of 3,509 entries" at bounding box center [305, 684] width 583 height 25
copy div "3,509"
click at [978, 652] on th "Rp. 332,764,766" at bounding box center [982, 641] width 103 height 52
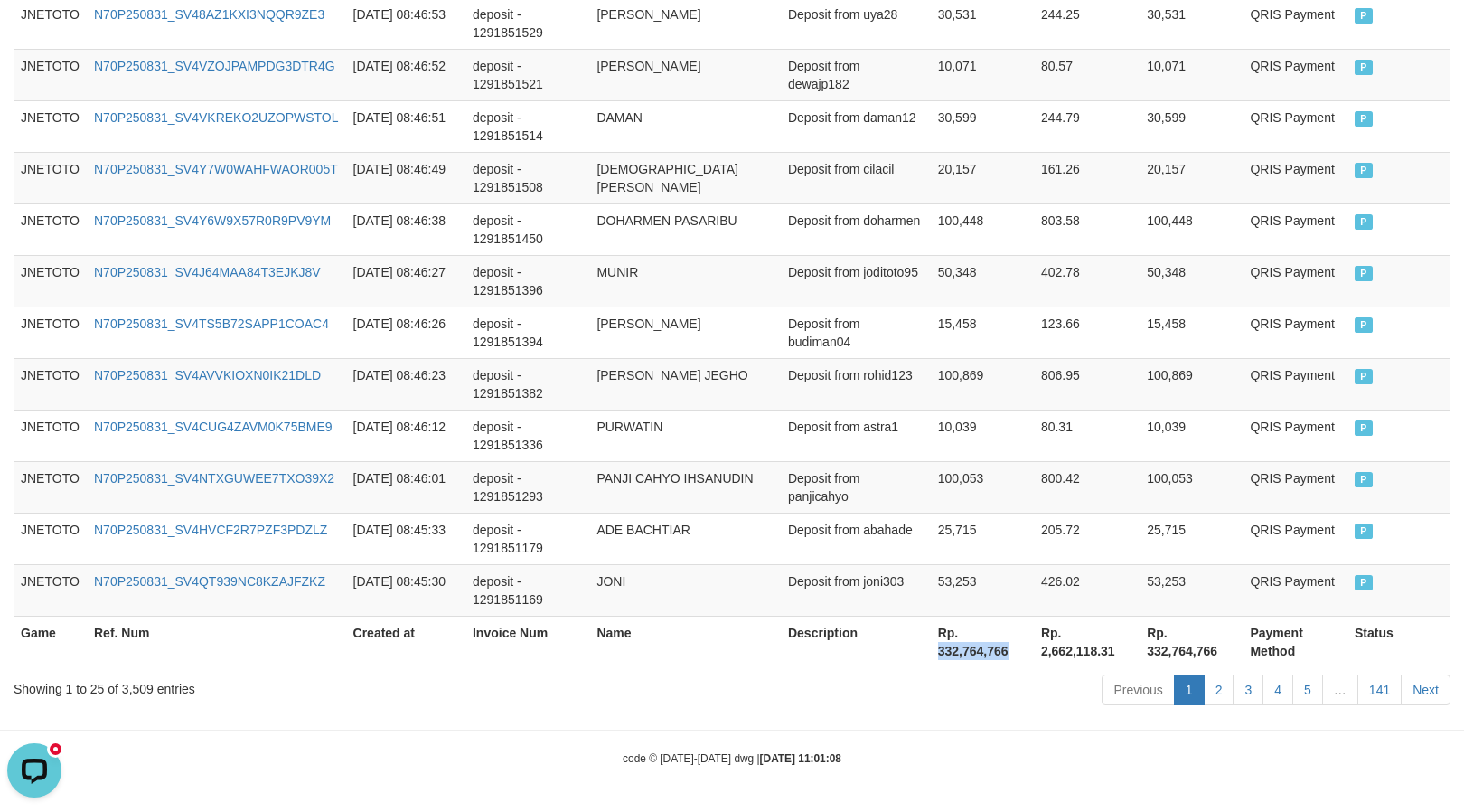
click at [978, 652] on th "Rp. 332,764,766" at bounding box center [982, 641] width 103 height 52
click at [945, 645] on th "Rp. 332,764,766" at bounding box center [982, 641] width 103 height 52
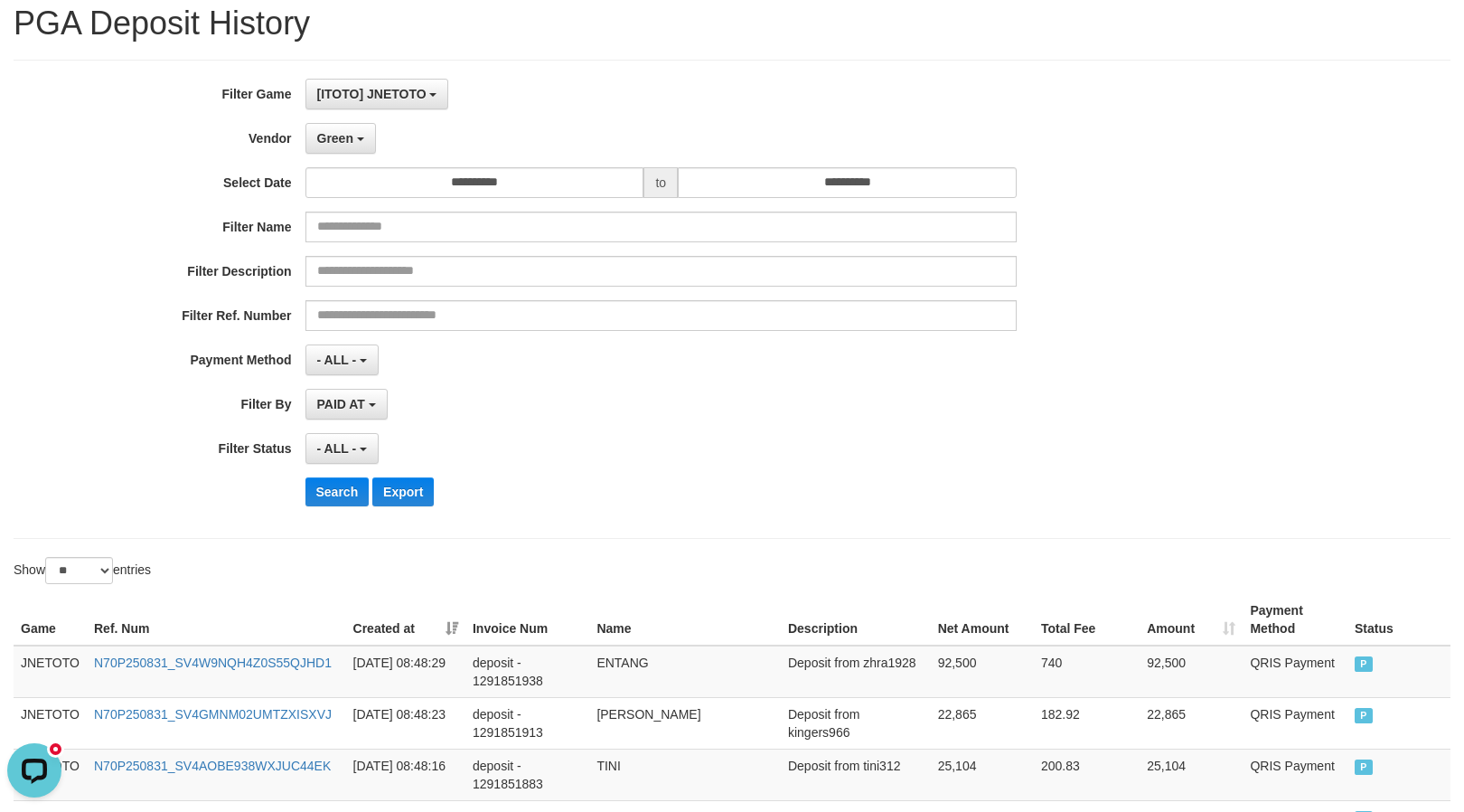
scroll to position [0, 0]
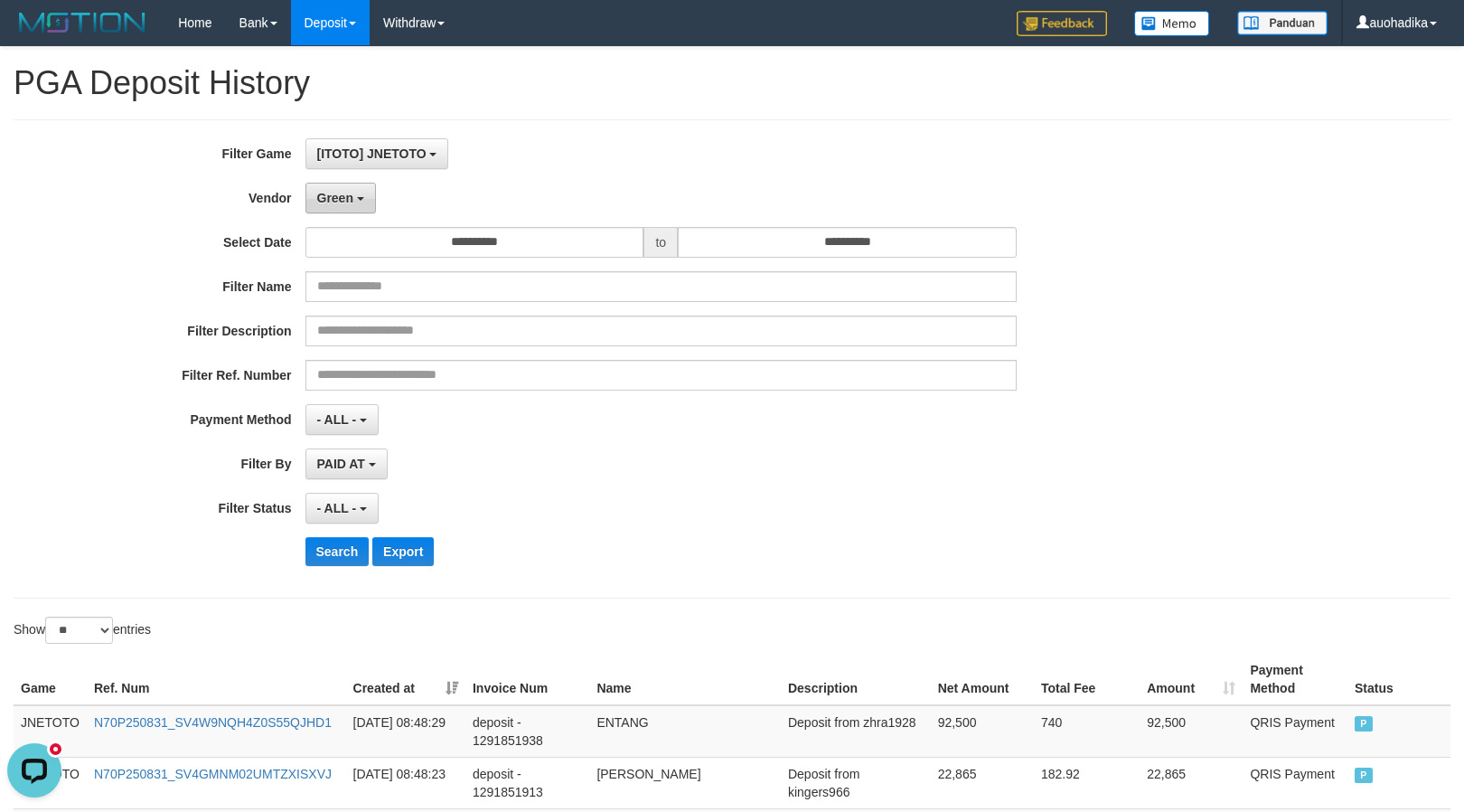
click at [333, 211] on button "Green" at bounding box center [340, 198] width 70 height 31
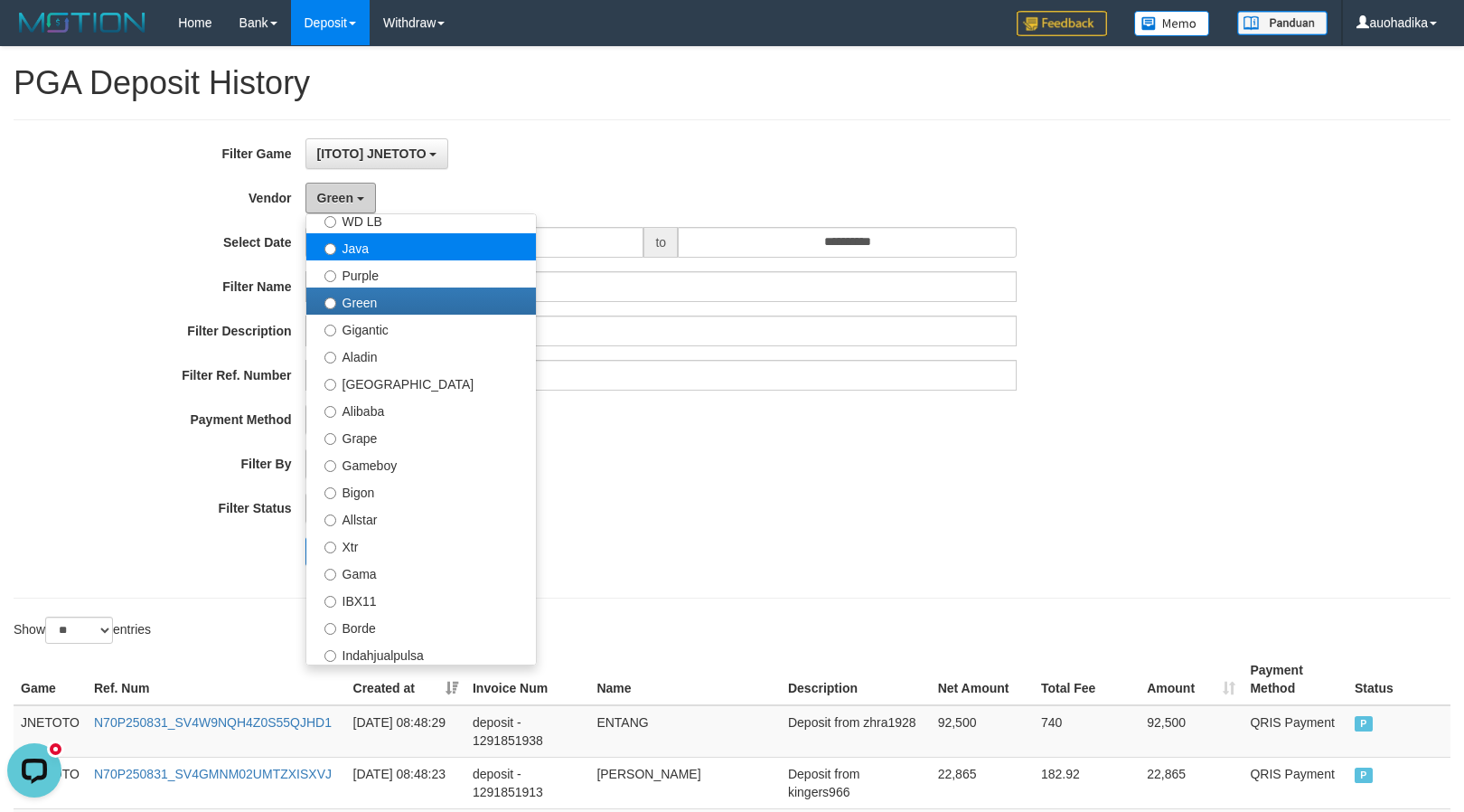
scroll to position [160, 0]
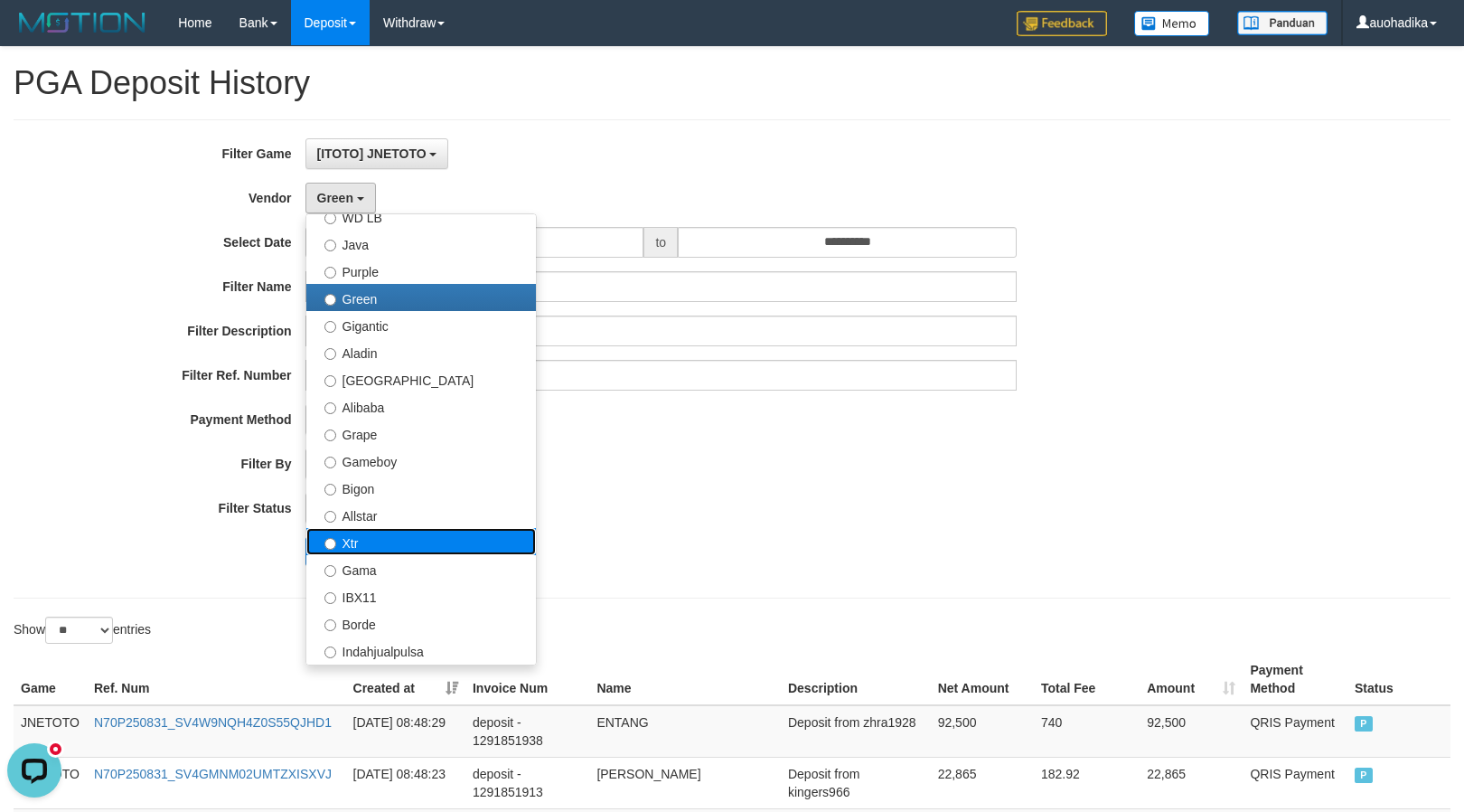
drag, startPoint x: 388, startPoint y: 537, endPoint x: 333, endPoint y: 269, distance: 272.9
click at [387, 539] on label "Xtr" at bounding box center [421, 541] width 230 height 27
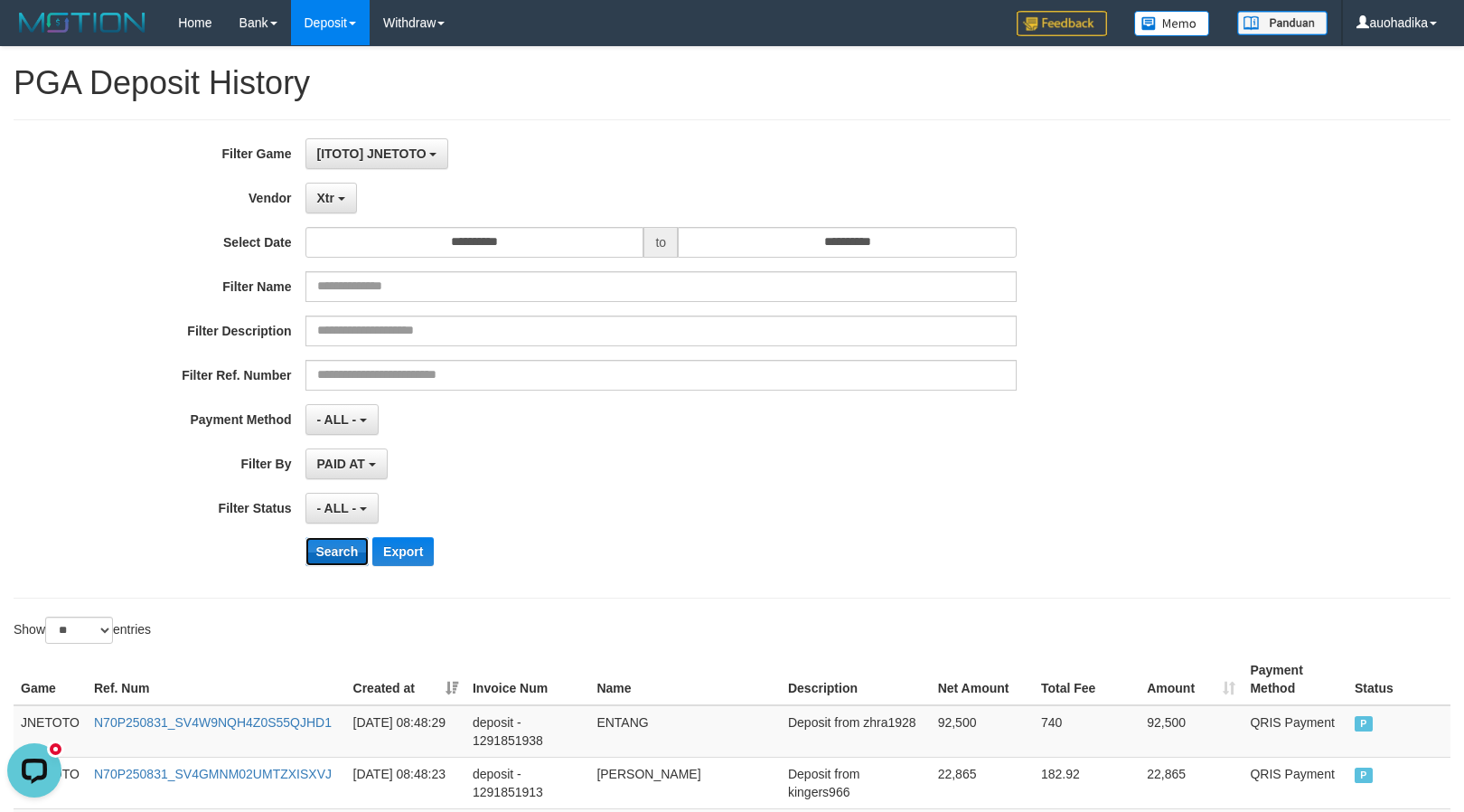
click at [333, 551] on button "Search" at bounding box center [337, 551] width 64 height 29
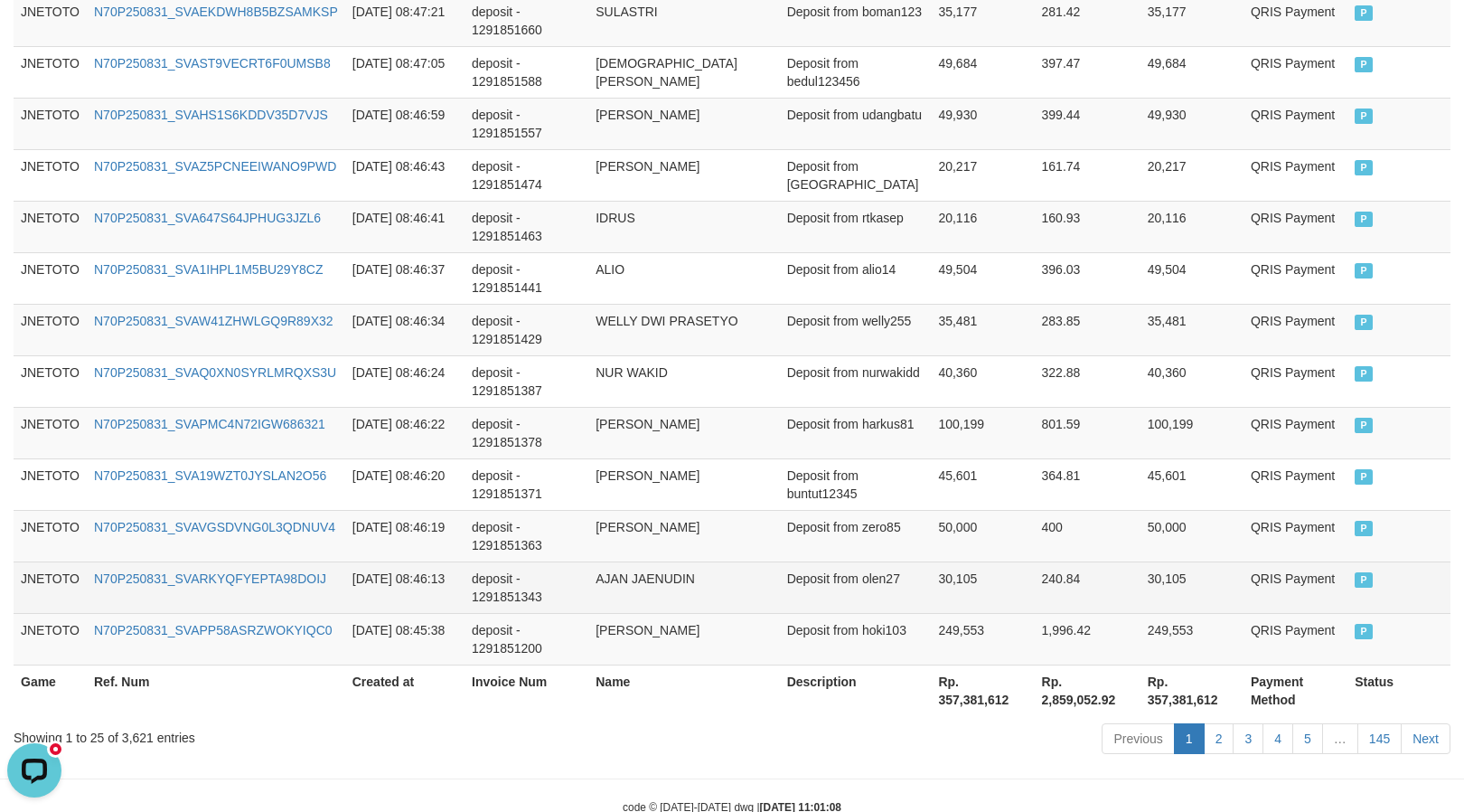
scroll to position [1388, 0]
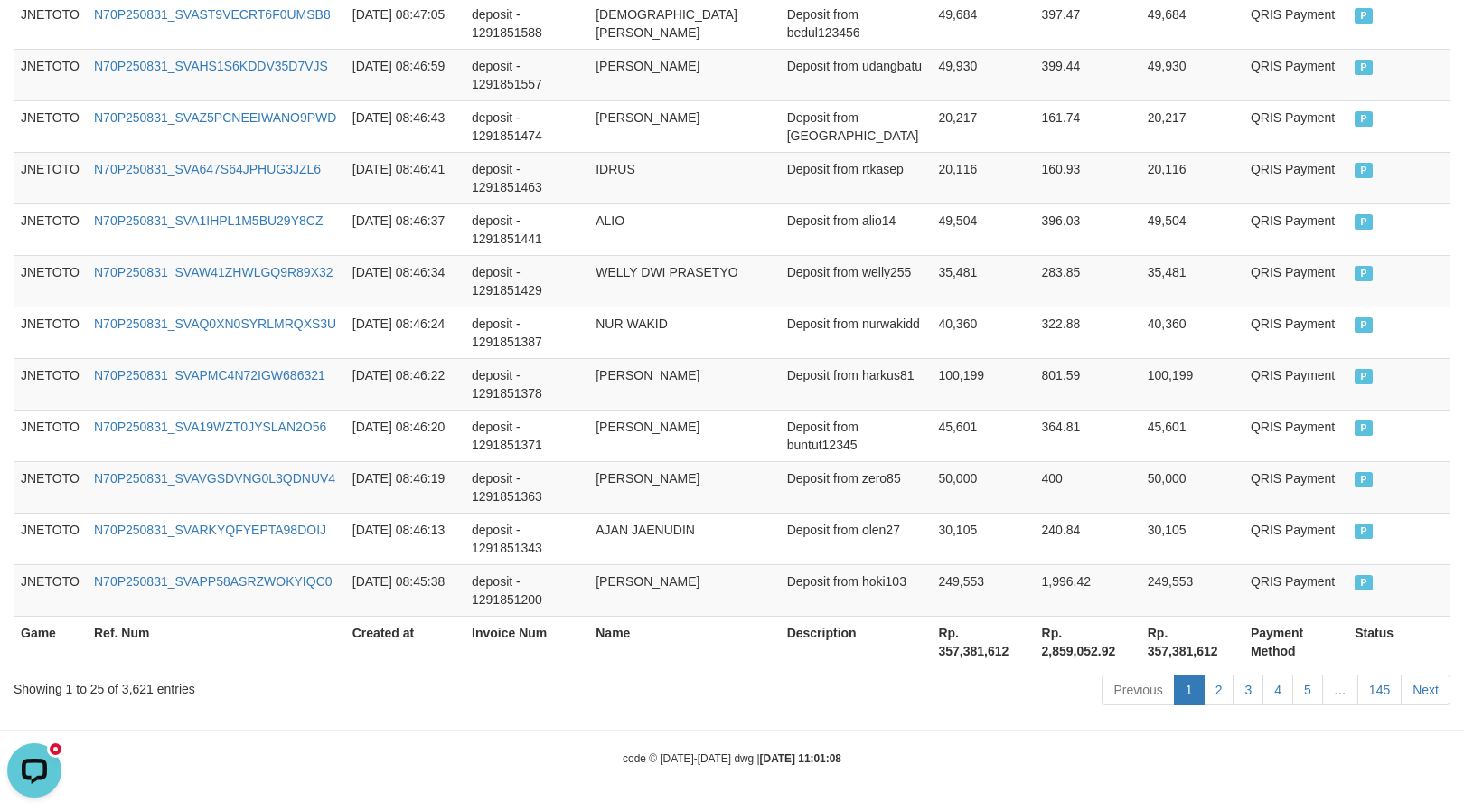
click at [962, 652] on th "Rp. 357,381,612" at bounding box center [982, 641] width 103 height 52
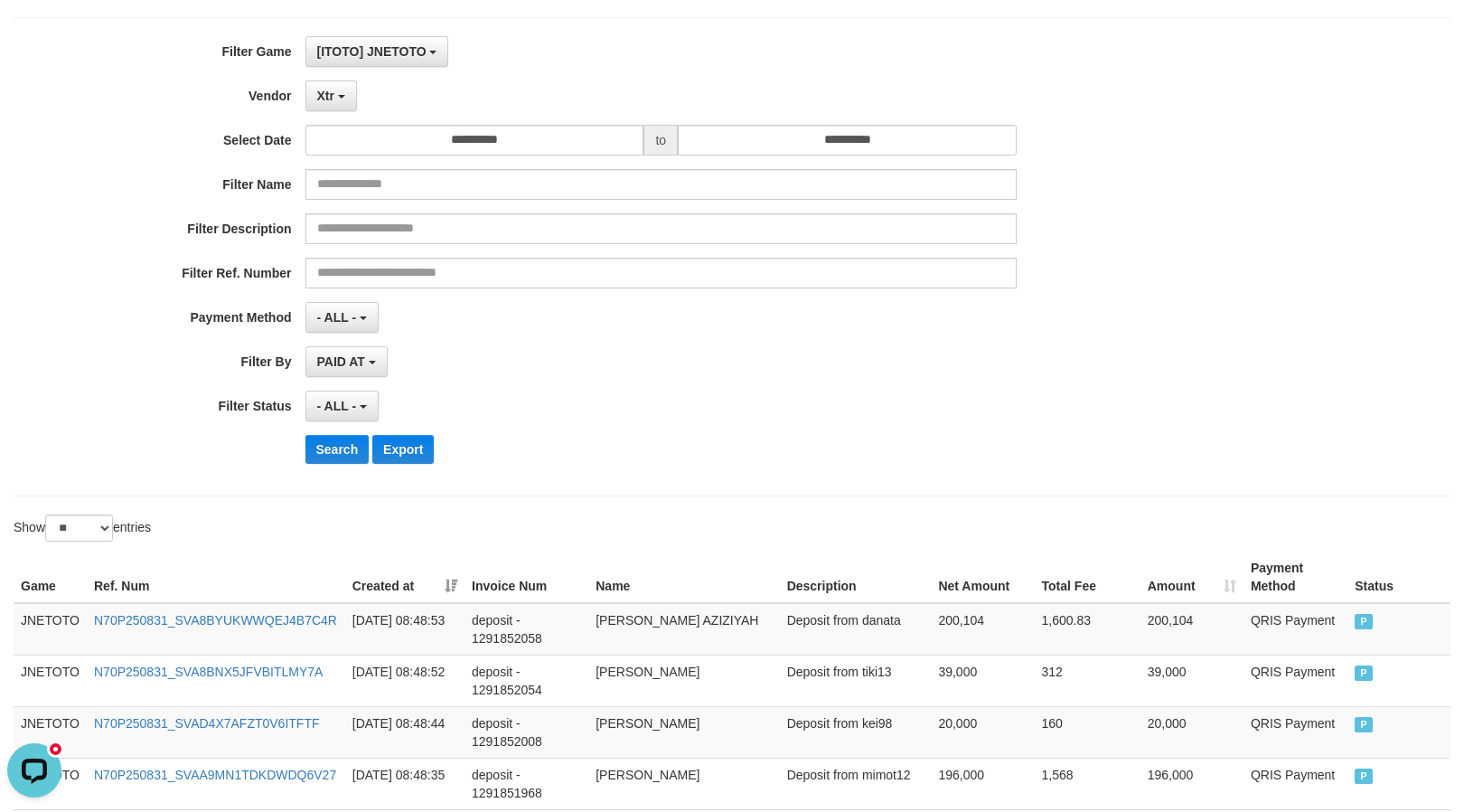
scroll to position [0, 0]
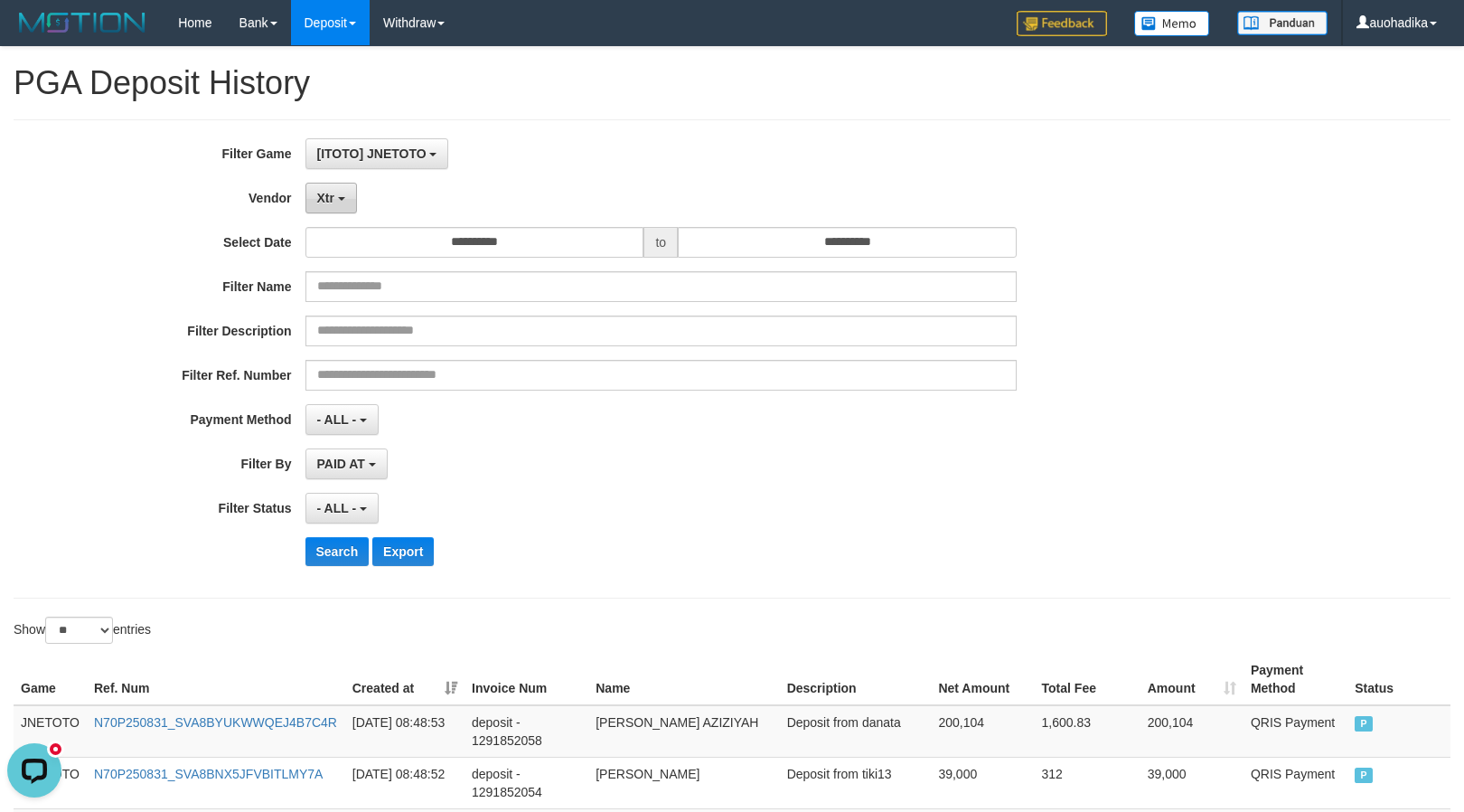
click at [331, 204] on span "Xtr" at bounding box center [325, 198] width 17 height 14
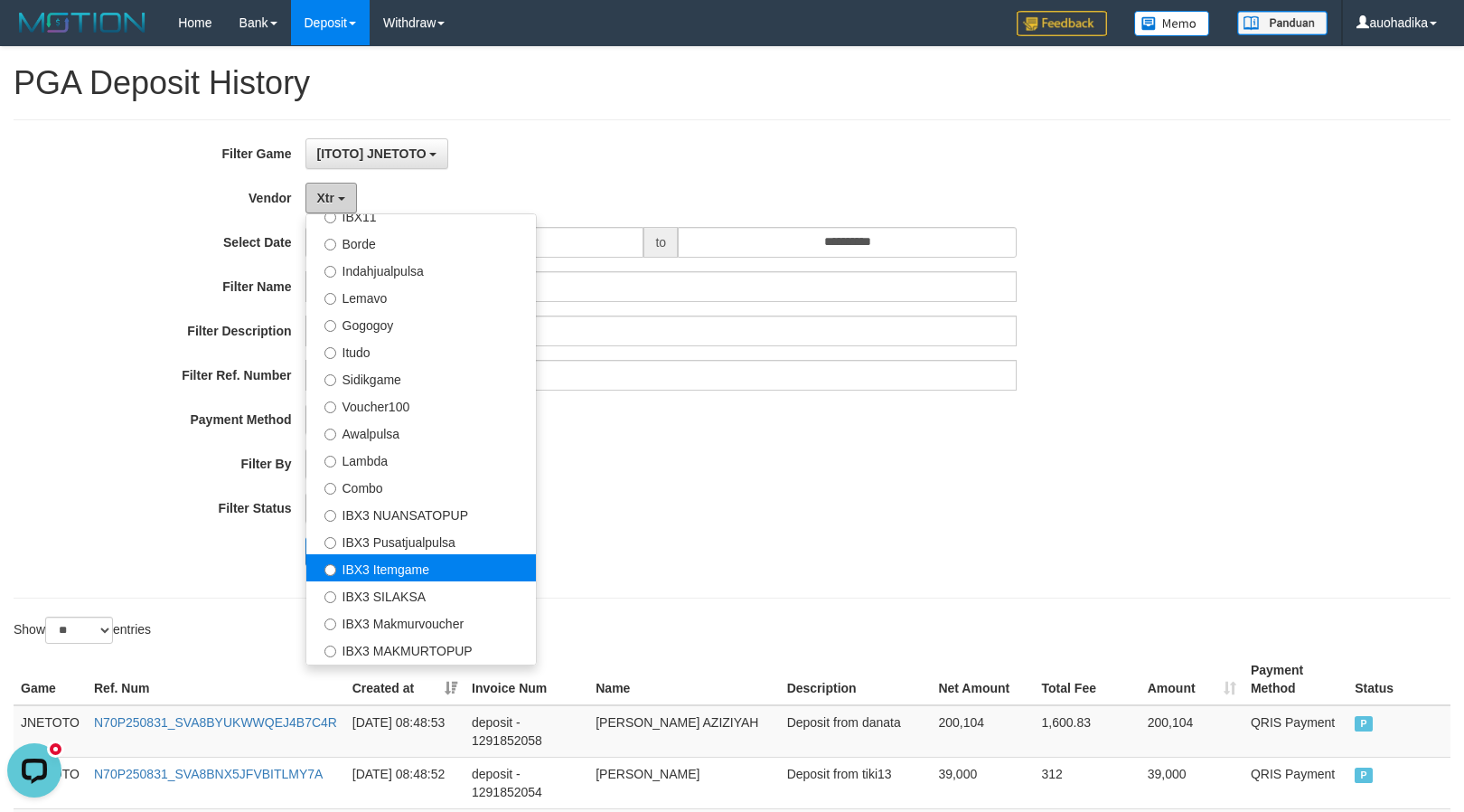
scroll to position [594, 0]
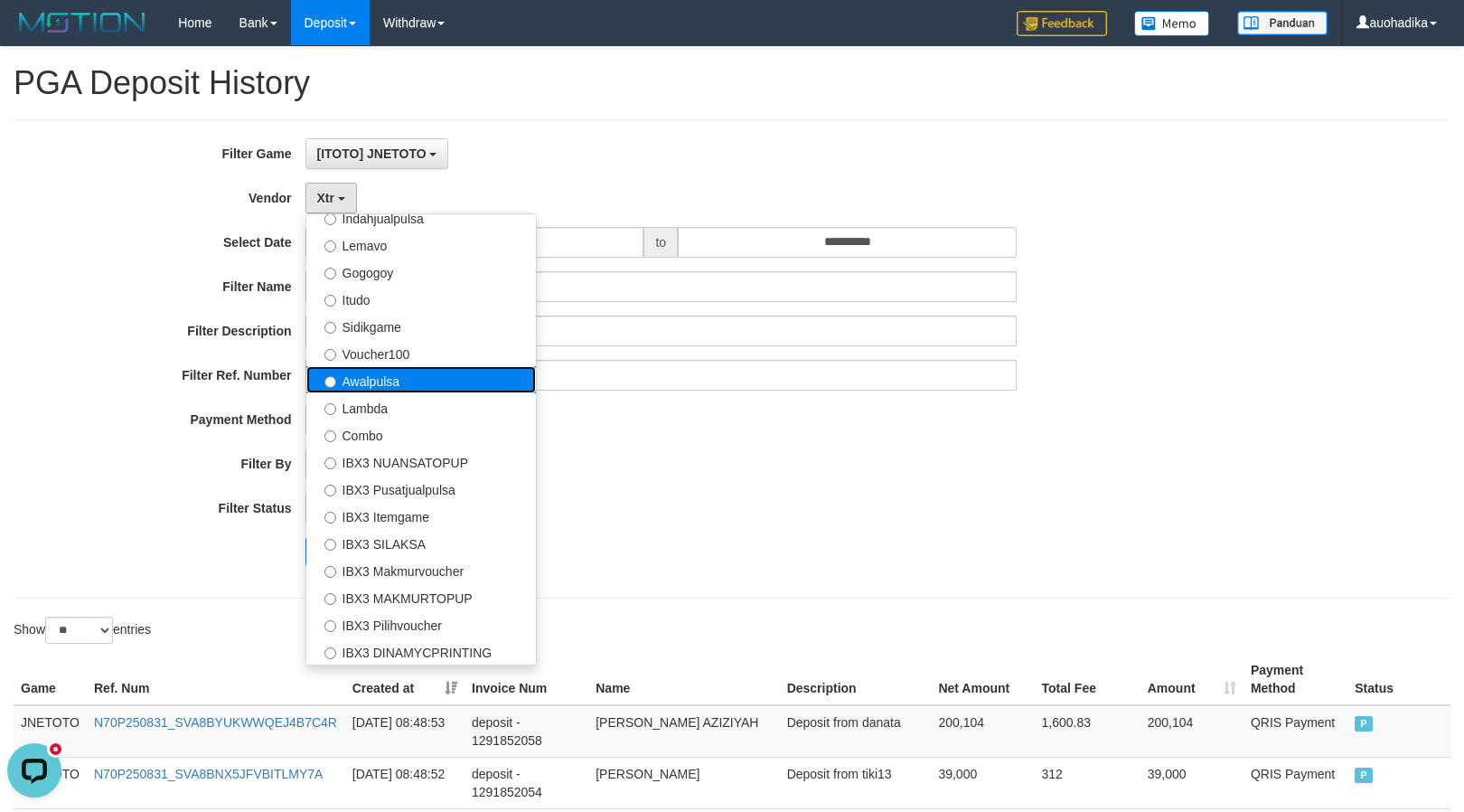
click at [432, 373] on label "Awalpulsa" at bounding box center [421, 379] width 230 height 27
select select "**********"
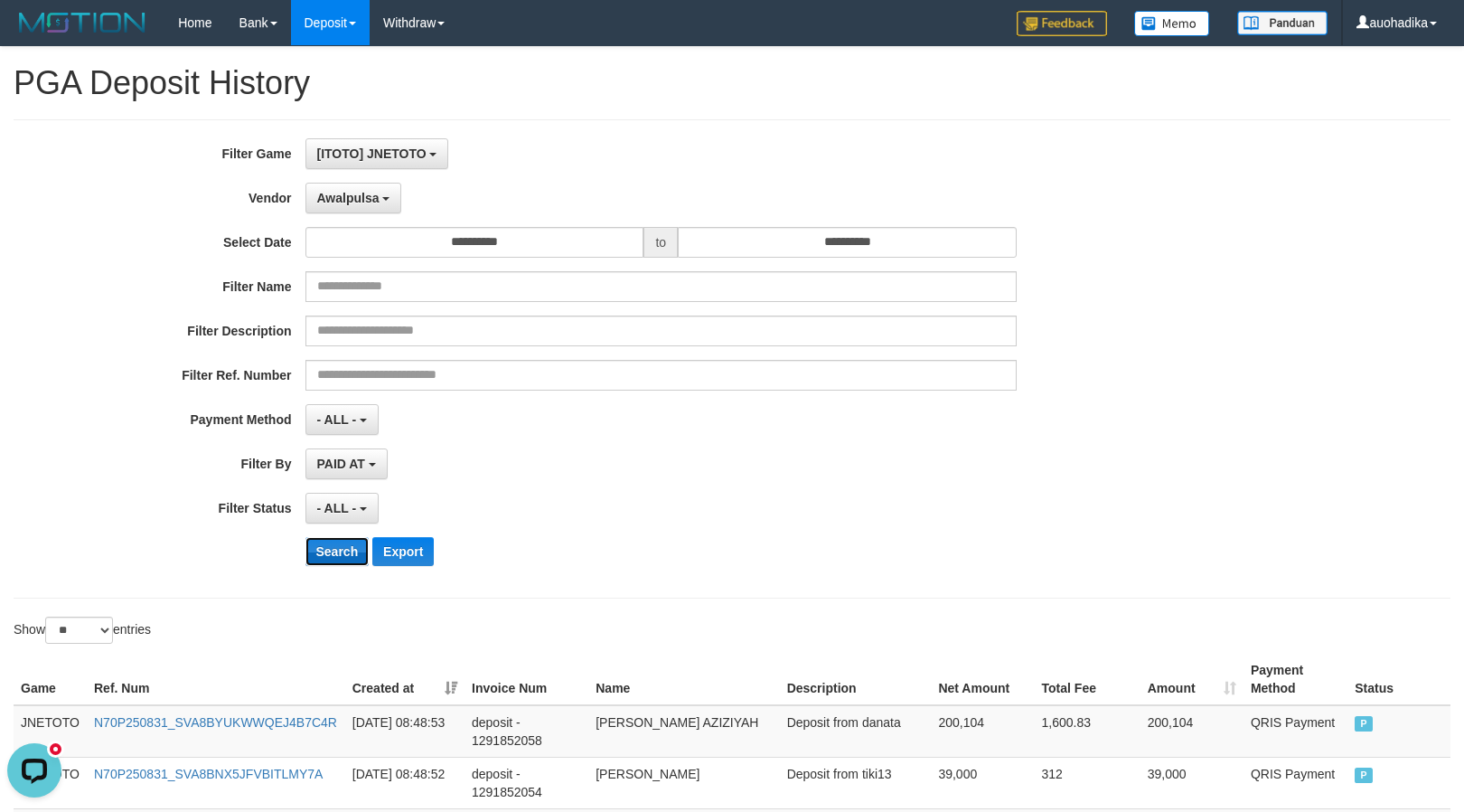
click at [341, 560] on button "Search" at bounding box center [337, 551] width 64 height 29
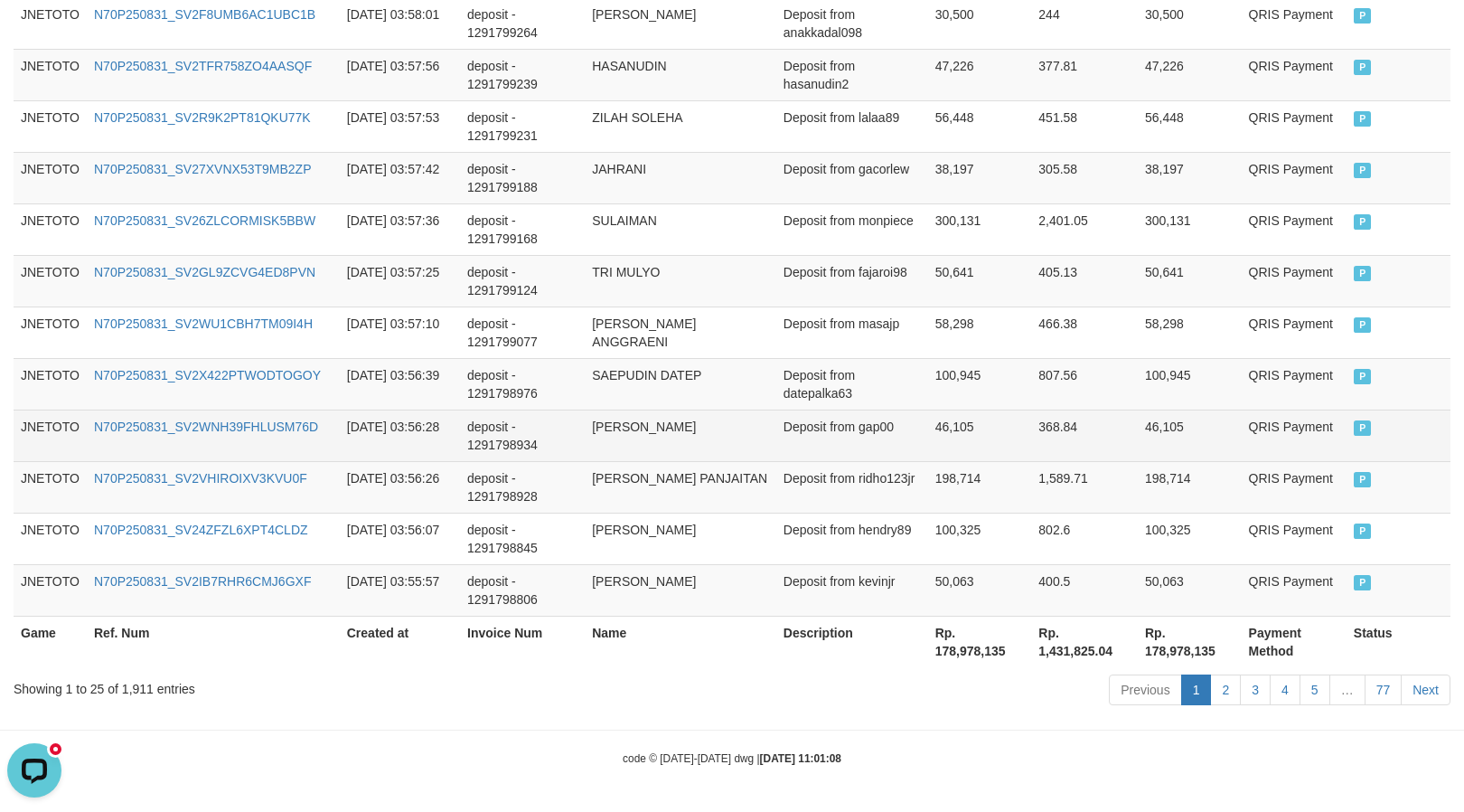
scroll to position [1388, 0]
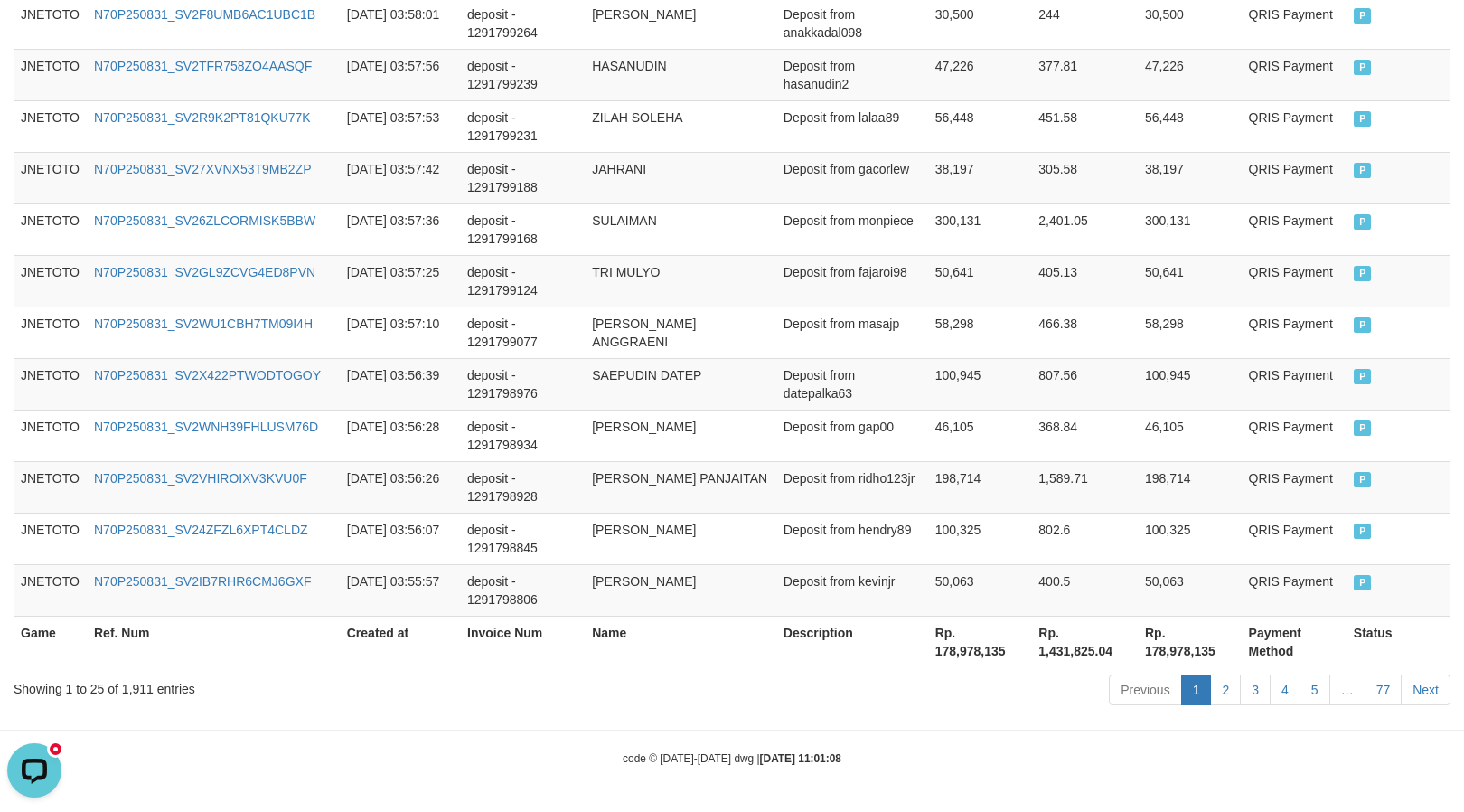
click at [958, 642] on th "Rp. 178,978,135" at bounding box center [980, 641] width 104 height 52
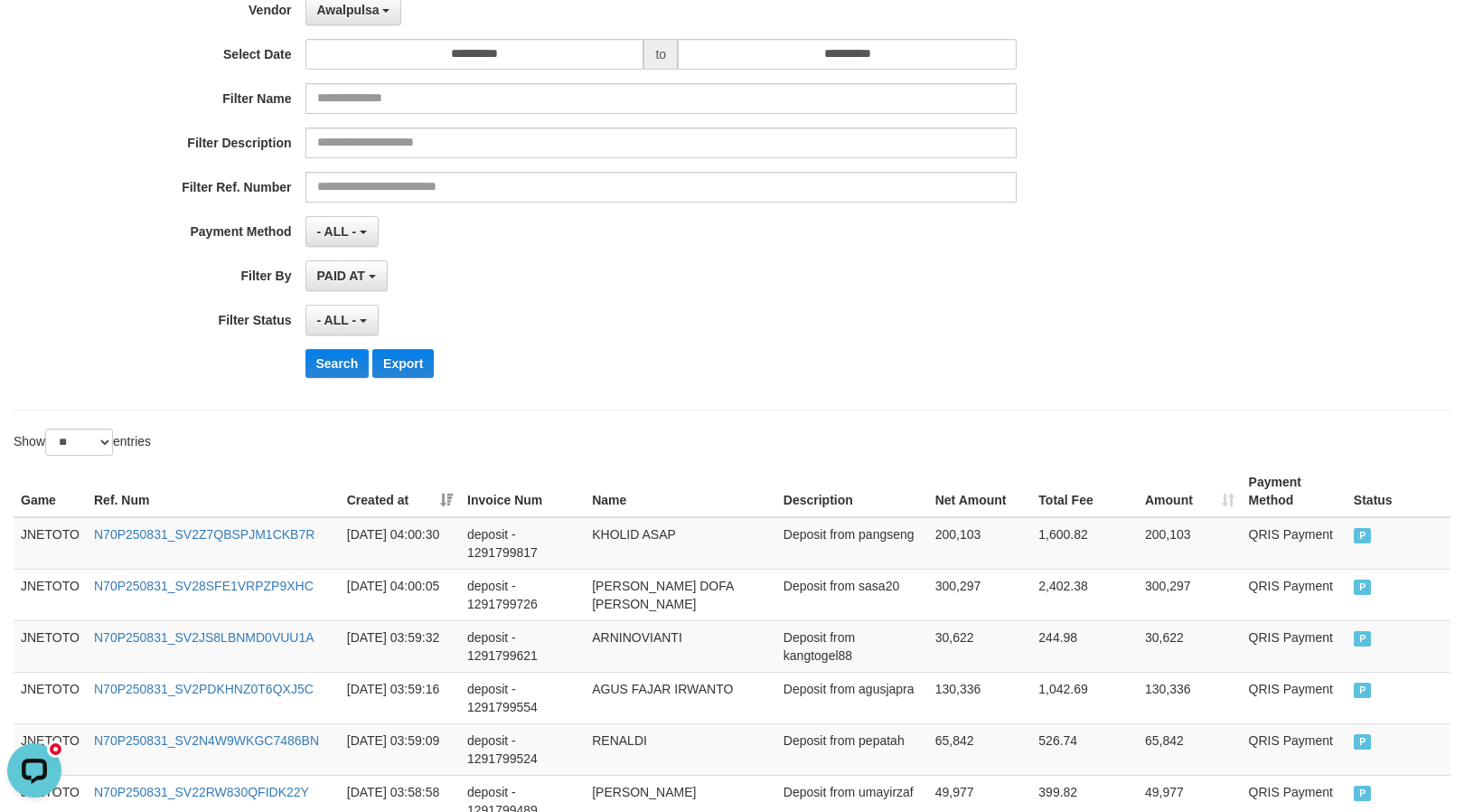
scroll to position [0, 0]
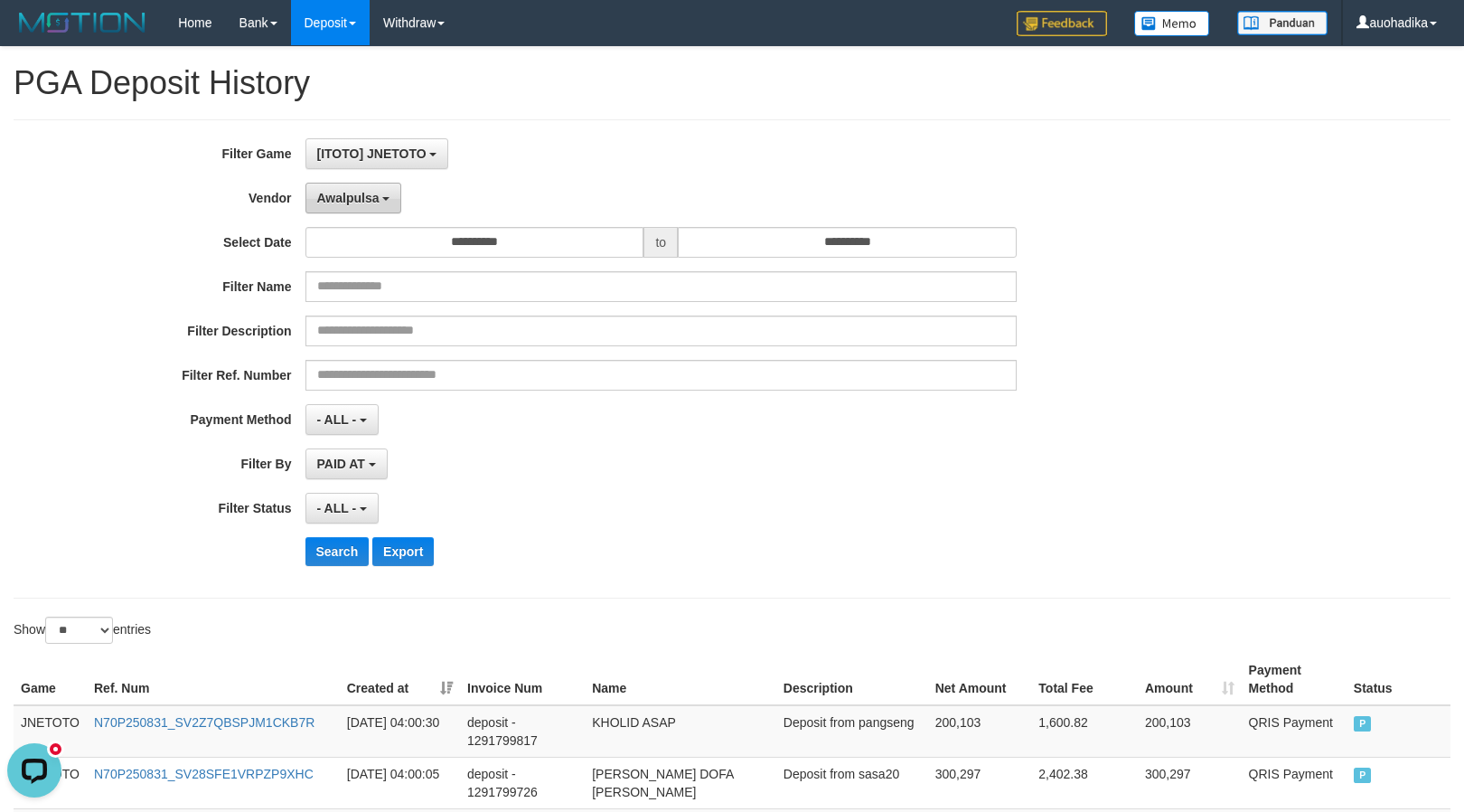
click at [365, 215] on div "**********" at bounding box center [610, 358] width 1220 height 441
click at [348, 192] on span "Awalpulsa" at bounding box center [348, 198] width 62 height 14
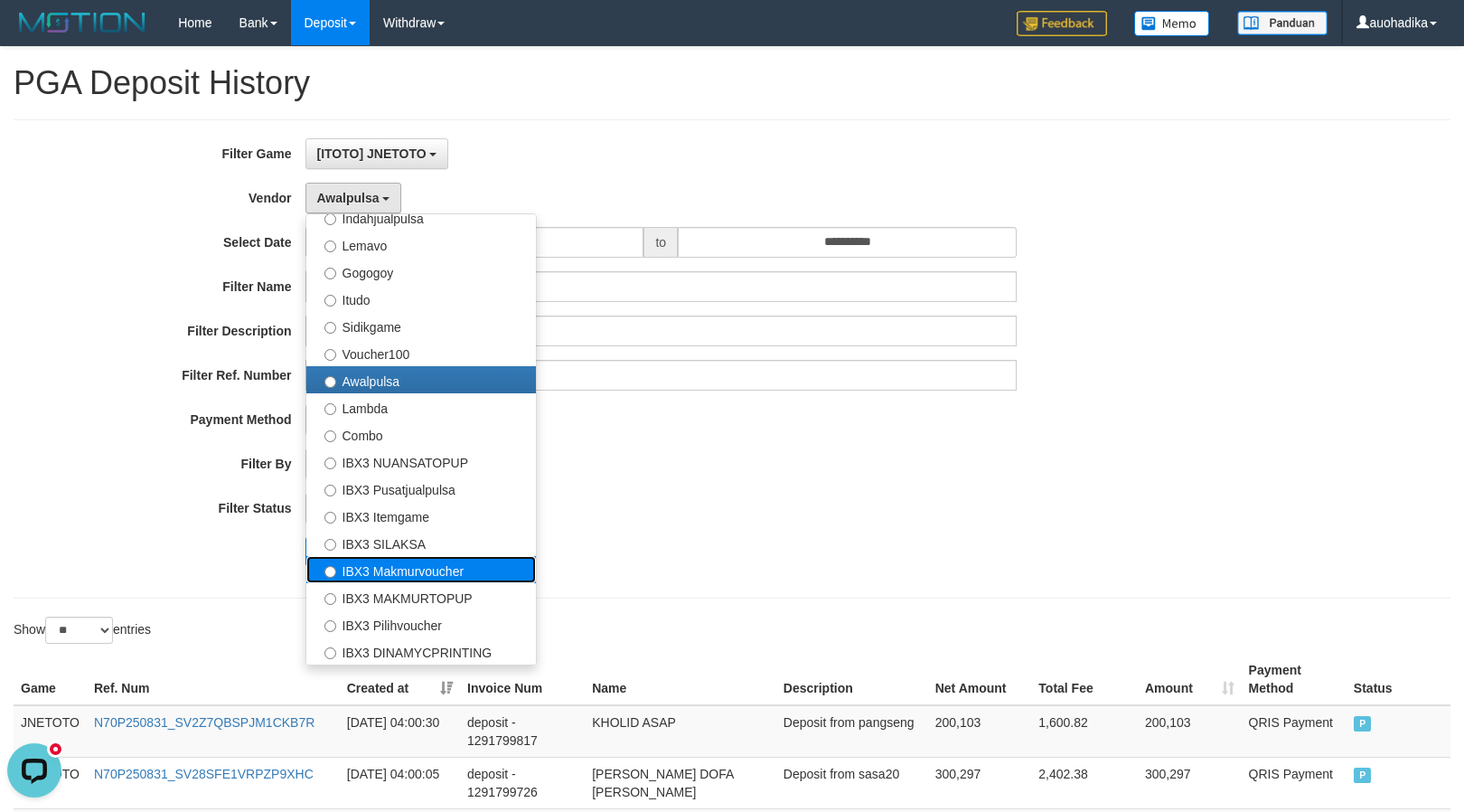
click at [455, 575] on label "IBX3 Makmurvoucher" at bounding box center [421, 569] width 230 height 27
select select "**********"
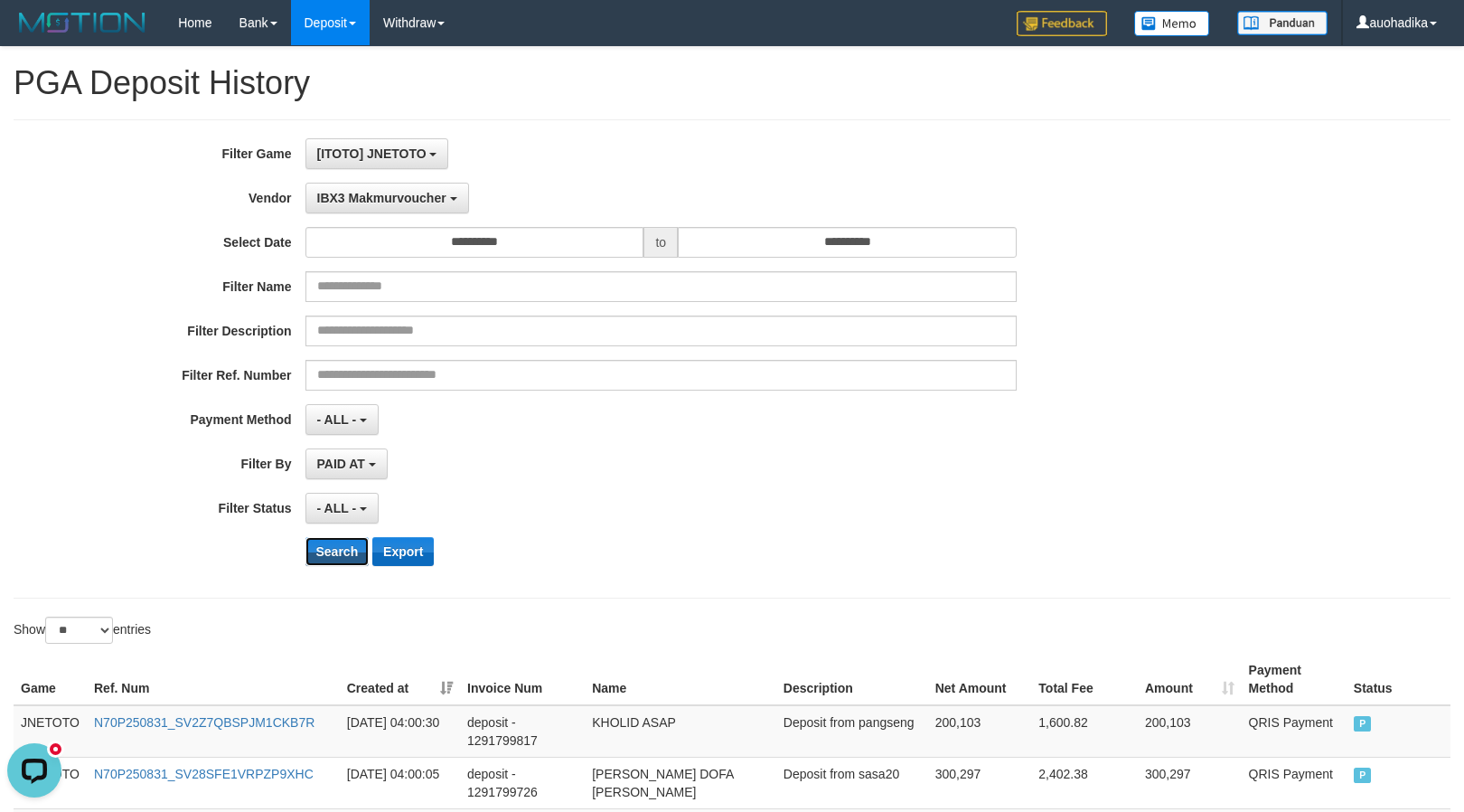
drag, startPoint x: 333, startPoint y: 555, endPoint x: 410, endPoint y: 553, distance: 77.7
click at [333, 557] on button "Search" at bounding box center [337, 551] width 64 height 29
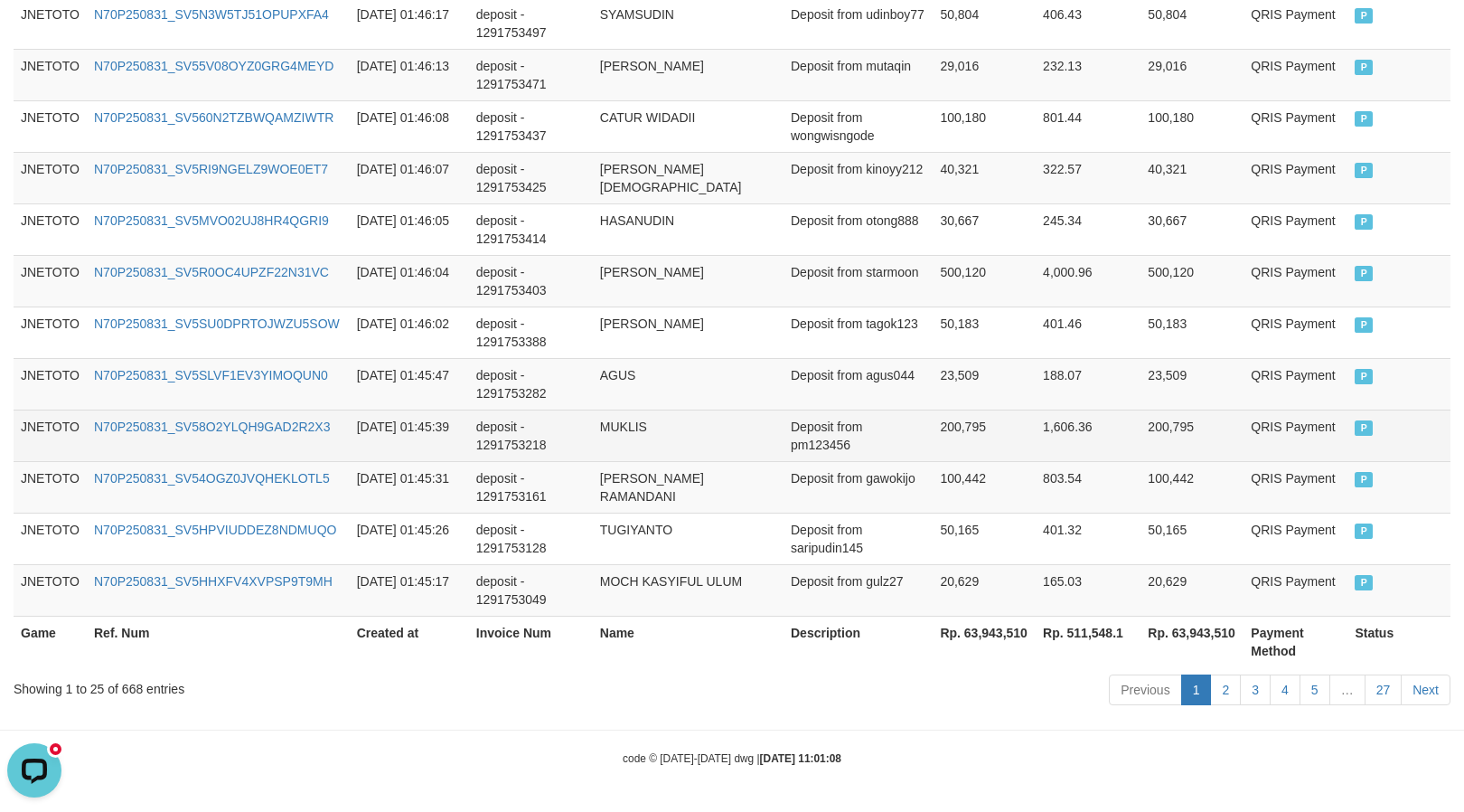
scroll to position [1388, 0]
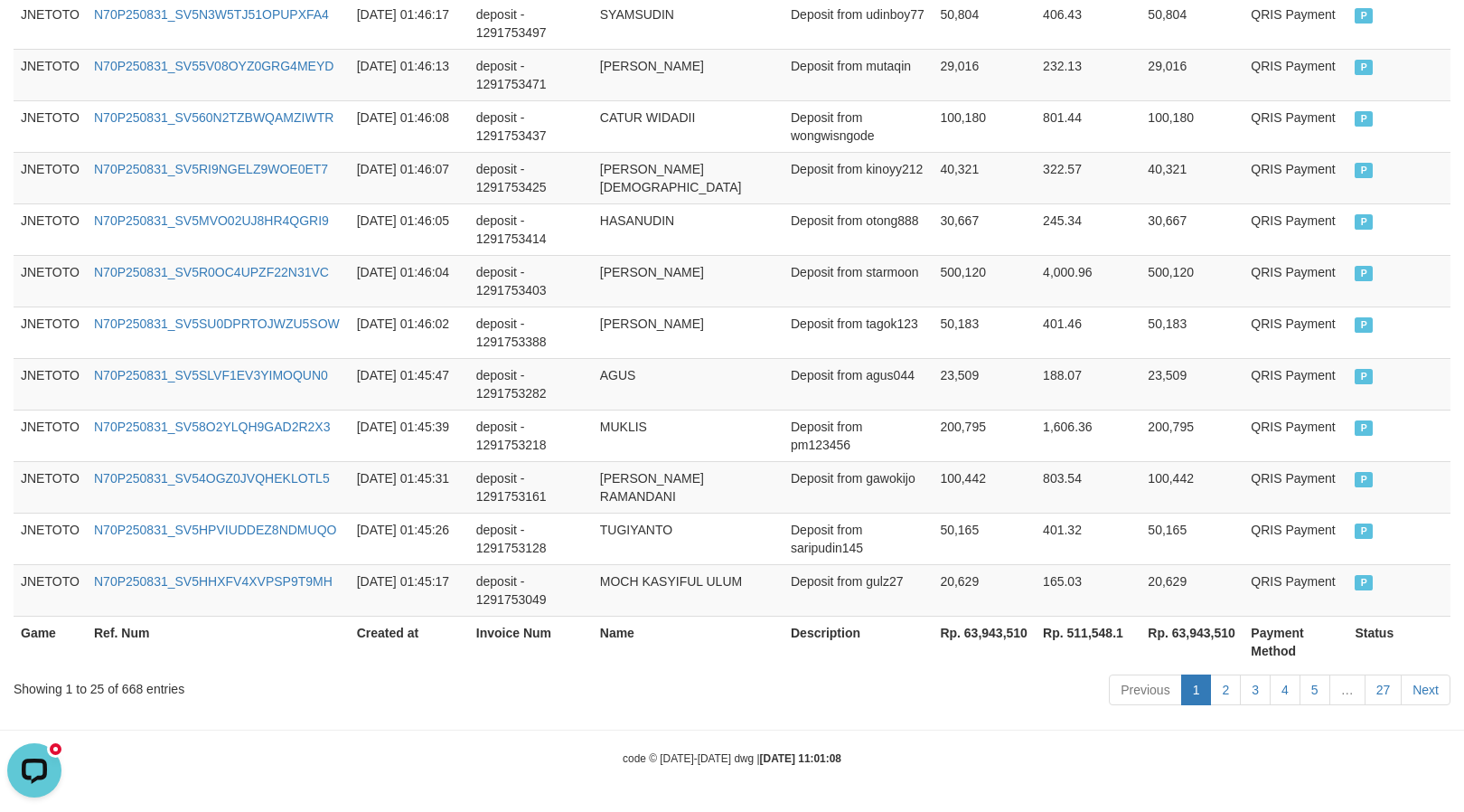
click at [995, 634] on th "Rp. 63,943,510" at bounding box center [984, 641] width 103 height 52
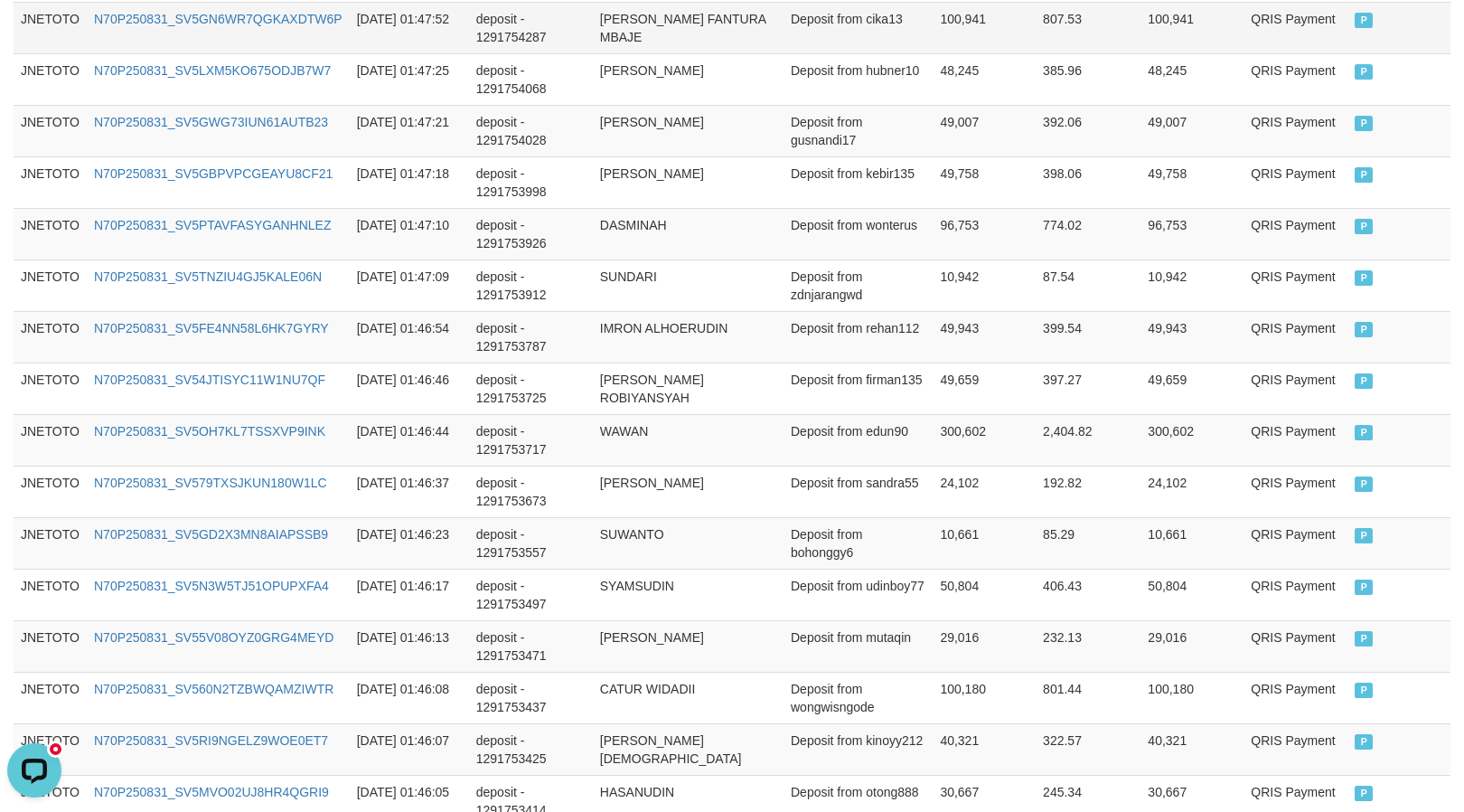
scroll to position [746, 0]
